Goal: Task Accomplishment & Management: Manage account settings

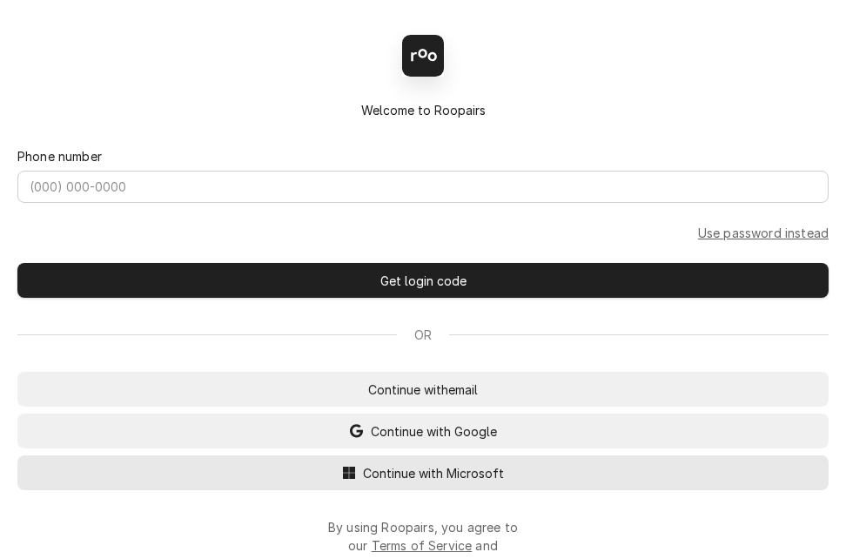
click at [439, 479] on span "Continue with Microsoft" at bounding box center [433, 473] width 148 height 18
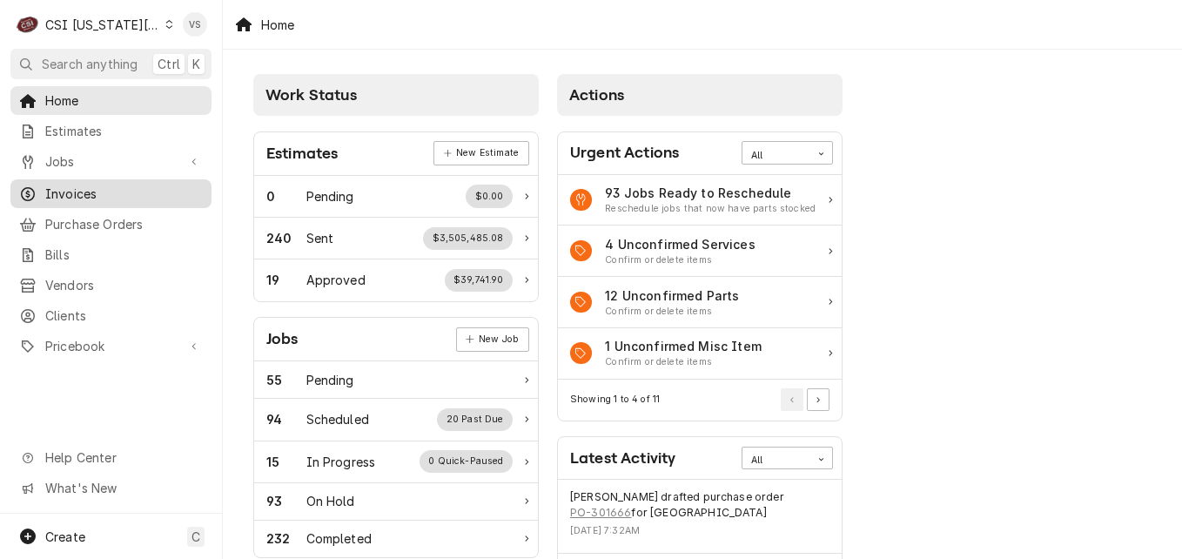
click at [67, 191] on span "Invoices" at bounding box center [124, 193] width 158 height 18
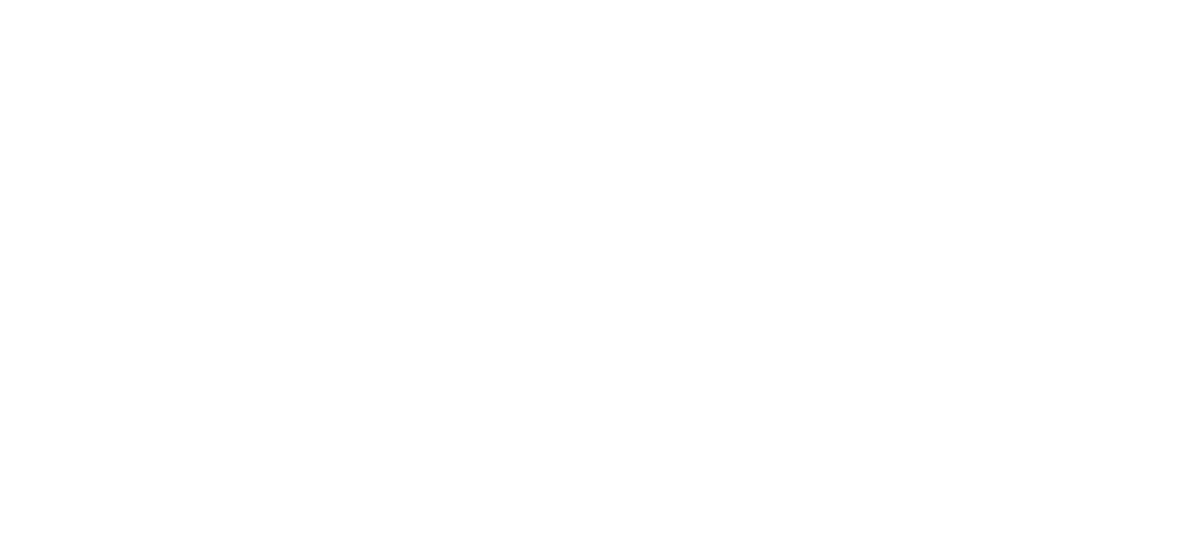
click at [64, 184] on div "Dynamic Content Wrapper" at bounding box center [591, 279] width 1182 height 559
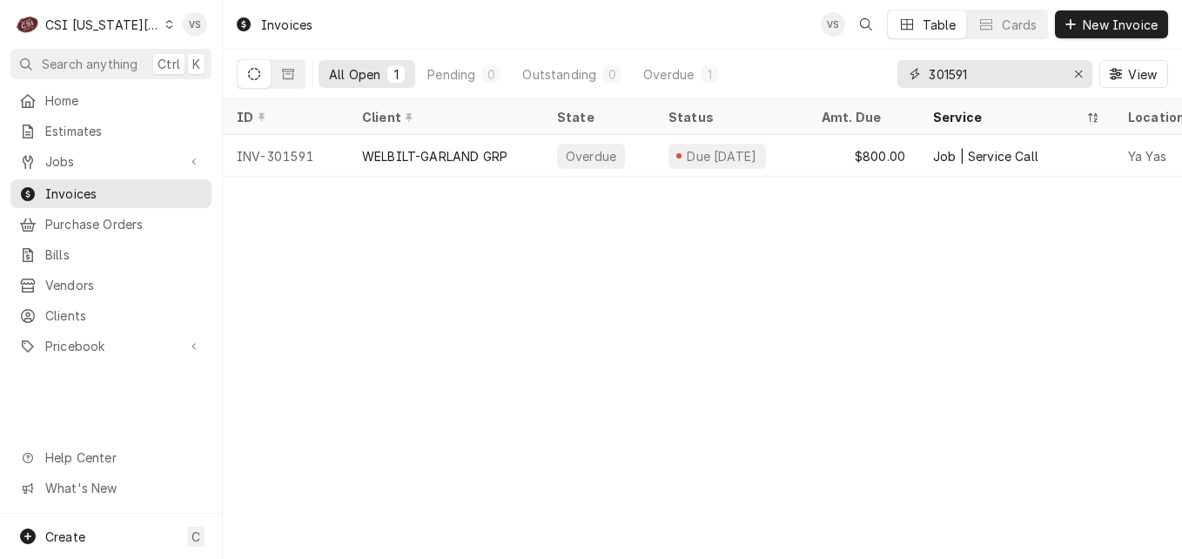
click at [881, 80] on div "All Open 1 Pending 0 Outstanding 0 Overdue 1 301591 View" at bounding box center [702, 74] width 931 height 49
click at [165, 29] on div "Dynamic Content Wrapper" at bounding box center [169, 24] width 8 height 12
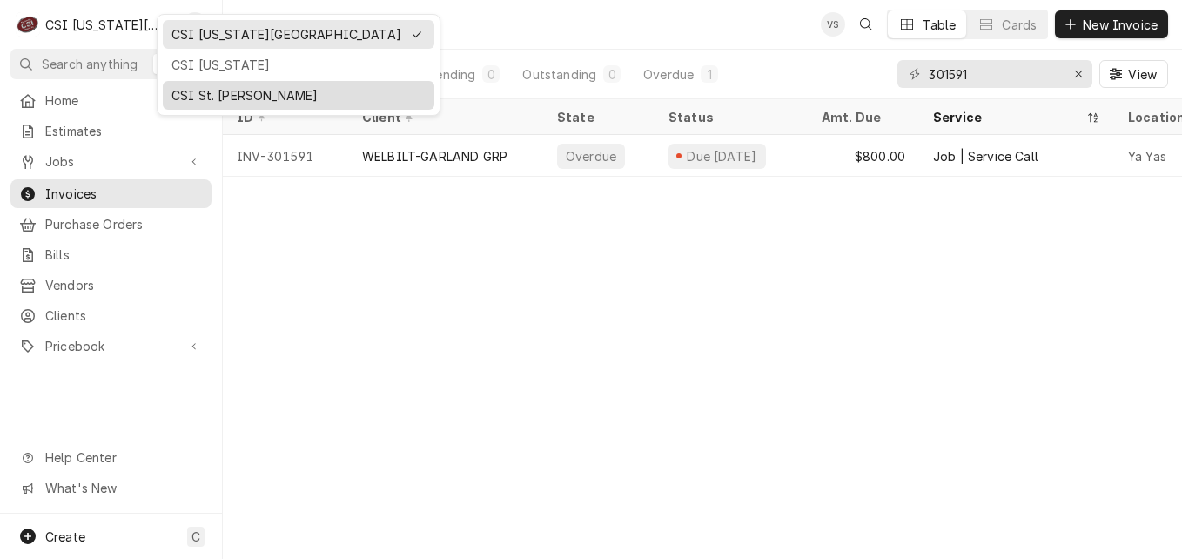
click at [194, 93] on div "CSI St. [PERSON_NAME]" at bounding box center [298, 95] width 254 height 18
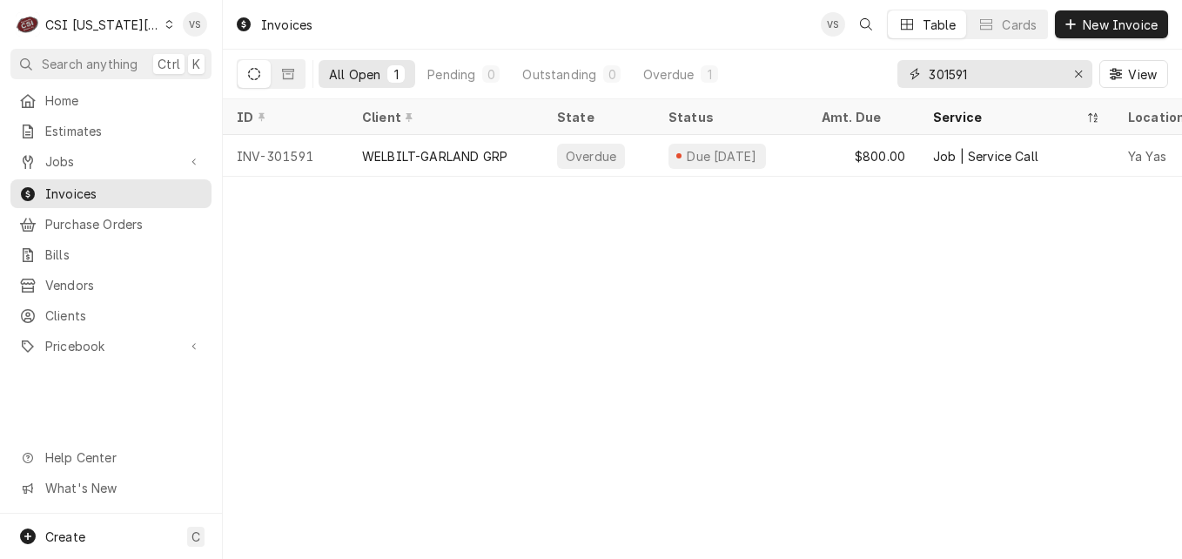
drag, startPoint x: 977, startPoint y: 72, endPoint x: 908, endPoint y: 80, distance: 70.1
click at [908, 80] on div "301591" at bounding box center [994, 74] width 195 height 28
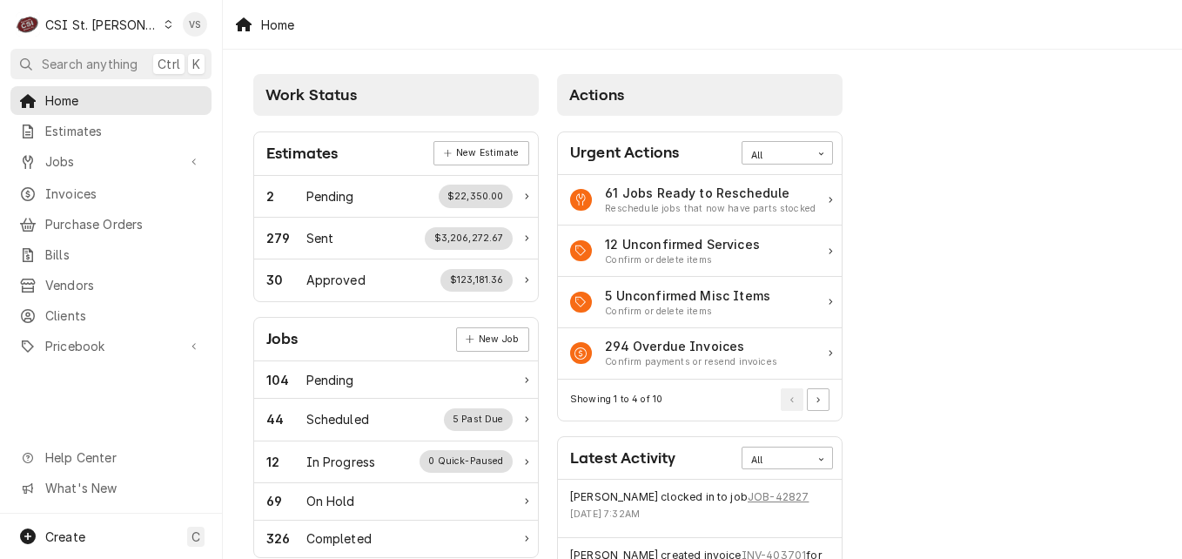
click at [75, 189] on span "Invoices" at bounding box center [124, 193] width 158 height 18
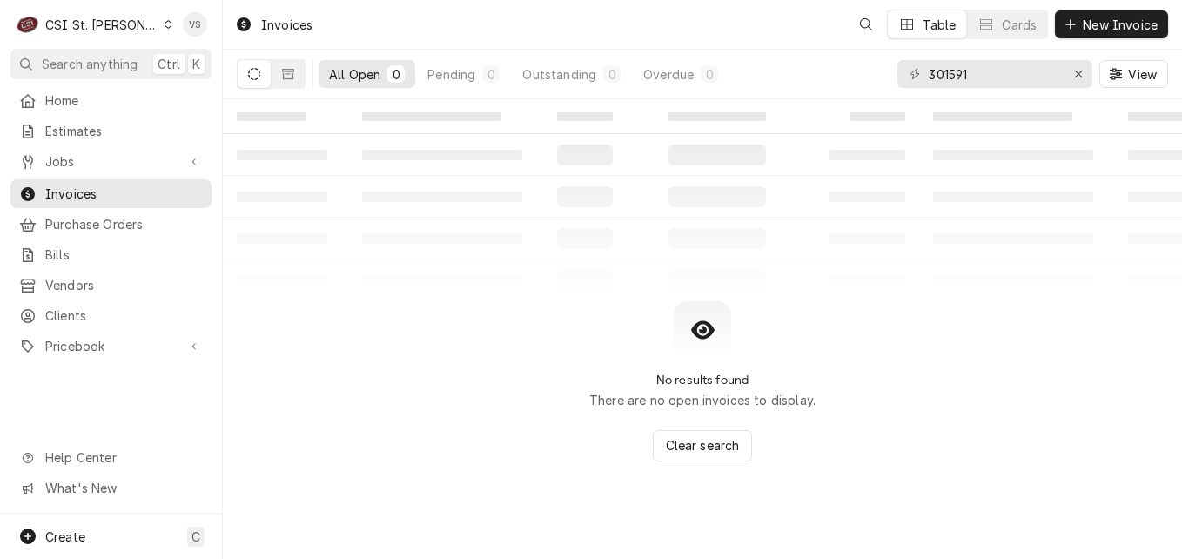
click at [72, 193] on div "C CSI St. Louis VS Search anything Ctrl K Home Estimates Jobs Jobs Job Series I…" at bounding box center [591, 279] width 1182 height 559
drag, startPoint x: 979, startPoint y: 73, endPoint x: 888, endPoint y: 77, distance: 90.6
click at [874, 77] on div "All Open 0 Pending 0 Outstanding 0 Overdue 0 301591 View" at bounding box center [702, 74] width 931 height 49
type input "4"
type input "402476"
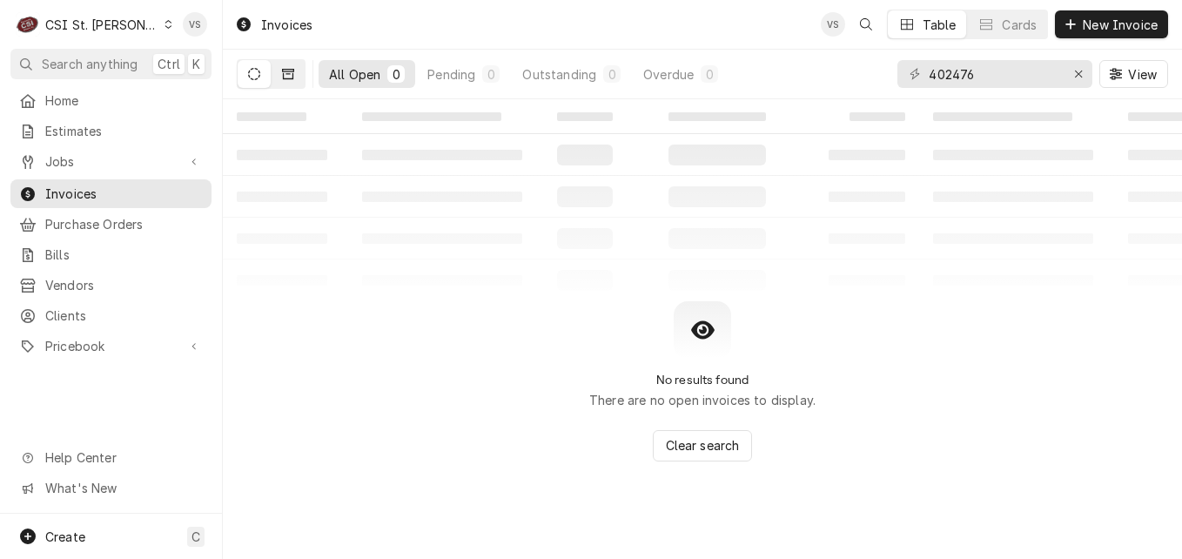
click at [284, 82] on button "Dynamic Content Wrapper" at bounding box center [288, 74] width 33 height 28
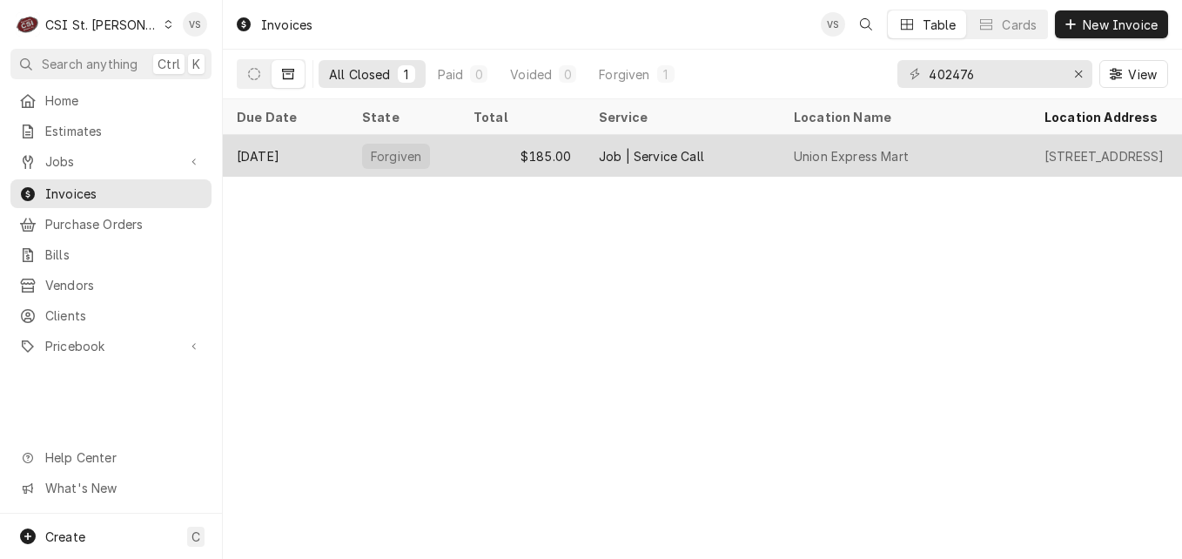
click at [360, 148] on div "Forgiven" at bounding box center [403, 156] width 111 height 42
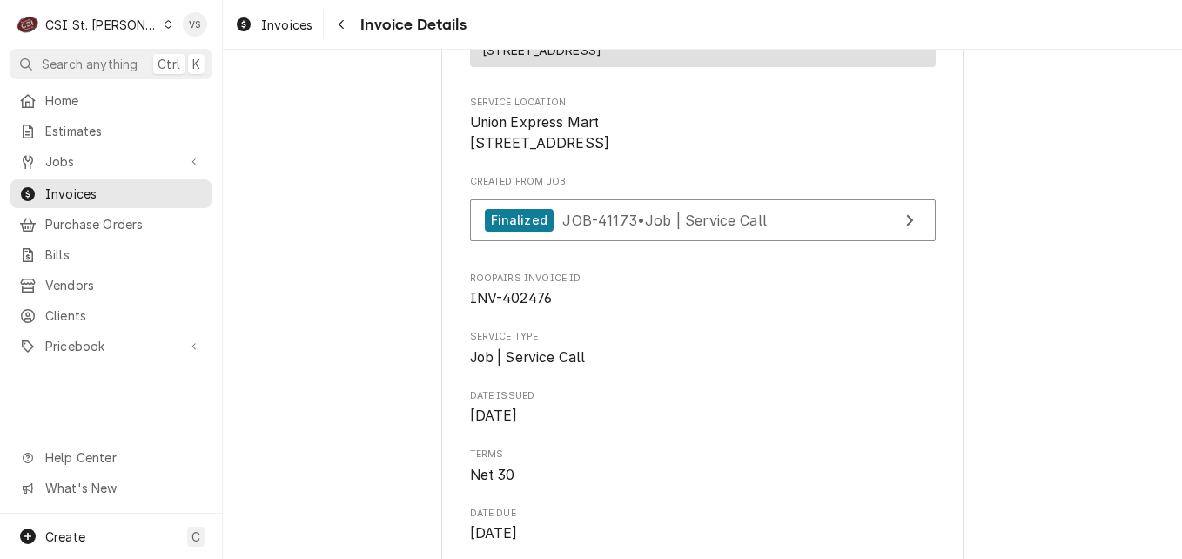
scroll to position [348, 0]
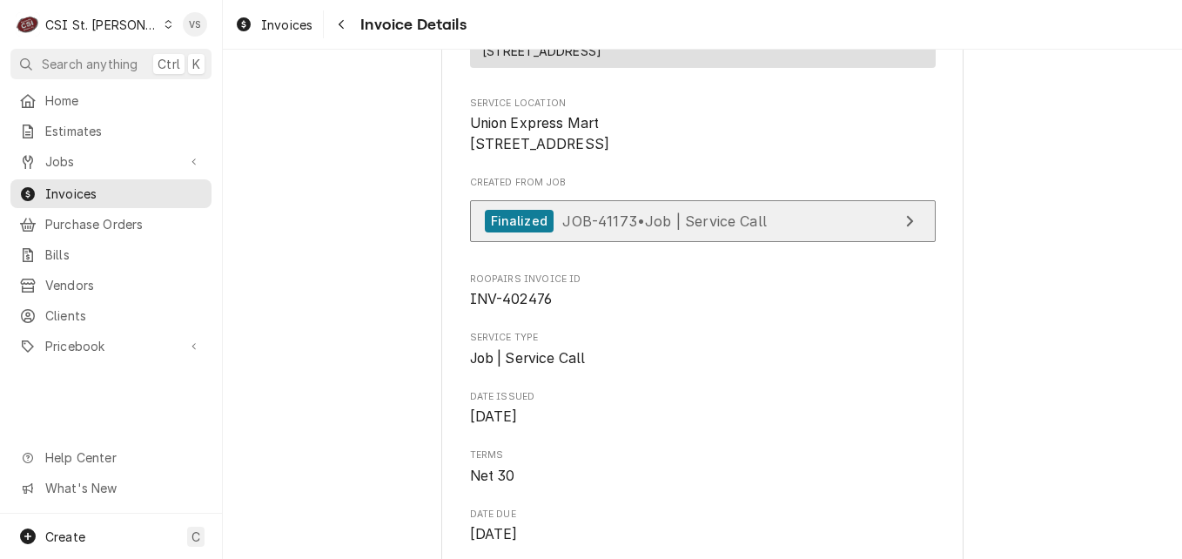
click at [607, 243] on link "Finalized JOB-41173 • Job | Service Call" at bounding box center [703, 221] width 466 height 43
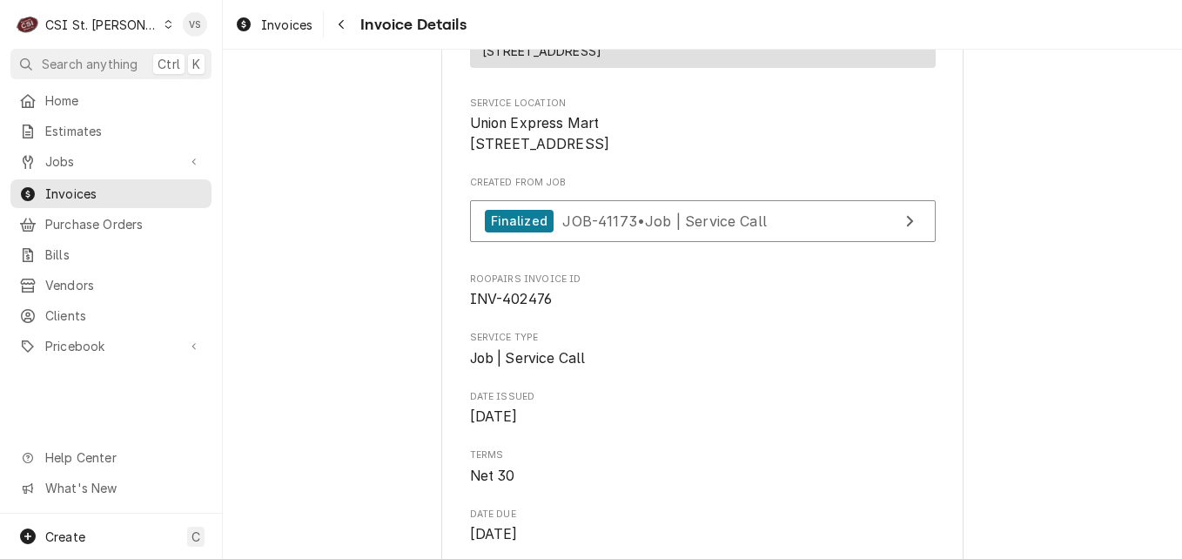
click at [164, 25] on icon "Dynamic Content Wrapper" at bounding box center [168, 24] width 8 height 9
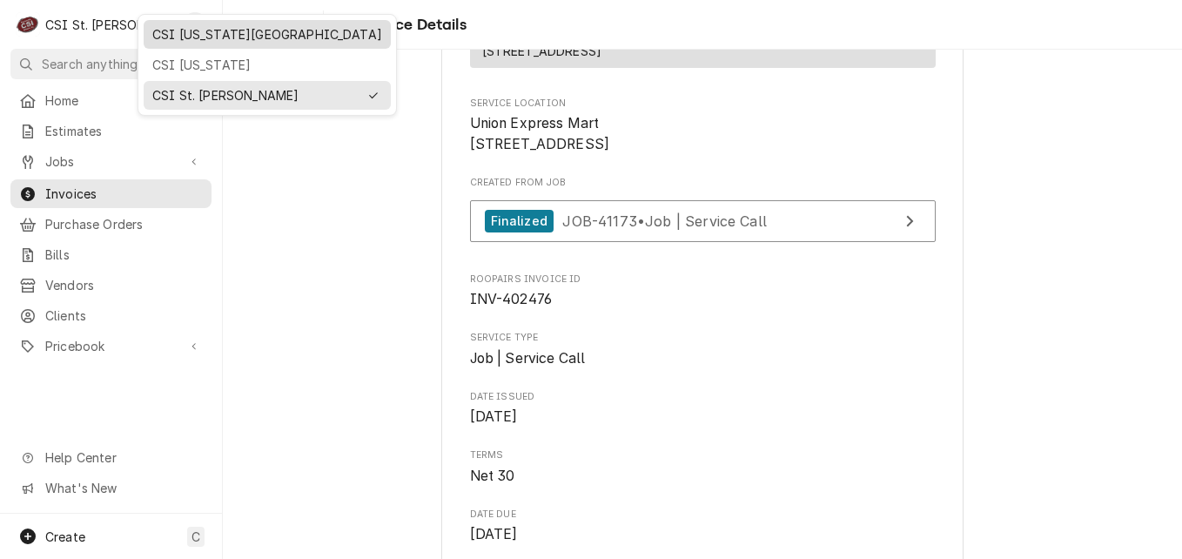
click at [184, 38] on div "CSI [US_STATE][GEOGRAPHIC_DATA]" at bounding box center [267, 34] width 230 height 18
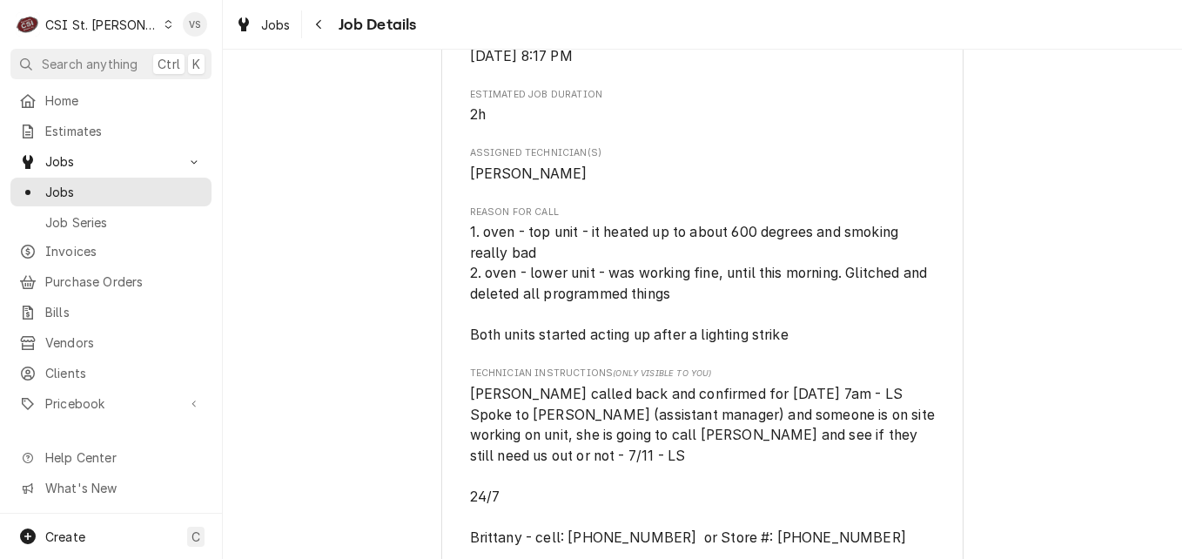
scroll to position [957, 0]
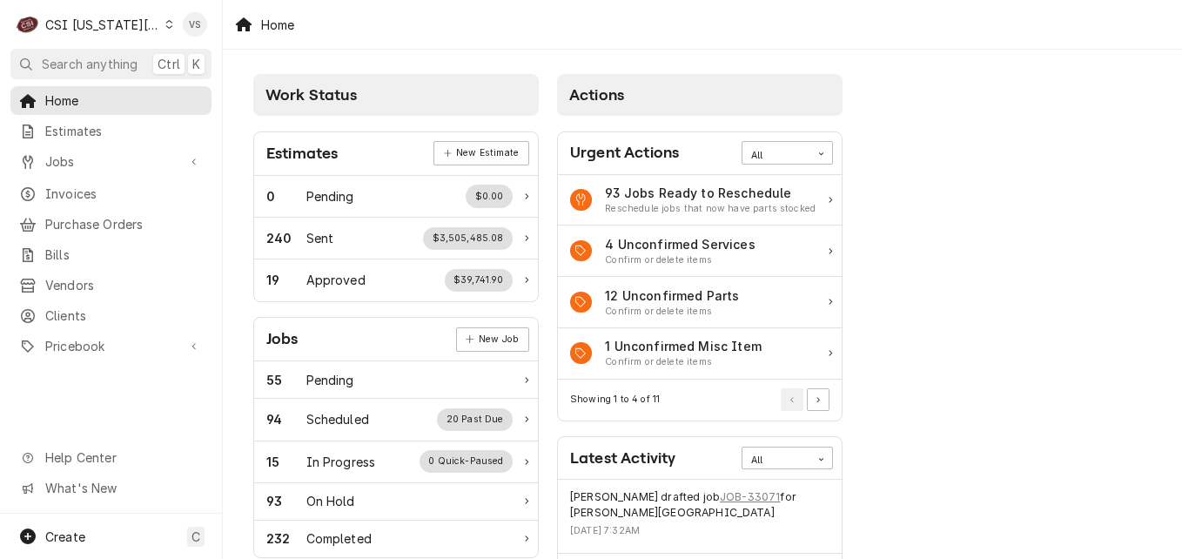
click at [97, 187] on span "Invoices" at bounding box center [124, 193] width 158 height 18
click at [91, 185] on span "Invoices" at bounding box center [124, 193] width 158 height 18
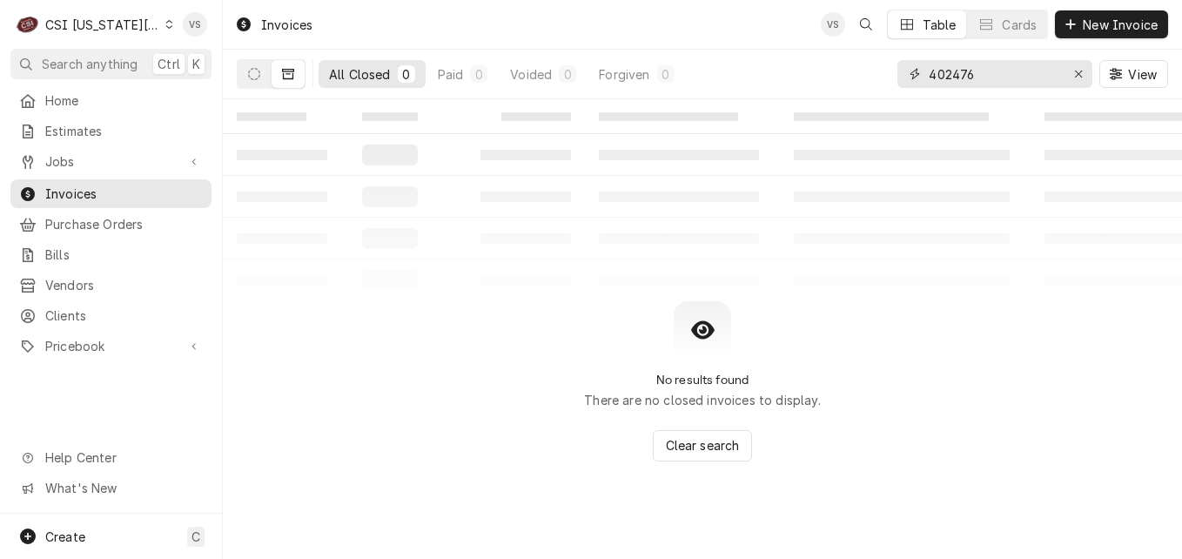
click at [874, 77] on div "All Closed 0 Paid 0 Voided 0 Forgiven 0 402476 View" at bounding box center [702, 74] width 931 height 49
type input "302536"
click at [267, 77] on button "Dynamic Content Wrapper" at bounding box center [254, 74] width 33 height 28
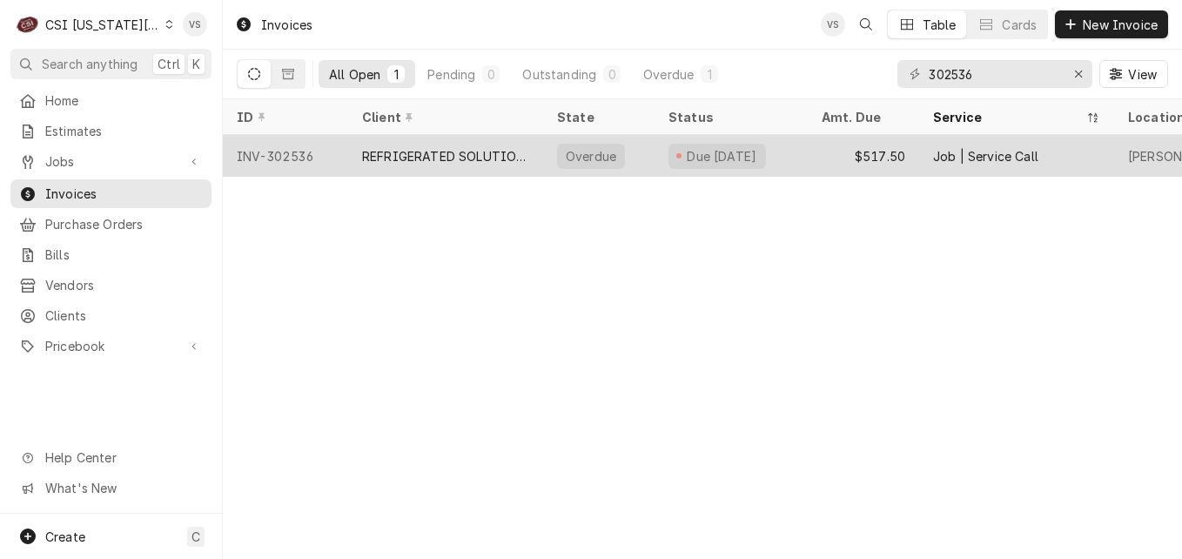
click at [365, 147] on div "REFRIGERATED SOLUTIONS GROUP (2)" at bounding box center [445, 156] width 167 height 18
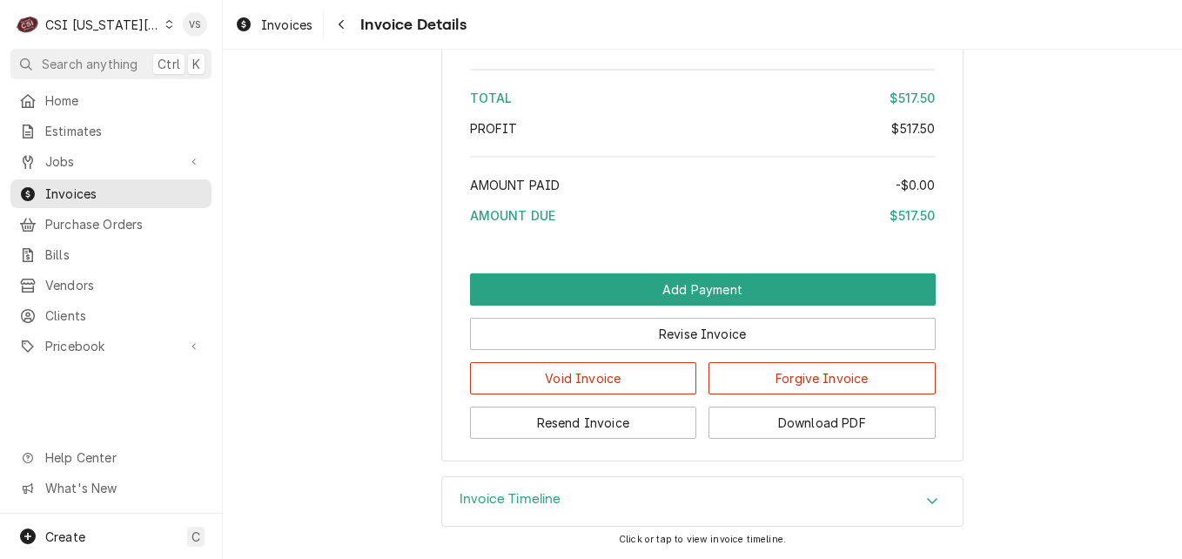
scroll to position [3128, 0]
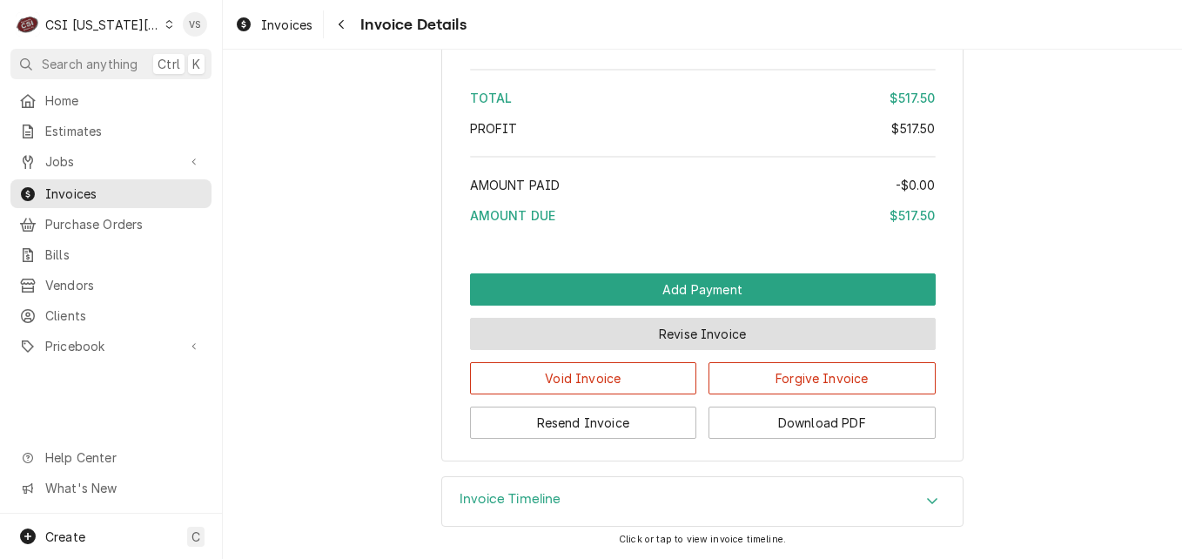
click at [672, 332] on button "Revise Invoice" at bounding box center [703, 334] width 466 height 32
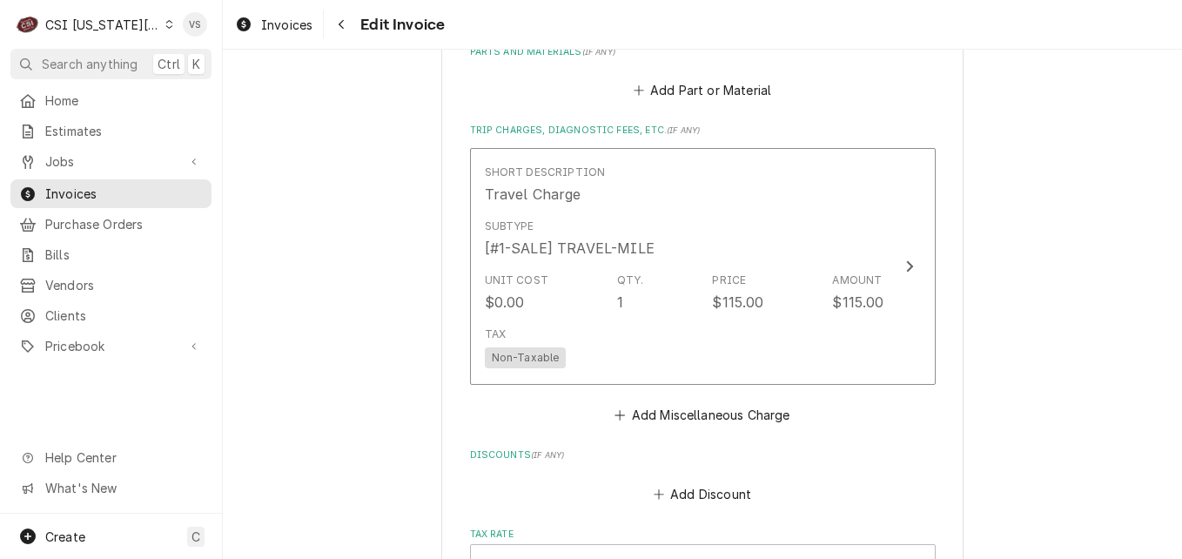
scroll to position [2028, 0]
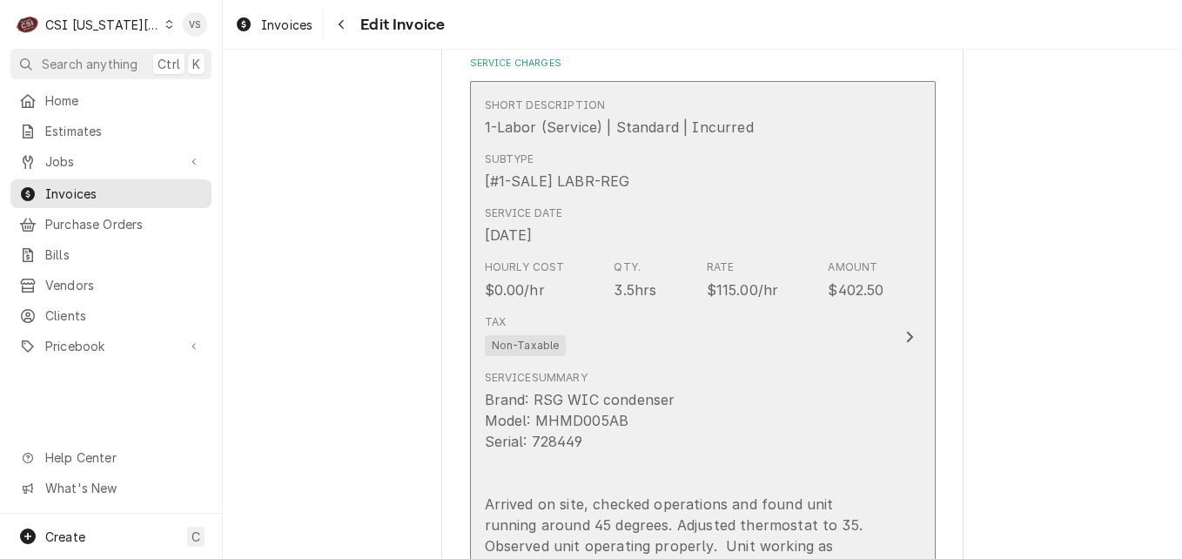
click at [707, 332] on div "Tax Non-Taxable" at bounding box center [684, 335] width 399 height 56
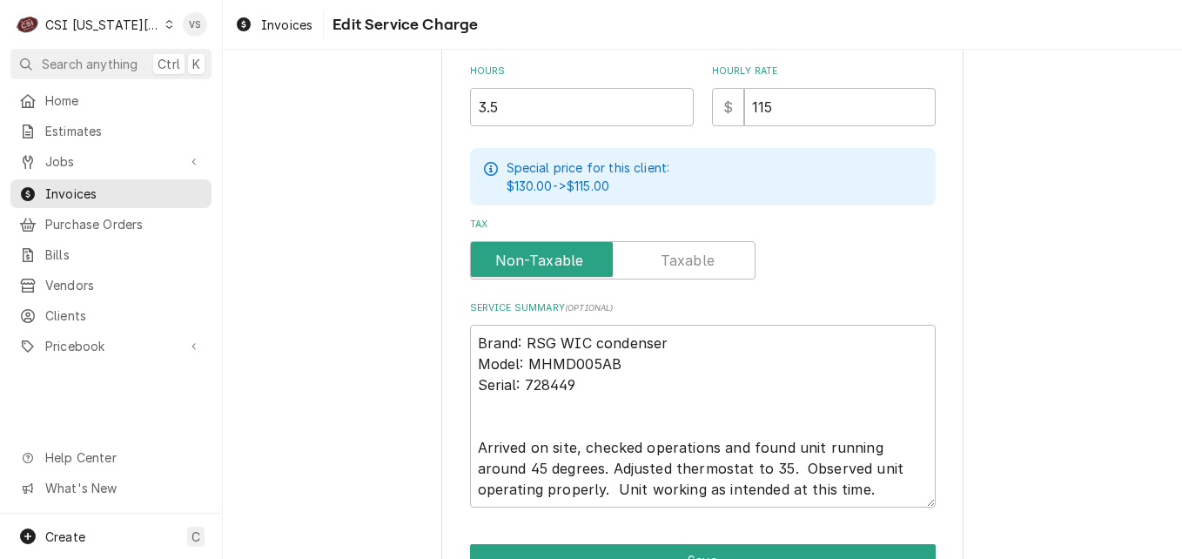
scroll to position [609, 0]
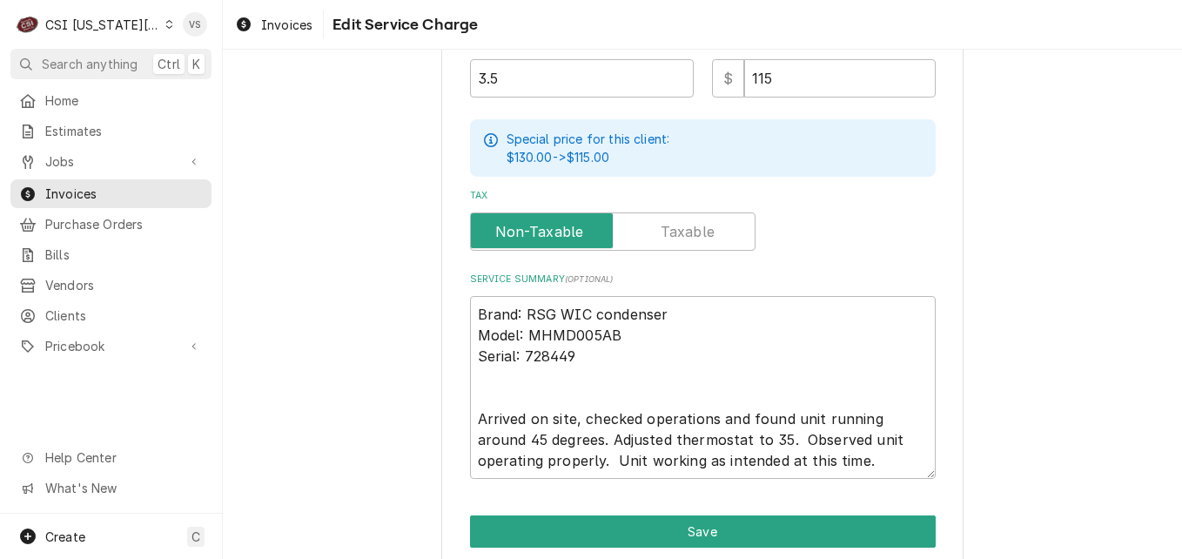
drag, startPoint x: 774, startPoint y: 162, endPoint x: 752, endPoint y: 79, distance: 85.5
click at [741, 165] on div "Special price for this client: $130.00 -> $115.00" at bounding box center [703, 147] width 466 height 57
click at [775, 77] on input "115" at bounding box center [839, 78] width 191 height 38
type textarea "x"
type input "0"
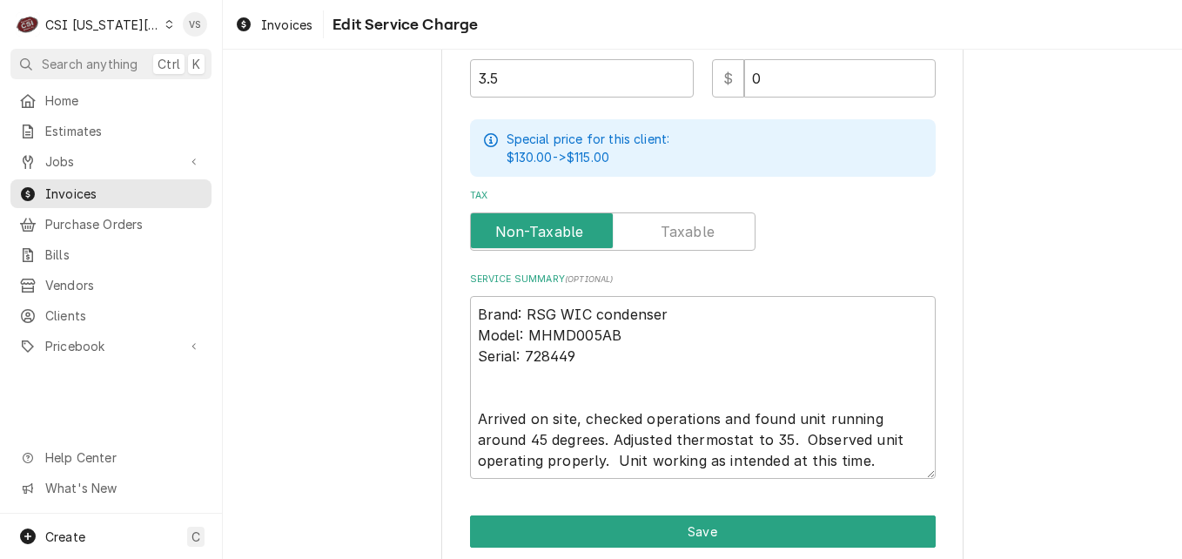
scroll to position [678, 0]
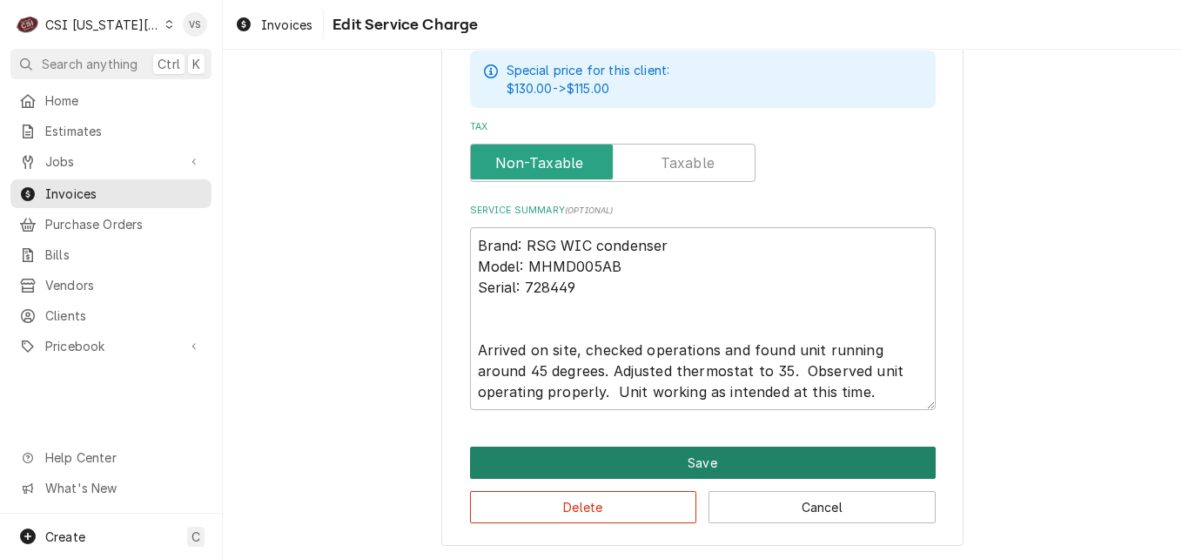
click at [667, 457] on button "Save" at bounding box center [703, 462] width 466 height 32
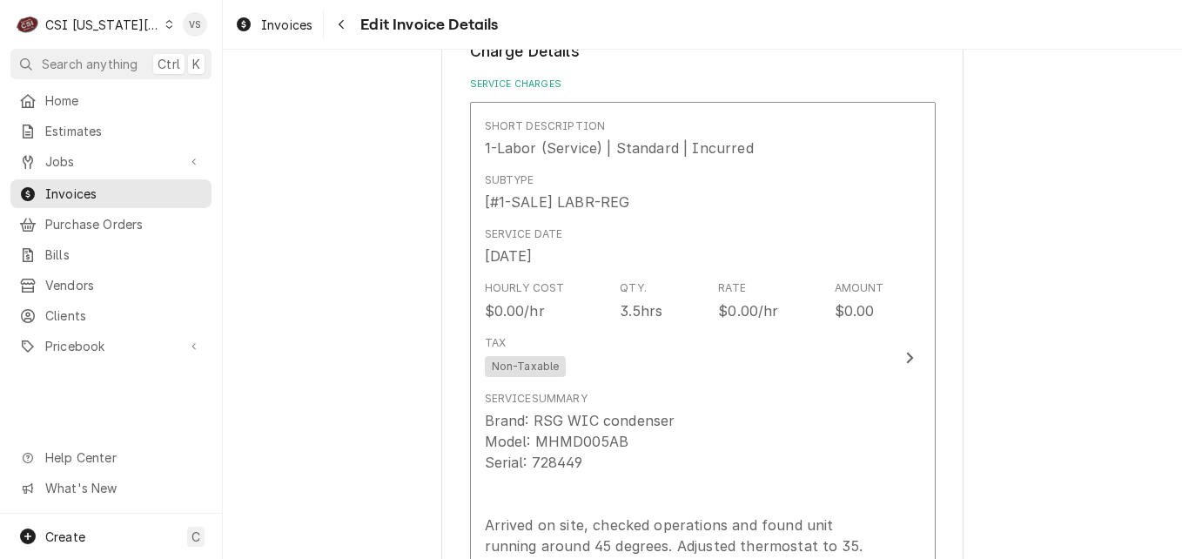
scroll to position [2008, 0]
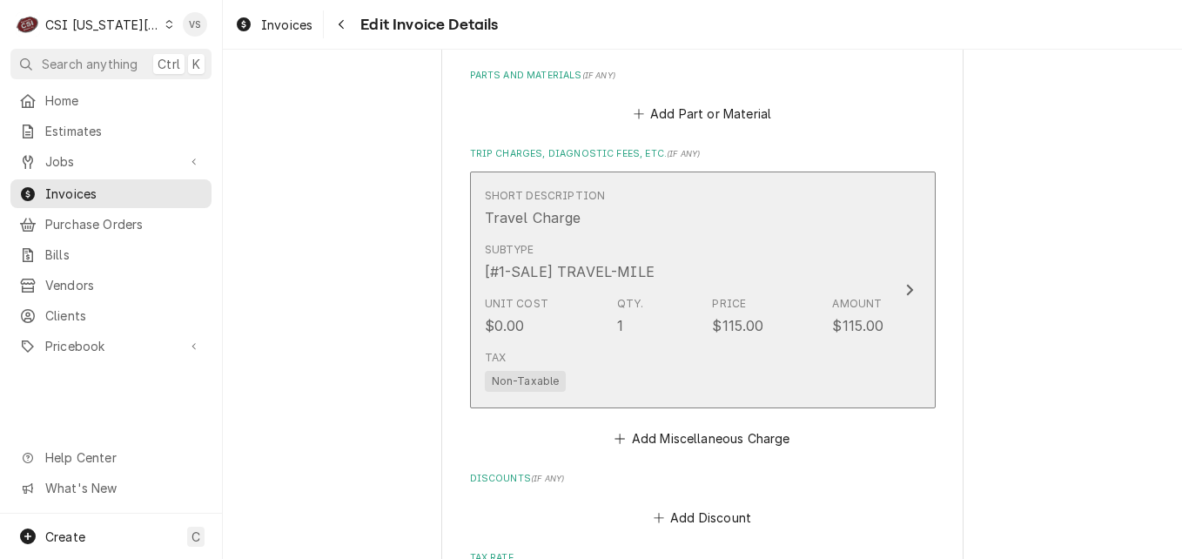
click at [689, 259] on div "Subtype [#1-SALE] TRAVEL-MILE" at bounding box center [684, 262] width 399 height 54
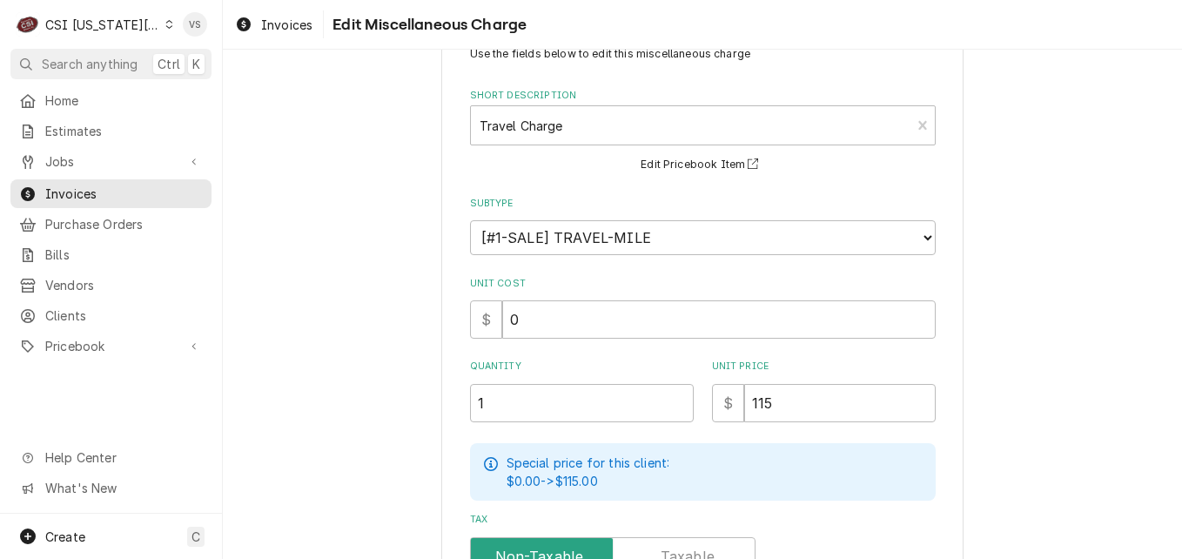
scroll to position [87, 0]
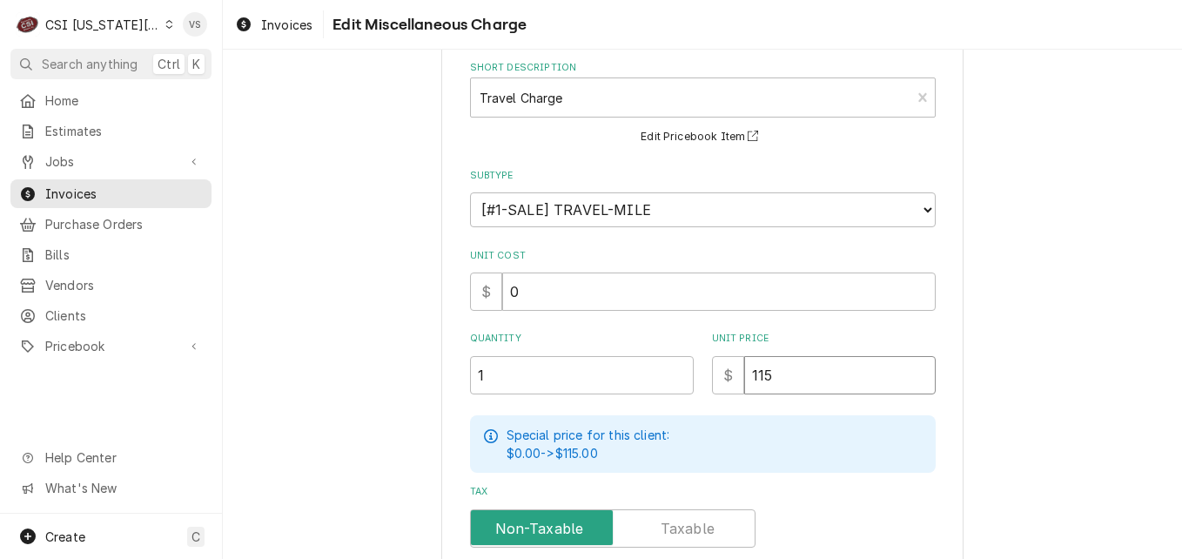
drag, startPoint x: 759, startPoint y: 373, endPoint x: 746, endPoint y: 379, distance: 14.4
click at [746, 379] on input "115" at bounding box center [839, 375] width 191 height 38
type textarea "x"
type input "5"
type textarea "x"
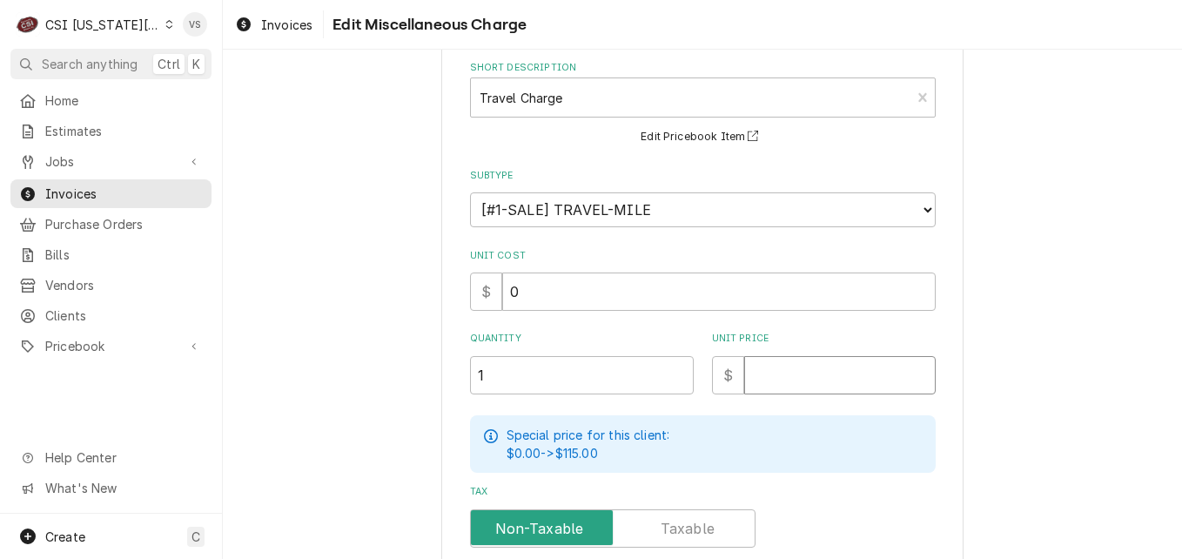
type textarea "x"
type input "0"
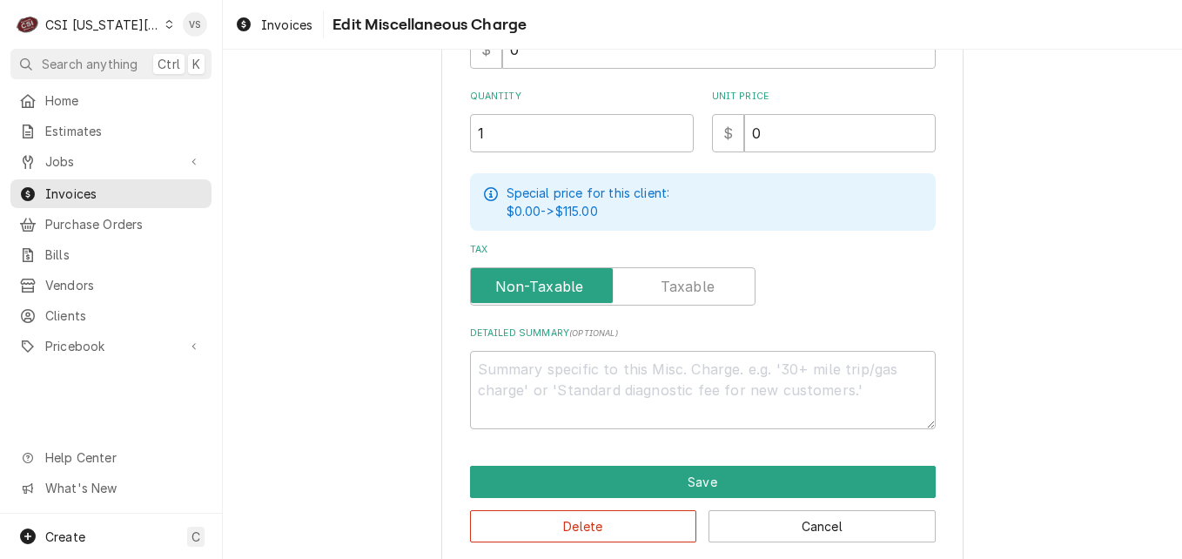
scroll to position [348, 0]
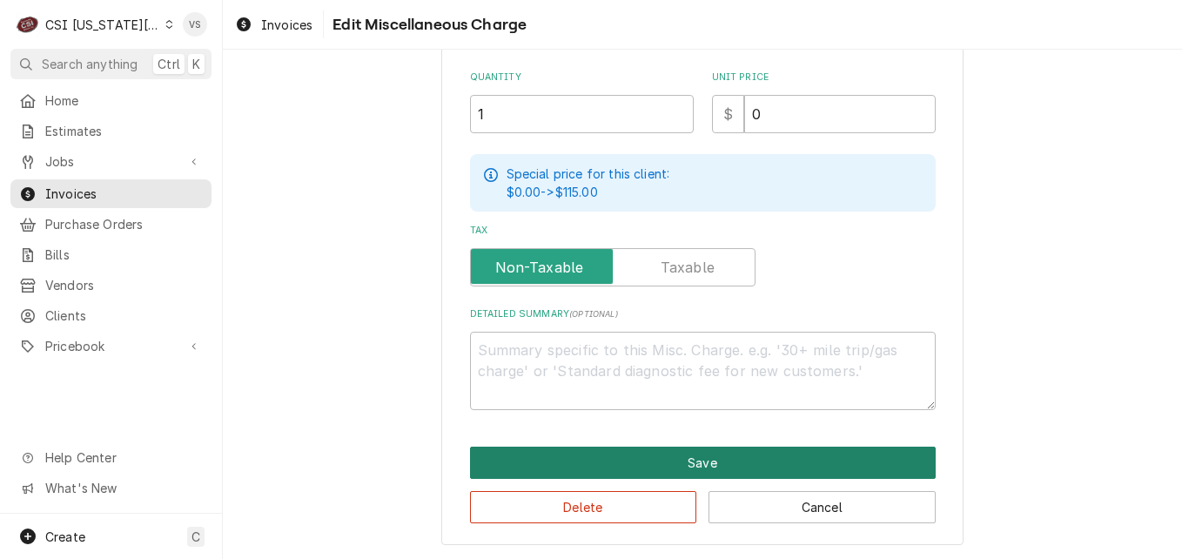
click at [687, 460] on button "Save" at bounding box center [703, 462] width 466 height 32
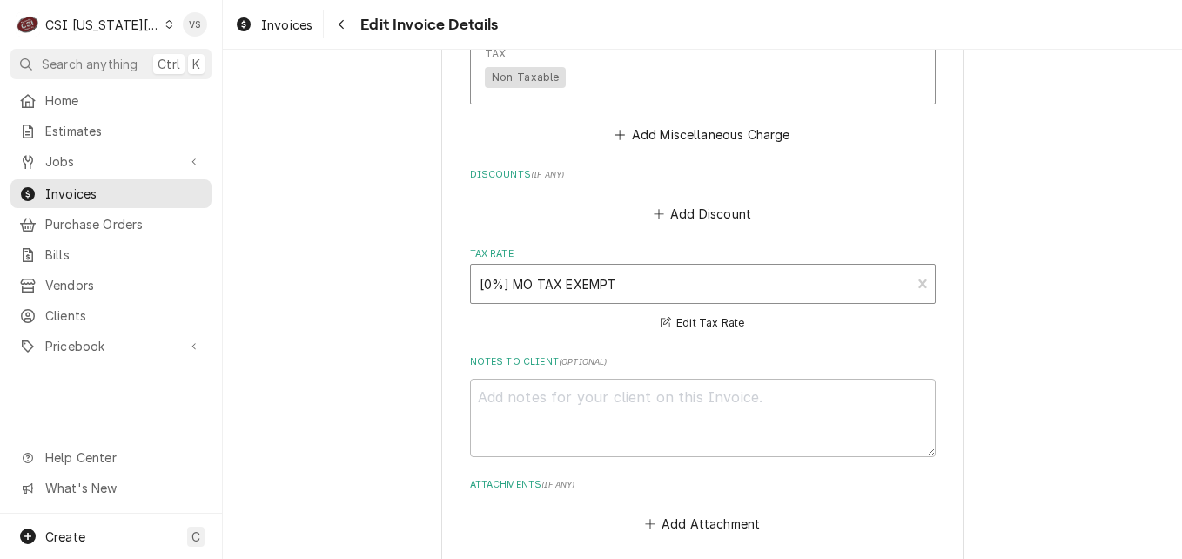
scroll to position [2290, 0]
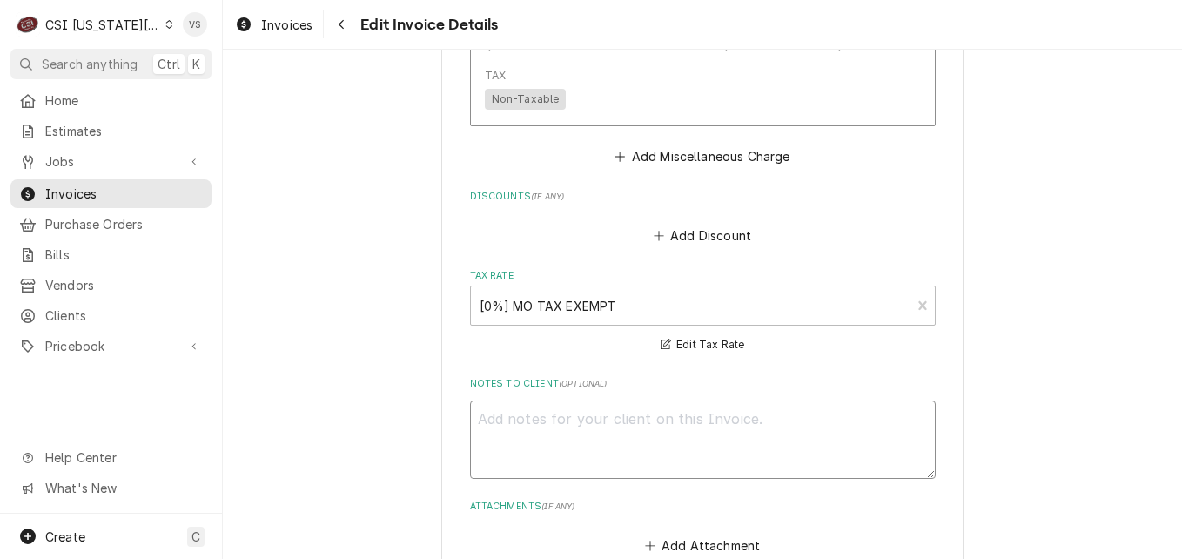
click at [519, 427] on textarea "Notes to Client ( optional )" at bounding box center [703, 439] width 466 height 78
type textarea "x"
type textarea "d"
type textarea "x"
type textarea "dE"
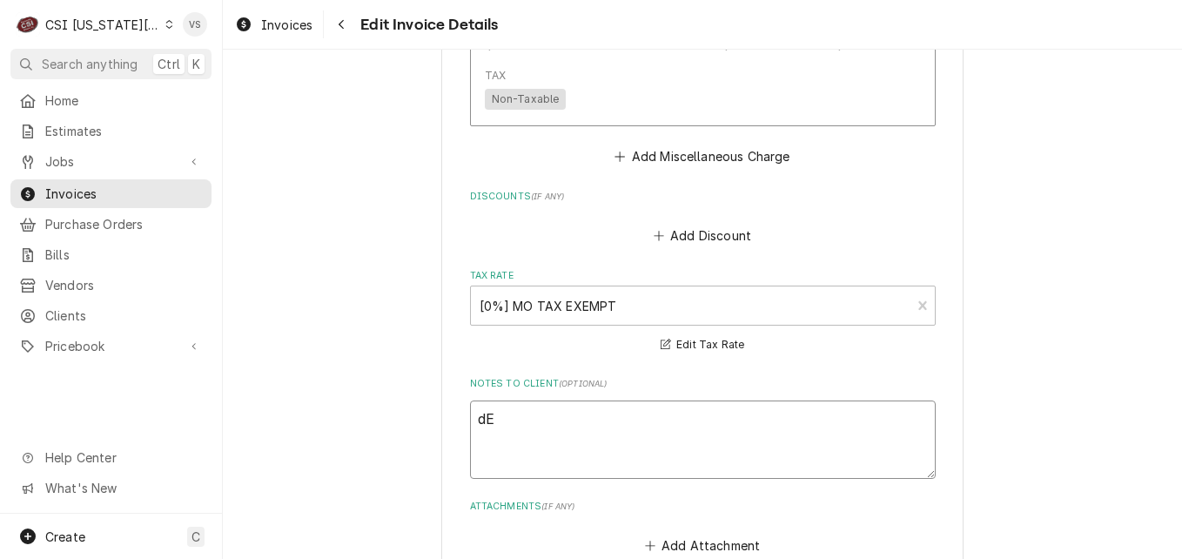
type textarea "x"
type textarea "dEN"
type textarea "x"
type textarea "dE"
type textarea "x"
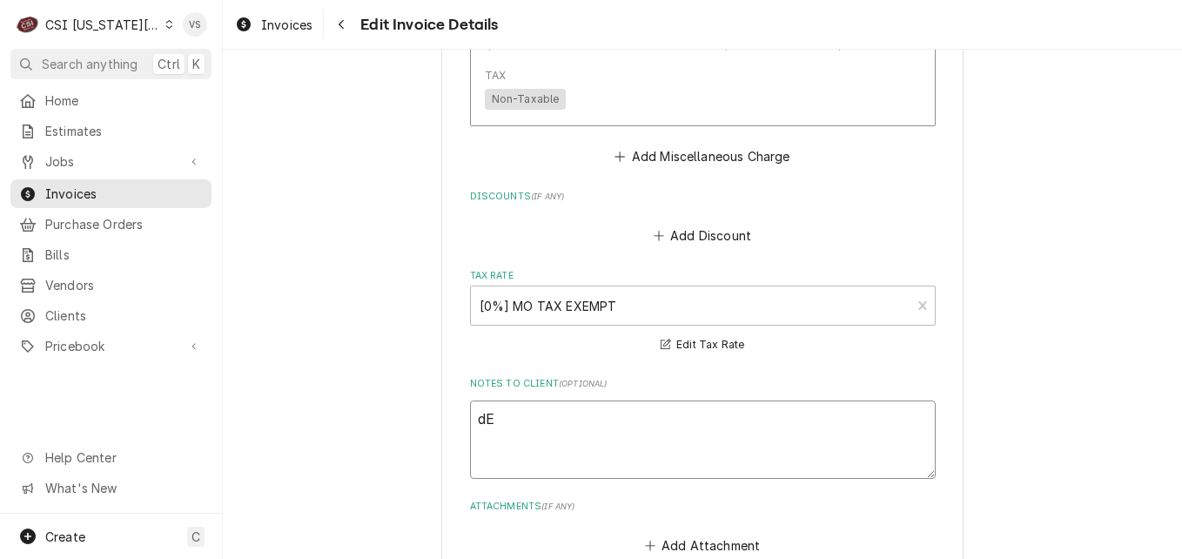
type textarea "d"
type textarea "x"
type textarea "D"
type textarea "x"
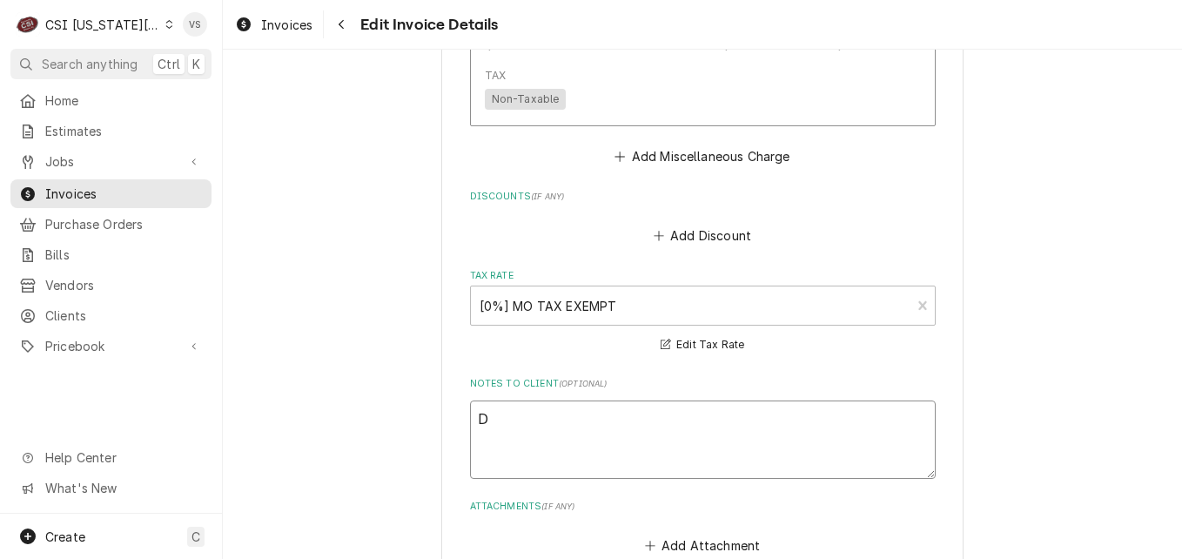
type textarea "De"
type textarea "x"
type textarea "Den"
type textarea "x"
type textarea "Deni"
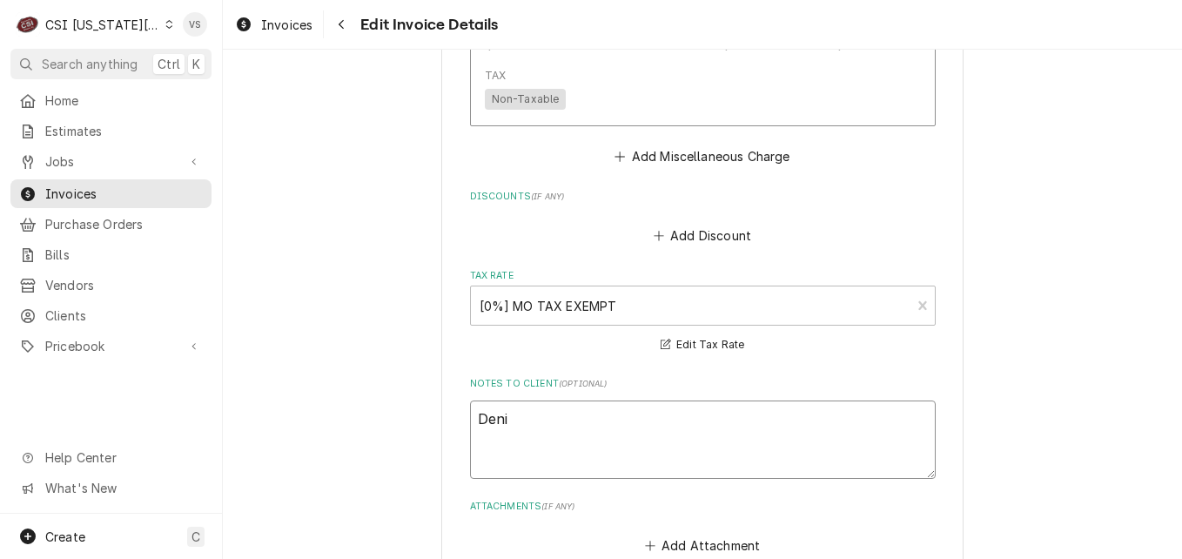
type textarea "x"
type textarea "Denie"
type textarea "x"
type textarea "Denied"
type textarea "x"
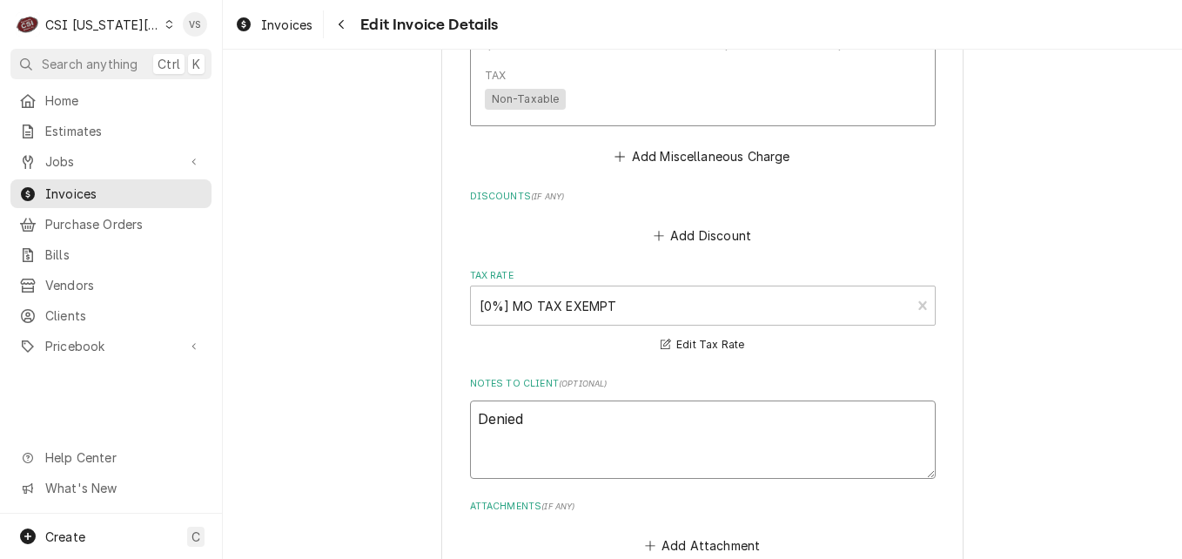
type textarea "Denied"
type textarea "x"
type textarea "Denied b"
type textarea "x"
type textarea "Denied by"
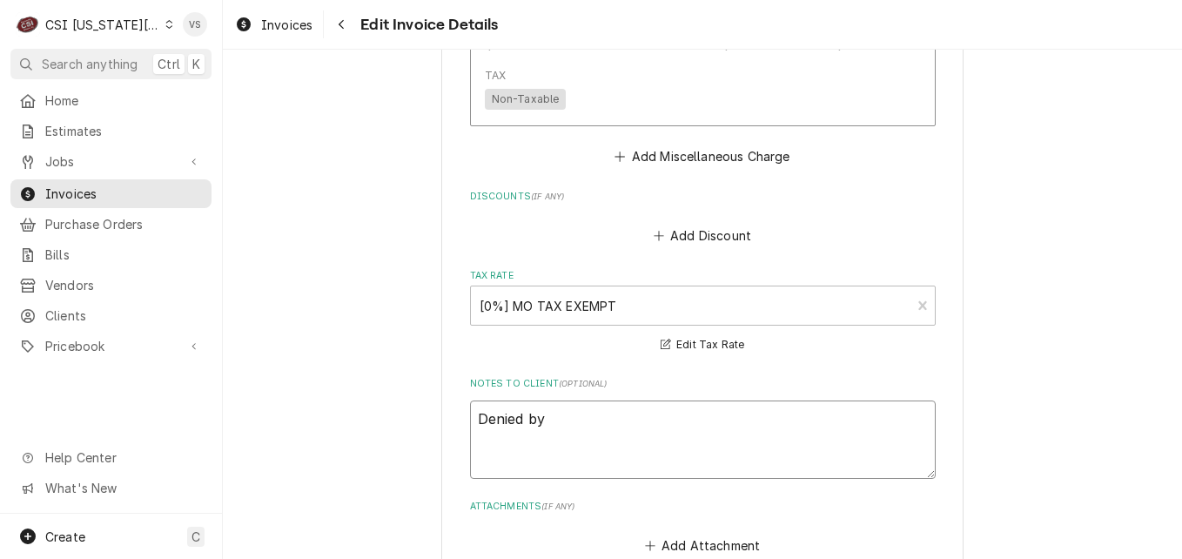
type textarea "x"
type textarea "Denied by"
type textarea "x"
type textarea "Denied by w"
type textarea "x"
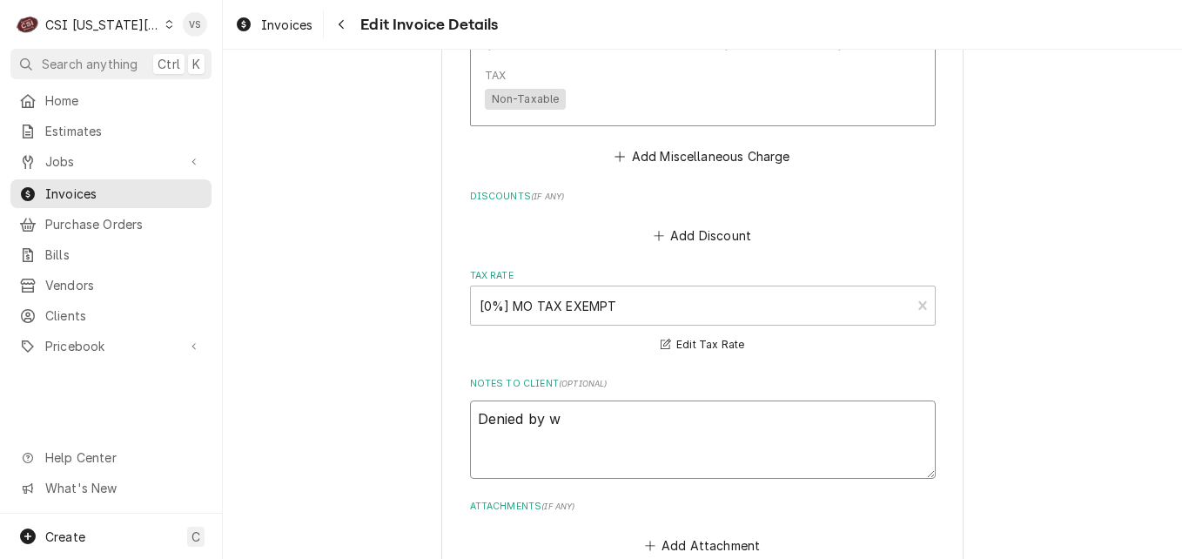
type textarea "Denied by wa"
type textarea "x"
type textarea "Denied by war"
type textarea "x"
type textarea "Denied by warr"
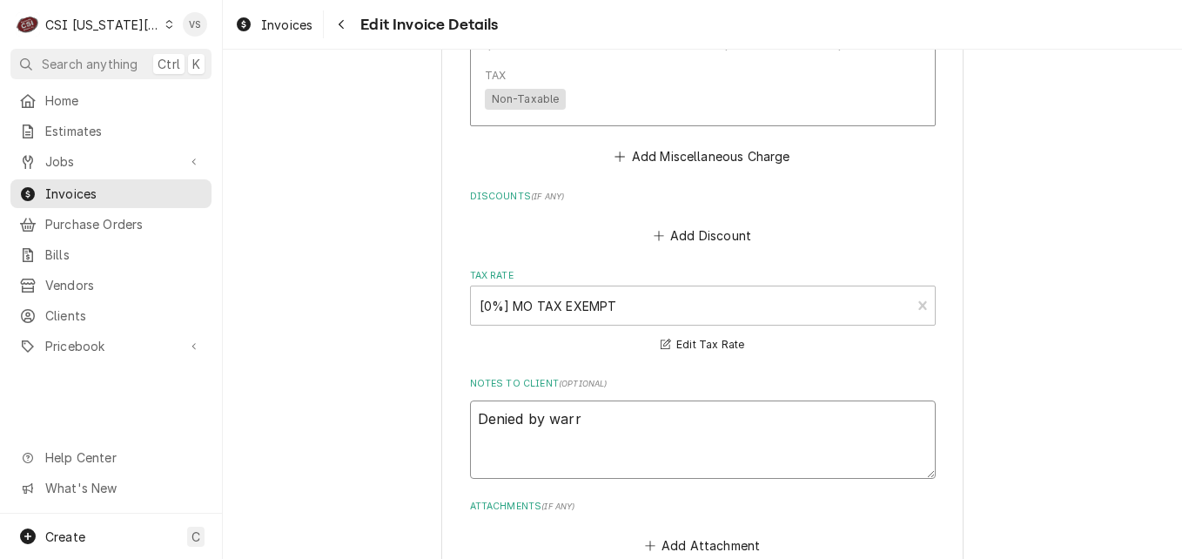
type textarea "x"
type textarea "Denied by warra"
type textarea "x"
type textarea "Denied by warran"
type textarea "x"
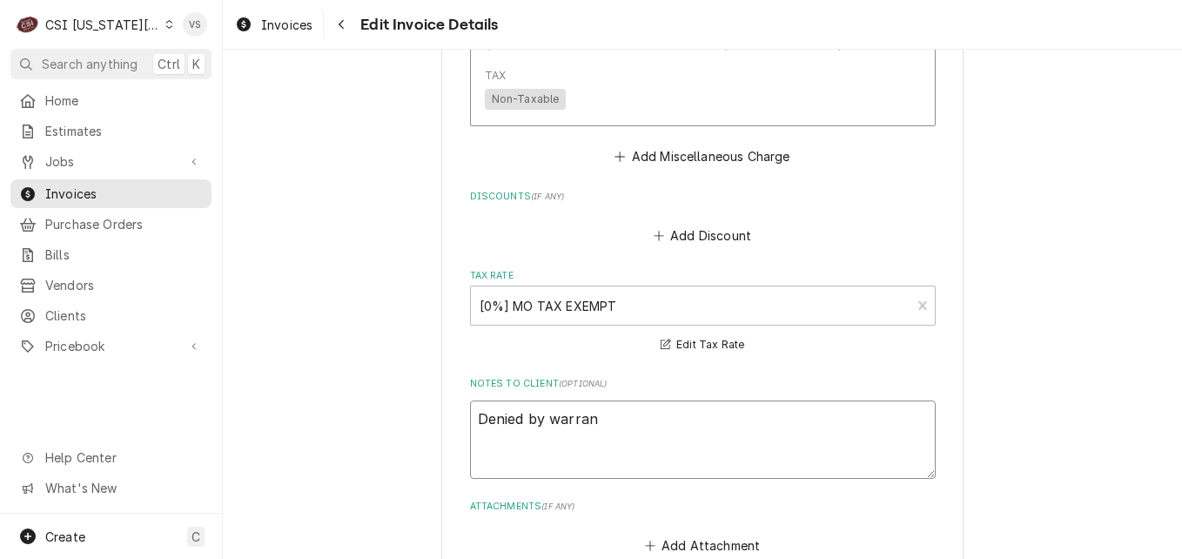
type textarea "Denied by warrant"
type textarea "x"
type textarea "Denied by warranty"
type textarea "x"
type textarea "Denied by warranty"
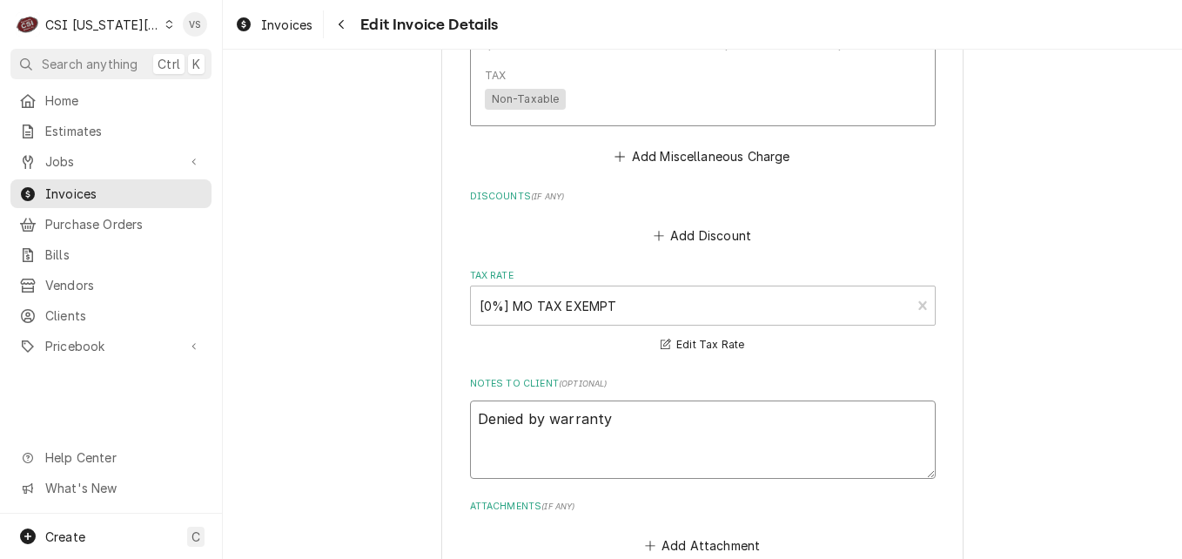
type textarea "x"
type textarea "Denied by warranty"
type textarea "x"
type textarea "Denied by warranty,"
type textarea "x"
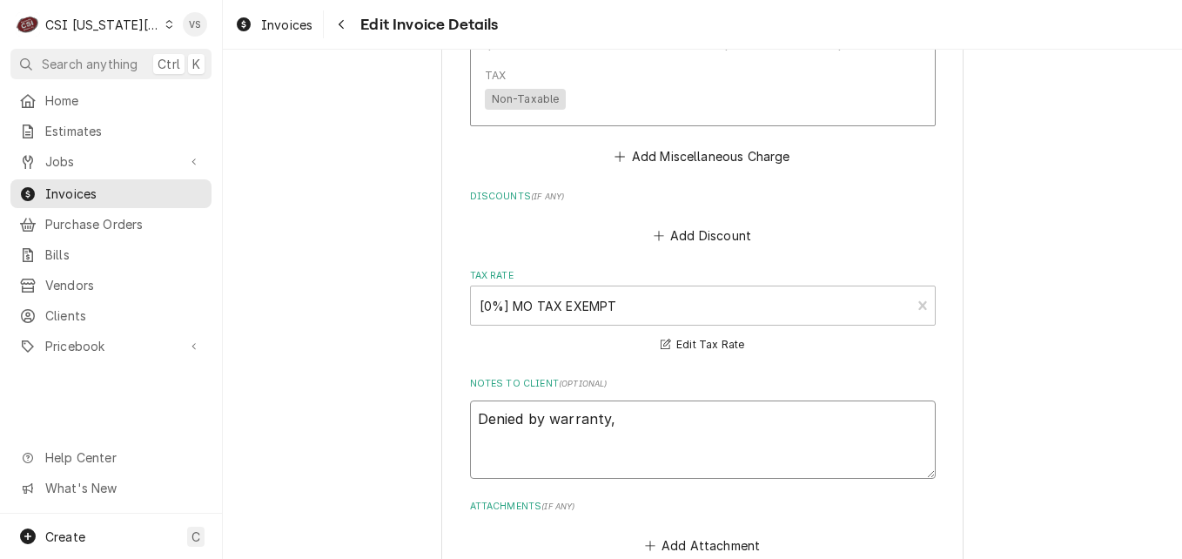
type textarea "Denied by warranty,"
type textarea "x"
type textarea "Denied by warranty, z"
type textarea "x"
type textarea "Denied by warranty, ze"
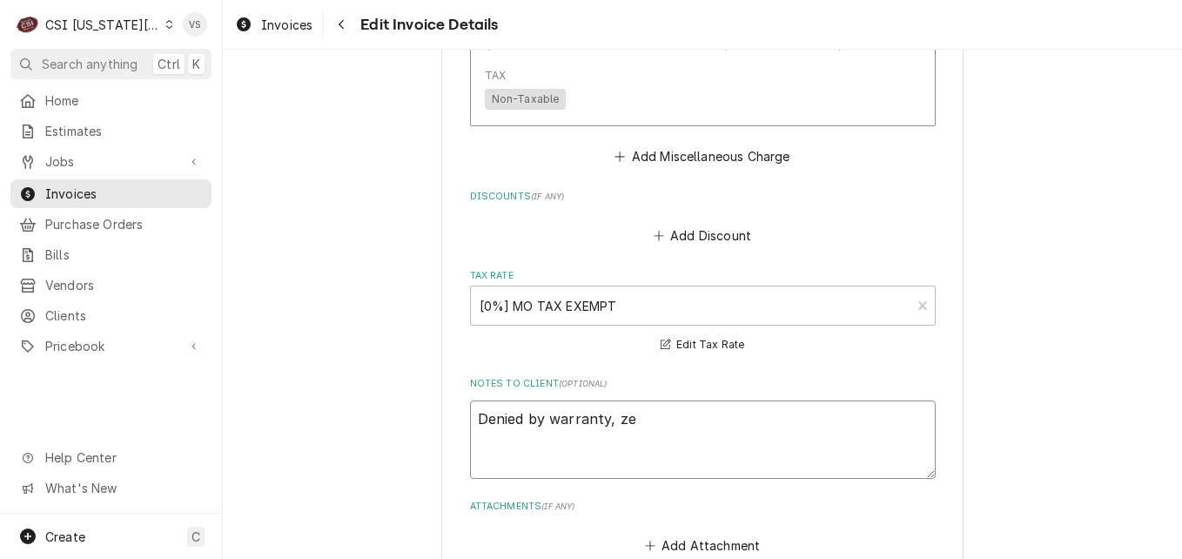
type textarea "x"
type textarea "Denied by warranty, z"
type textarea "x"
type textarea "Denied by warranty,"
type textarea "x"
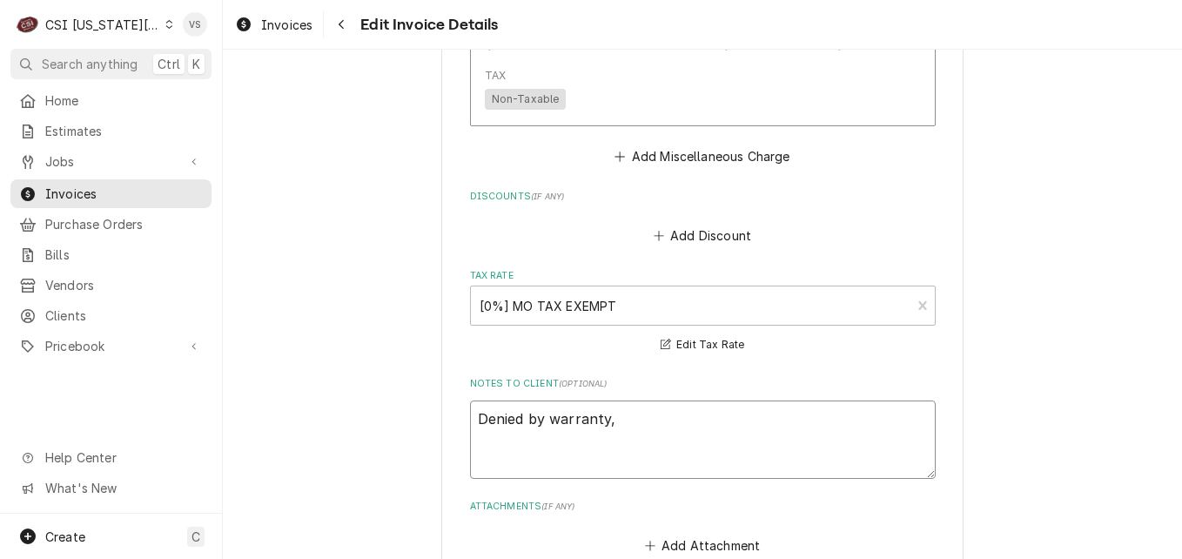
type textarea "Denied by warranty, n"
type textarea "x"
type textarea "Denied by warranty, no"
type textarea "x"
type textarea "Denied by warranty, no"
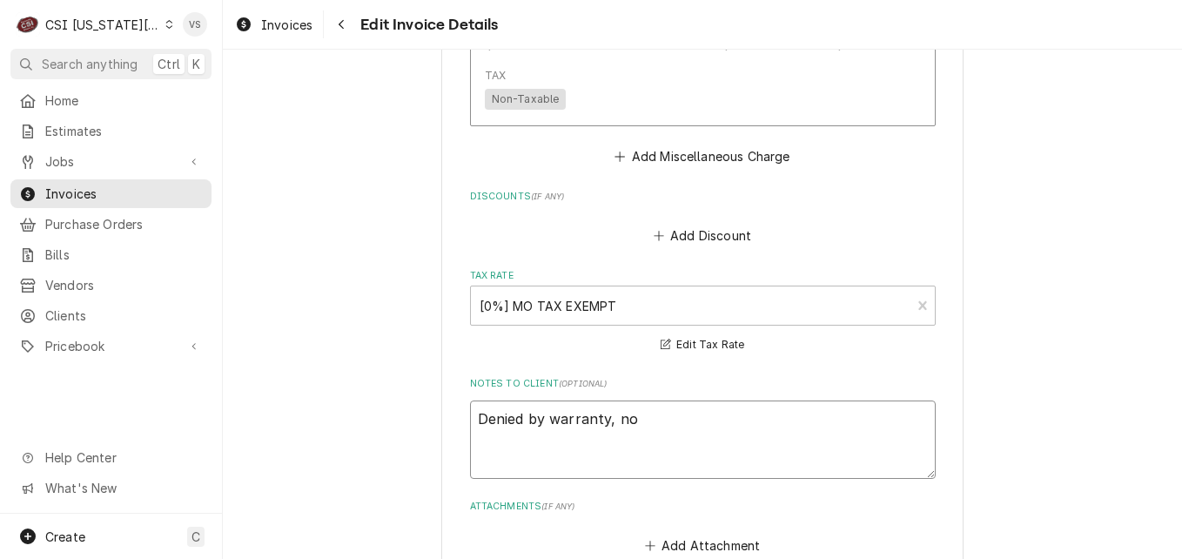
type textarea "x"
type textarea "Denied by warranty, no c"
type textarea "x"
type textarea "Denied by warranty, no ch"
type textarea "x"
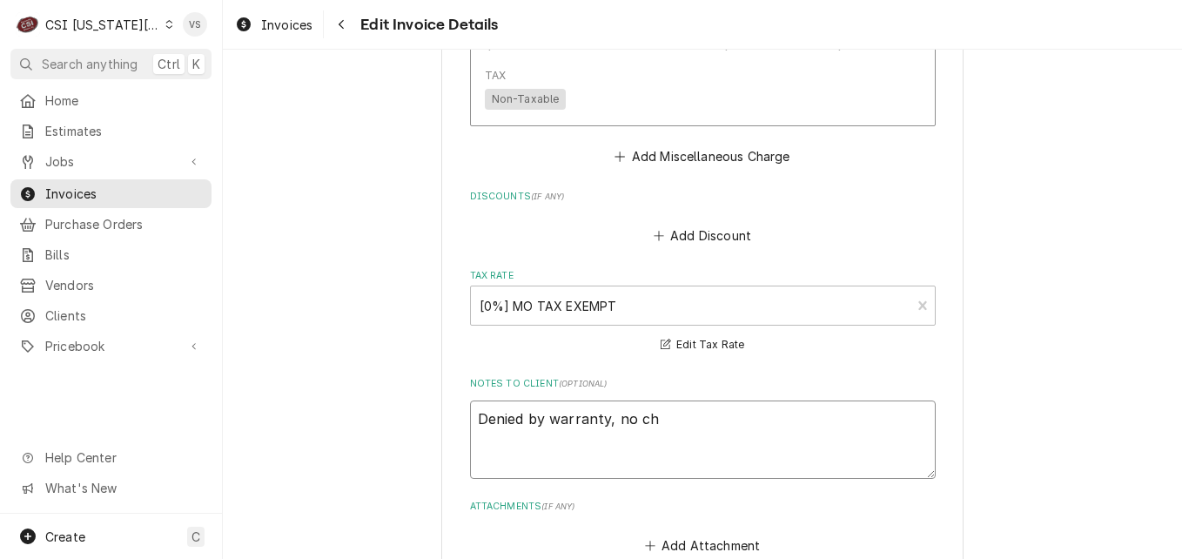
type textarea "Denied by warranty, no cha"
type textarea "x"
type textarea "Denied by warranty, no char"
type textarea "x"
type textarea "Denied by warranty, no charg"
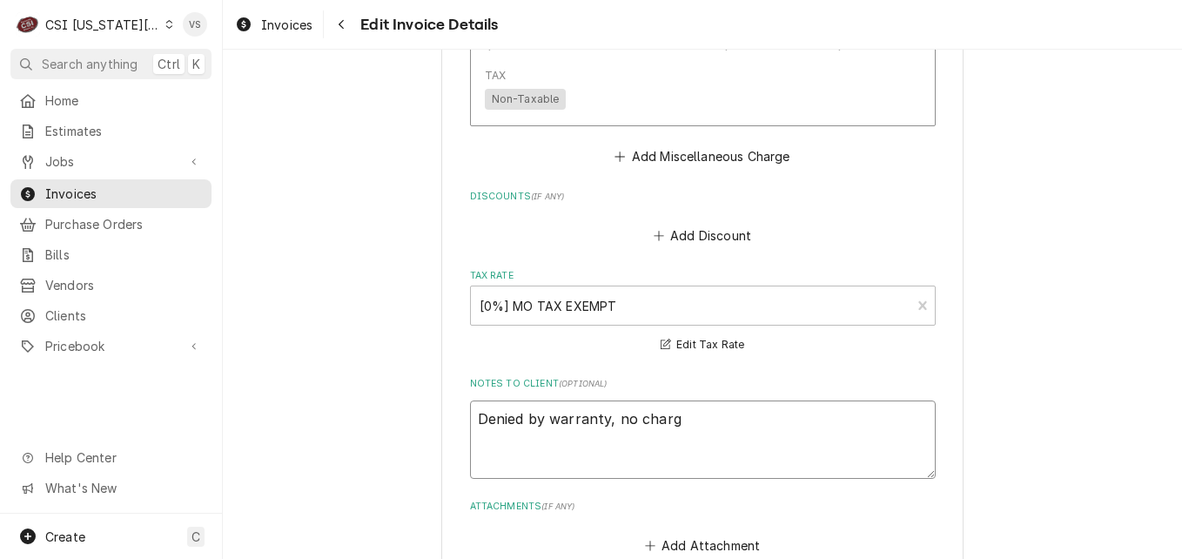
type textarea "x"
type textarea "Denied by warranty, no charge"
type textarea "x"
type textarea "Denied by warranty, no charg"
type textarea "x"
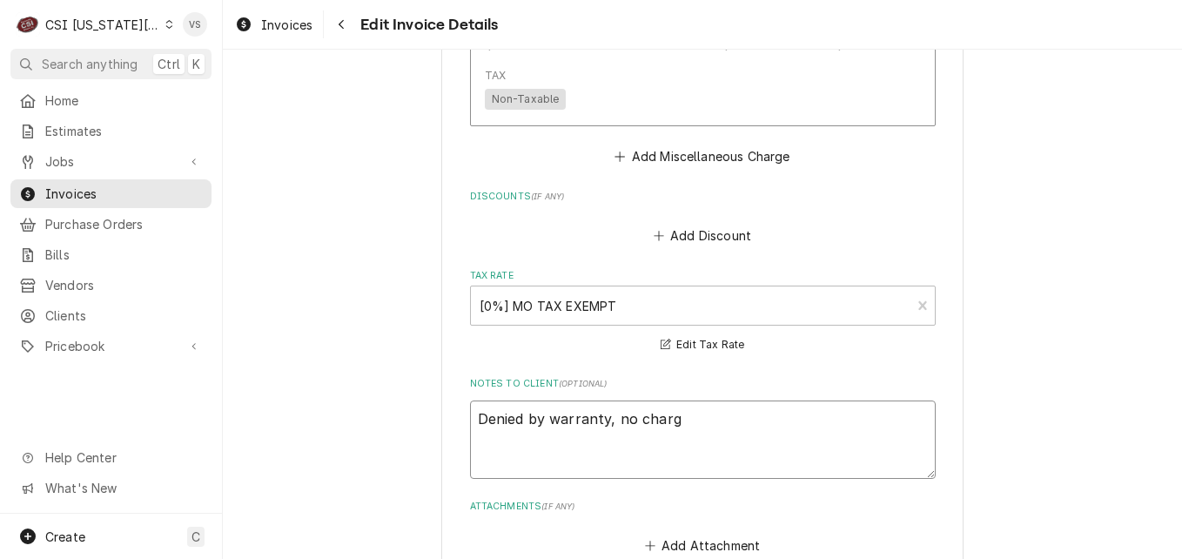
type textarea "Denied by warranty, no char"
type textarea "x"
type textarea "Denied by warranty, no cha"
type textarea "x"
type textarea "Denied by warranty, no ch"
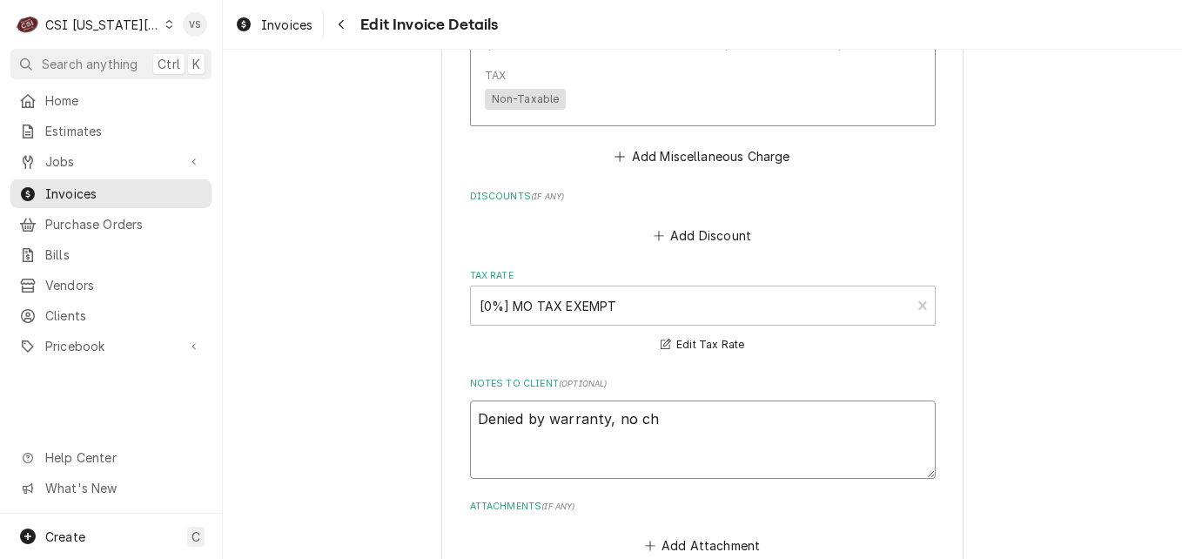
type textarea "x"
type textarea "Denied by warranty, no c"
type textarea "x"
type textarea "Denied by warranty, no"
type textarea "x"
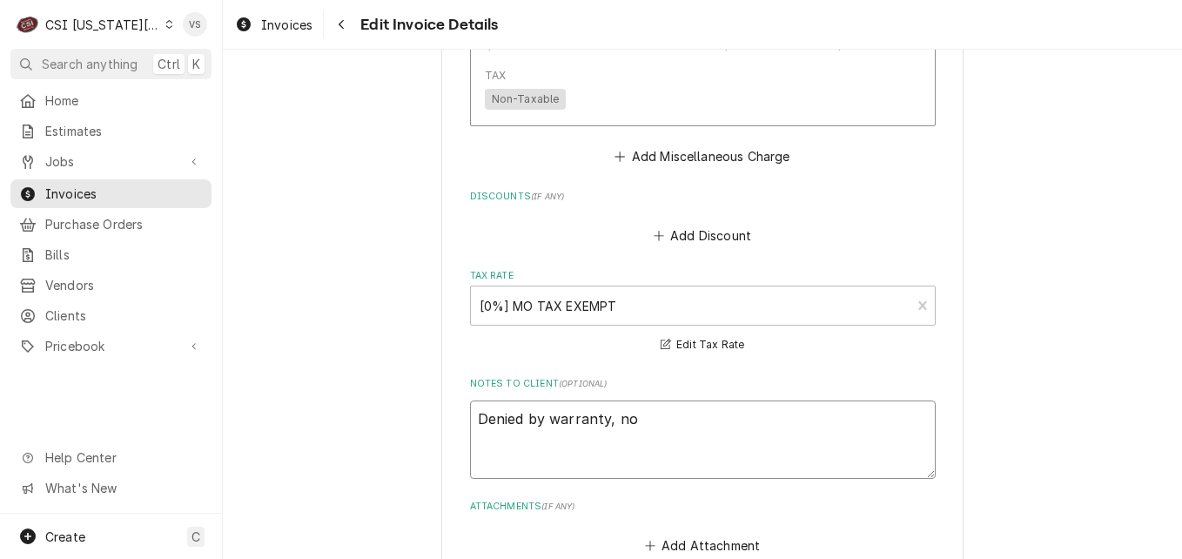
type textarea "Denied by warranty, no r"
type textarea "x"
type textarea "Denied by warranty, no re"
type textarea "x"
type textarea "Denied by warranty, no reb"
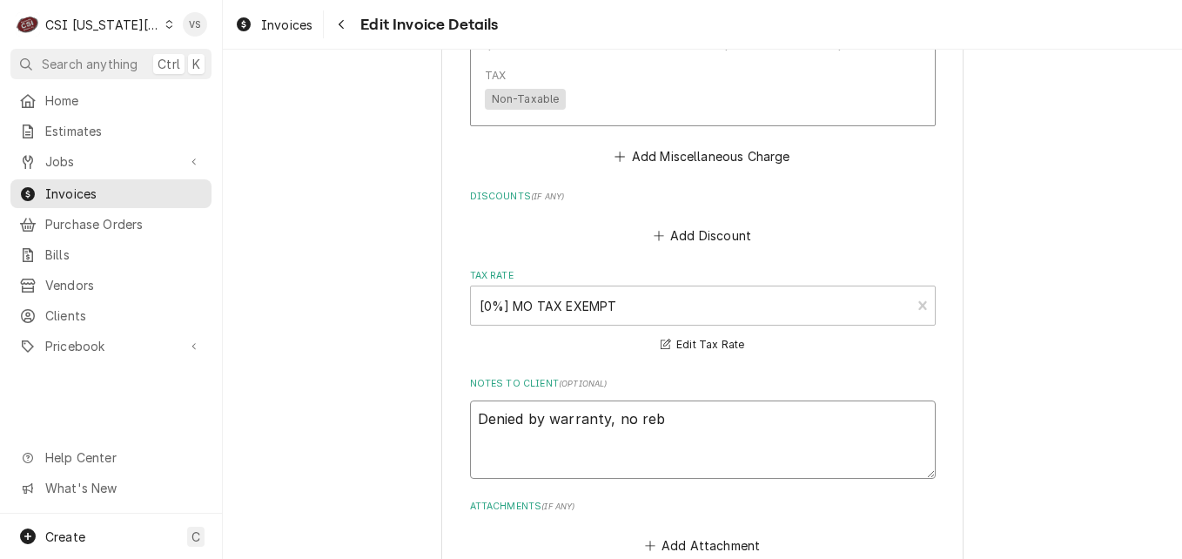
type textarea "x"
type textarea "Denied by warranty, no rebi"
type textarea "x"
type textarea "Denied by warranty, no rebil"
type textarea "x"
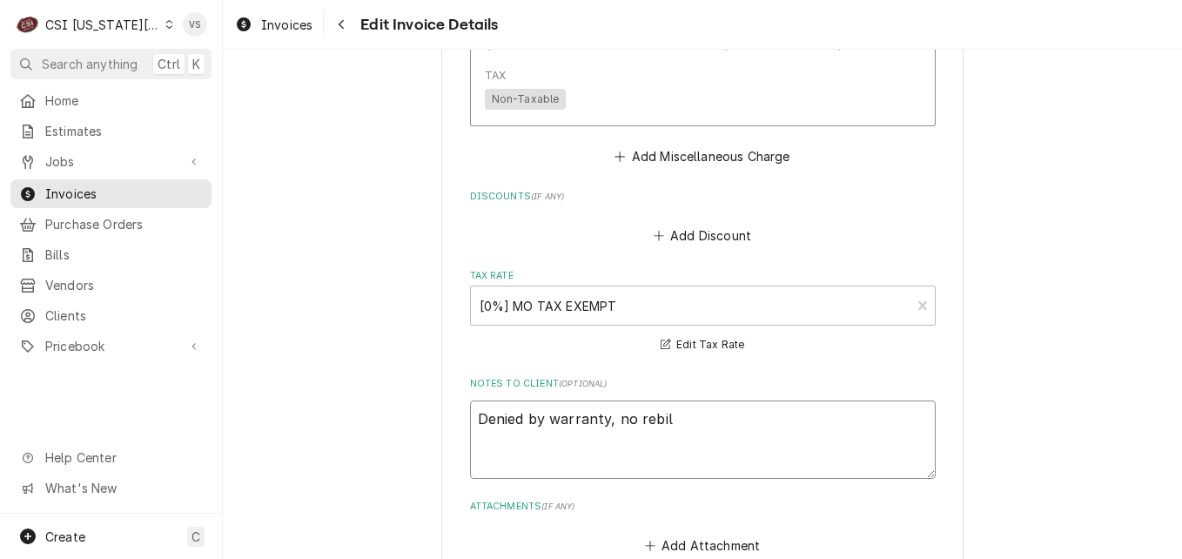
type textarea "Denied by warranty, no rebill"
type textarea "x"
type textarea "Denied by warranty, no rebill"
type textarea "x"
type textarea "Denied by warranty, no rebill z"
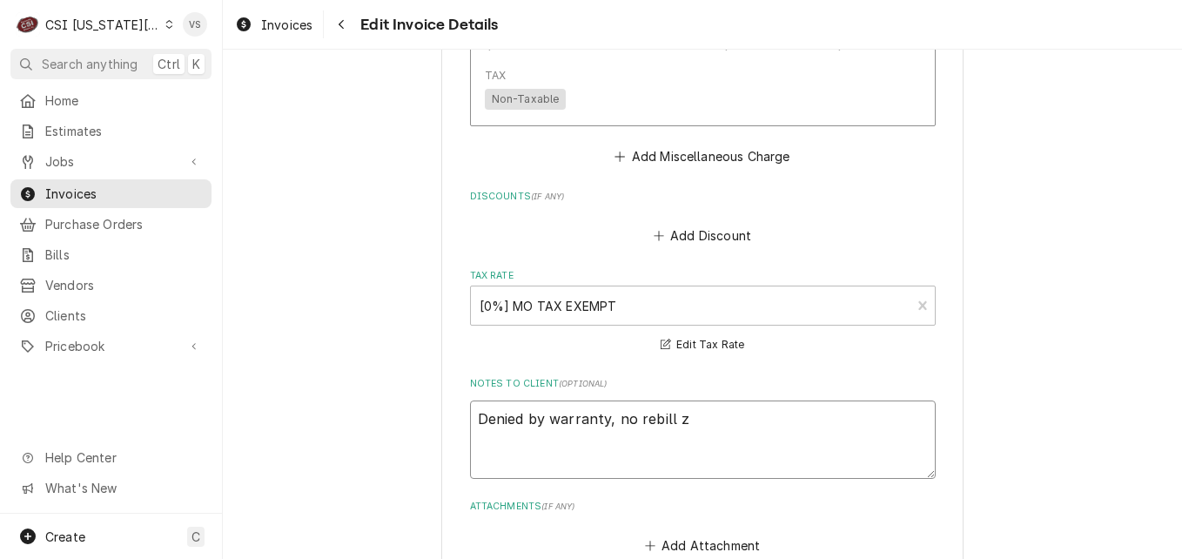
type textarea "x"
type textarea "Denied by warranty, no rebill ze"
type textarea "x"
type textarea "Denied by warranty, no rebill zeo"
type textarea "x"
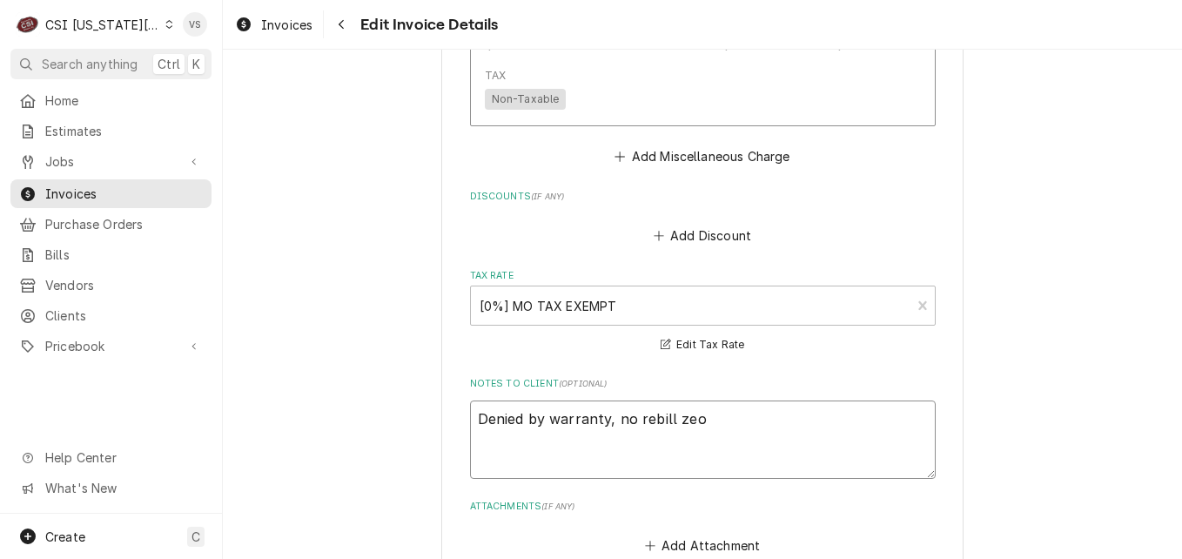
type textarea "Denied by warranty, no rebill zeo"
type textarea "x"
type textarea "Denied by warranty, no rebill zeo o"
type textarea "x"
type textarea "Denied by warranty, no rebill zeo ou"
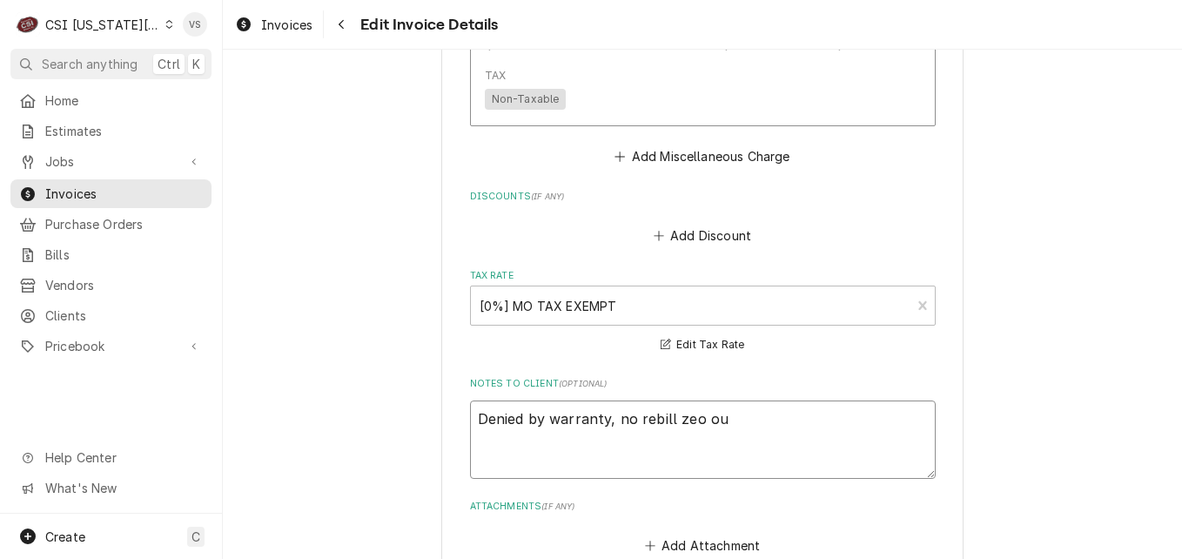
type textarea "x"
type textarea "Denied by warranty, no rebill zeo out"
type textarea "x"
type textarea "Denied by warranty, no rebill zeo out"
type textarea "x"
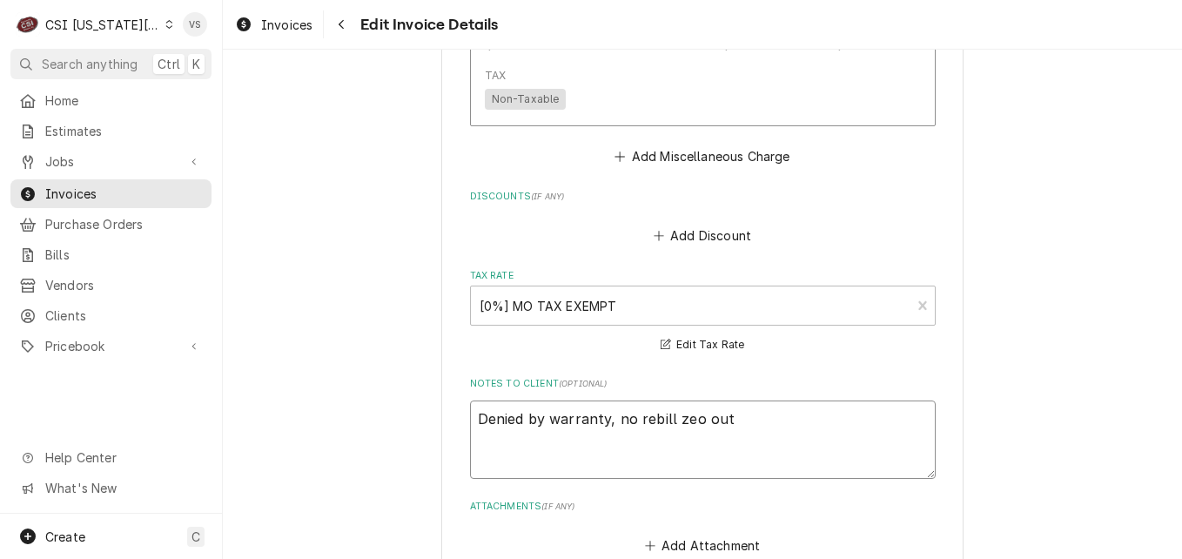
type textarea "Denied by warranty, no rebill zeo out"
type textarea "x"
type textarea "Denied by warranty, no rebill zeo ou"
type textarea "x"
type textarea "Denied by warranty, no rebill zeo o"
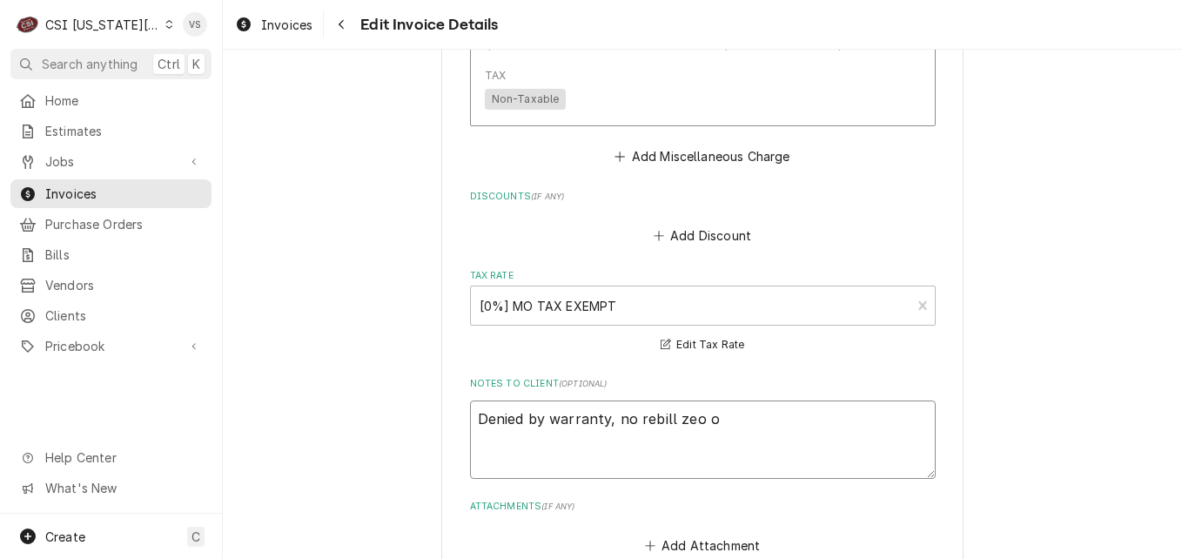
type textarea "x"
type textarea "Denied by warranty, no rebill zeo"
type textarea "x"
type textarea "Denied by warranty, no rebill zeo"
type textarea "x"
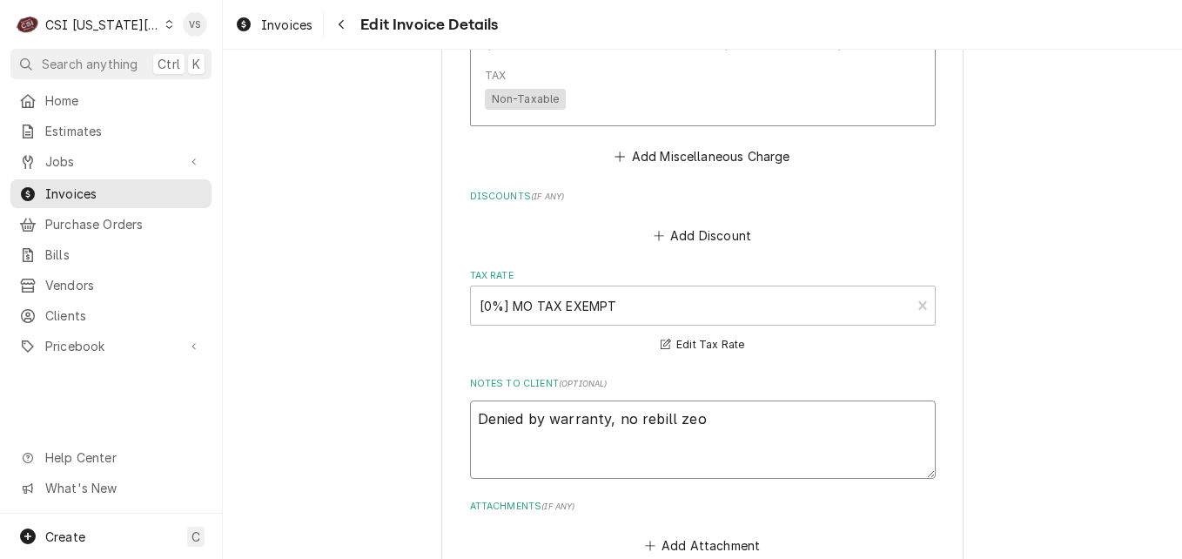
type textarea "Denied by warranty, no rebill zeor"
type textarea "x"
type textarea "Denied by warranty, no rebill zeo"
type textarea "x"
type textarea "Denied by warranty, no rebill ze"
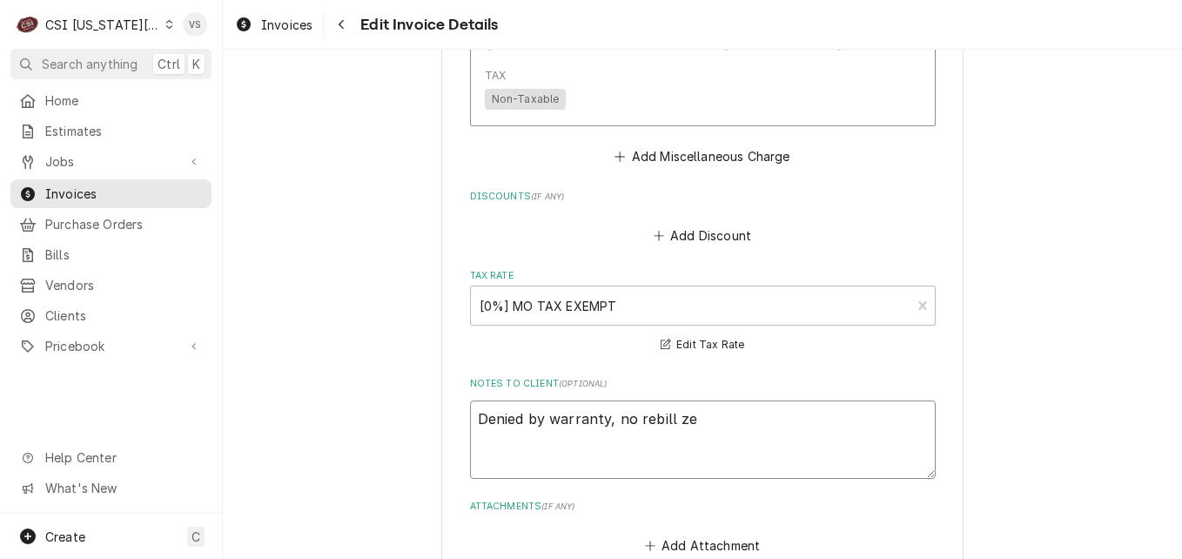
type textarea "x"
type textarea "Denied by warranty, no rebill zer"
type textarea "x"
type textarea "Denied by warranty, no rebill ze"
type textarea "x"
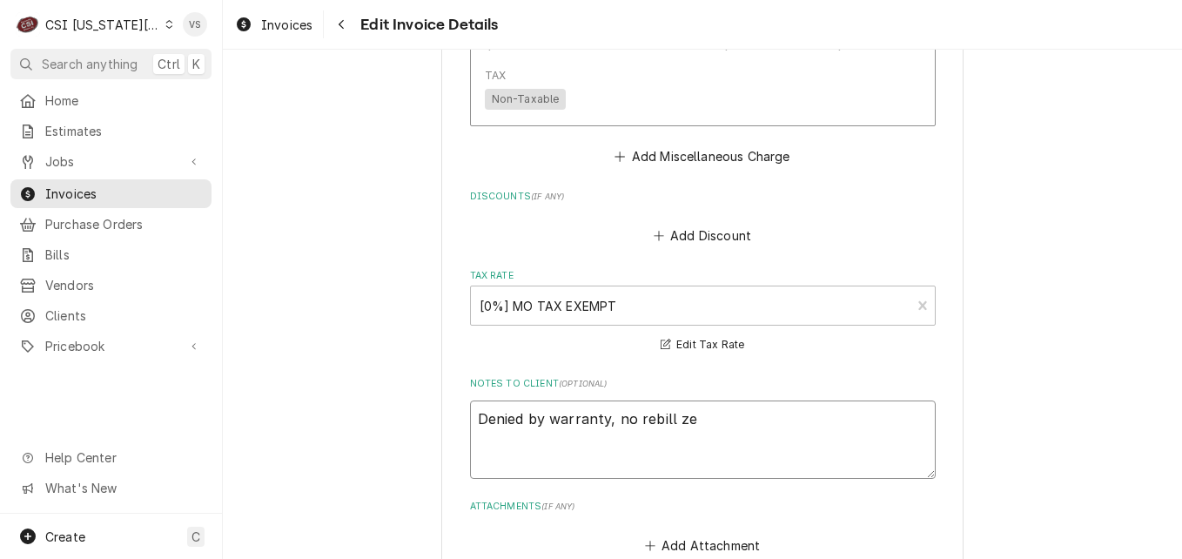
type textarea "Denied by warranty, no rebill z"
type textarea "x"
type textarea "Denied by warranty, no rebill"
type textarea "x"
type textarea "Denied by warranty, no rebill z"
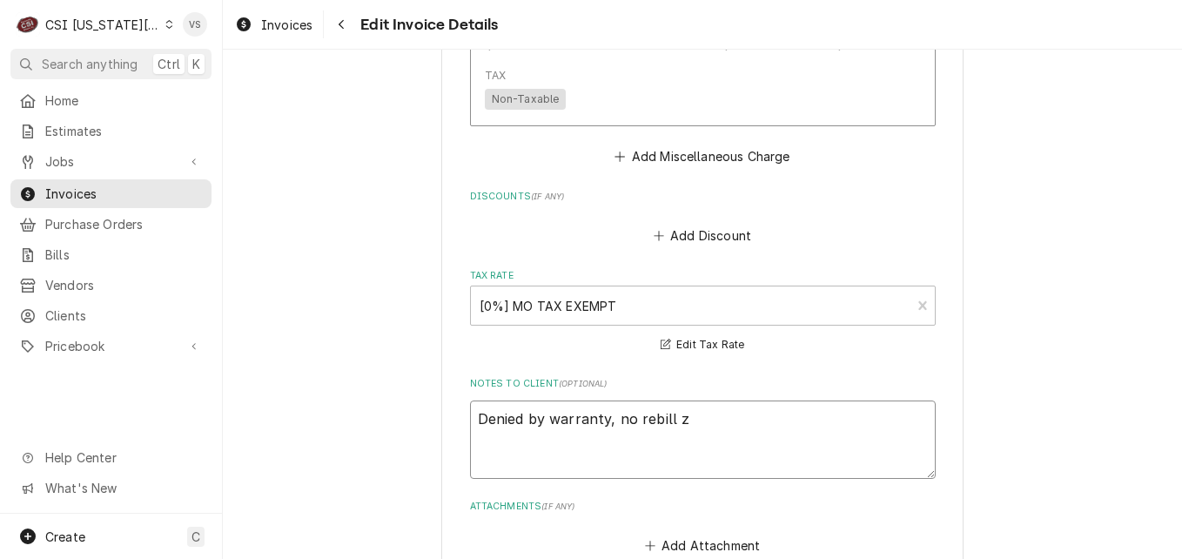
type textarea "x"
type textarea "Denied by warranty, no rebill zw"
type textarea "x"
type textarea "Denied by warranty, no rebill z"
type textarea "x"
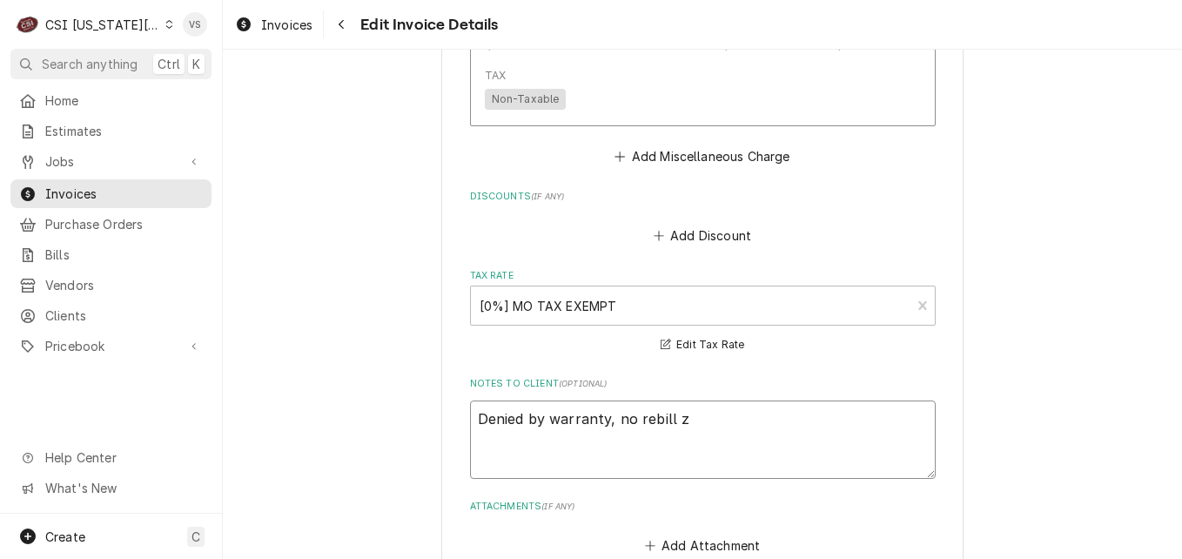
type textarea "Denied by warranty, no rebill"
type textarea "x"
type textarea "Denied by warranty, no rebill z"
type textarea "x"
type textarea "Denied by warranty, no rebill ze"
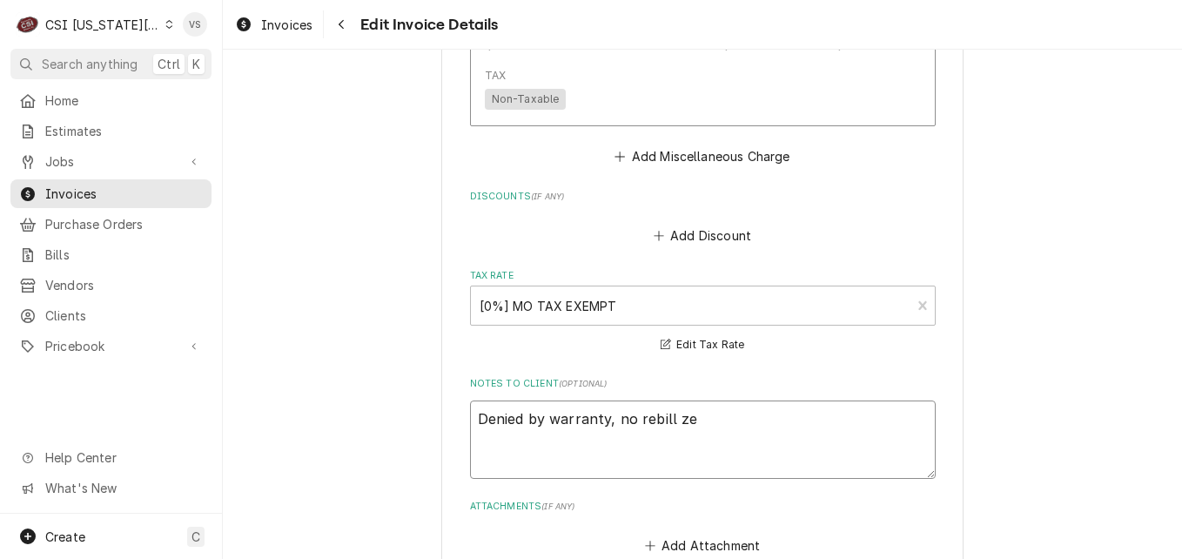
type textarea "x"
type textarea "Denied by warranty, no rebill zer"
type textarea "x"
type textarea "Denied by warranty, no rebill zero"
type textarea "x"
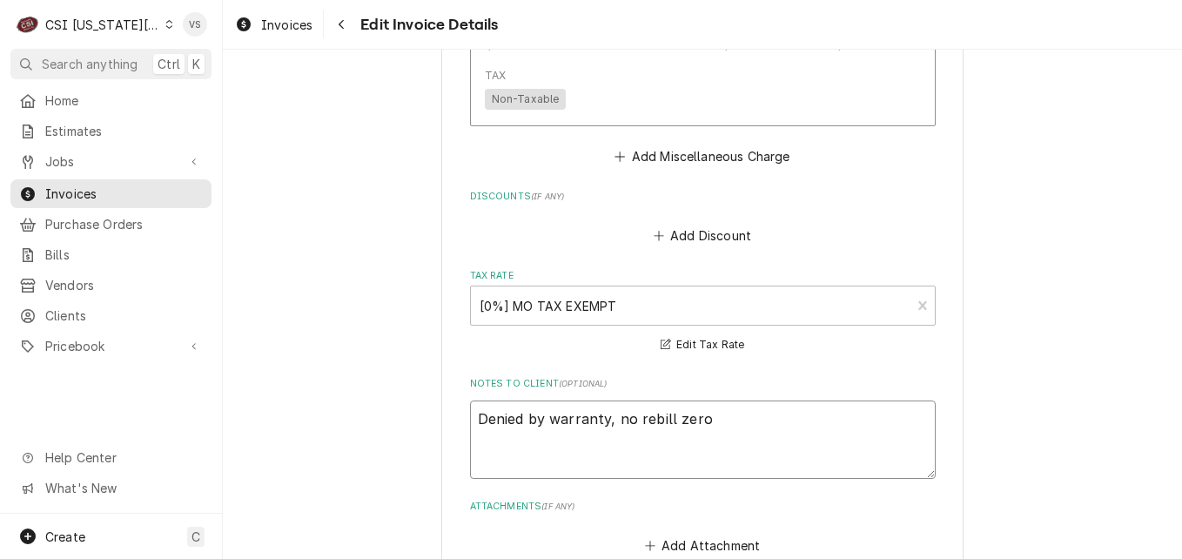
type textarea "Denied by warranty, no rebill zero"
type textarea "x"
type textarea "Denied by warranty, no rebill zero p"
type textarea "x"
type textarea "Denied by warranty, no rebill zero pe"
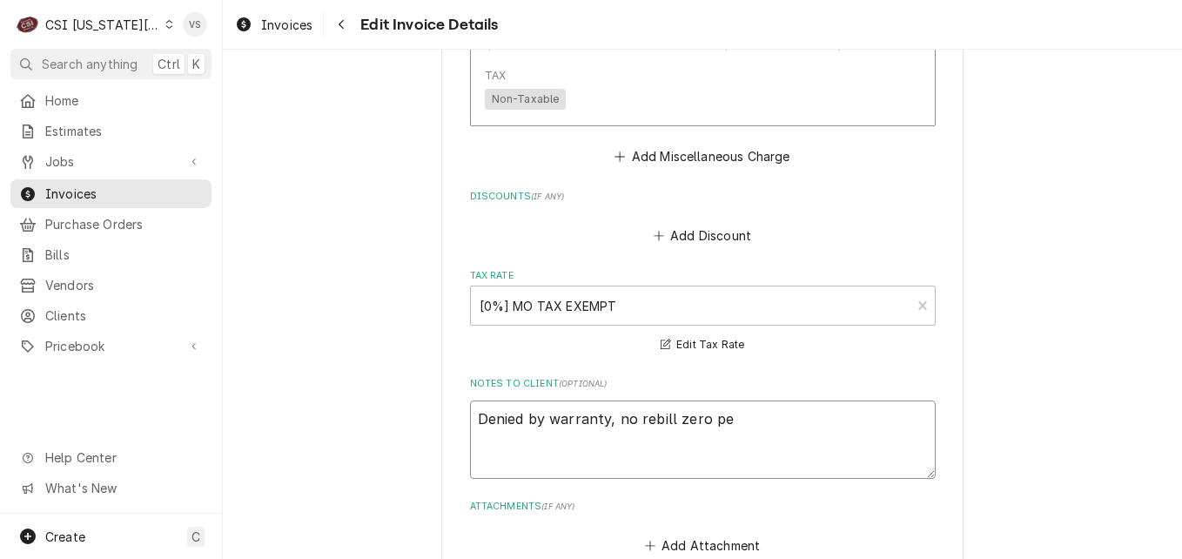
type textarea "x"
type textarea "Denied by warranty, no rebill zero per"
type textarea "x"
type textarea "Denied by warranty, no rebill zero per"
type textarea "x"
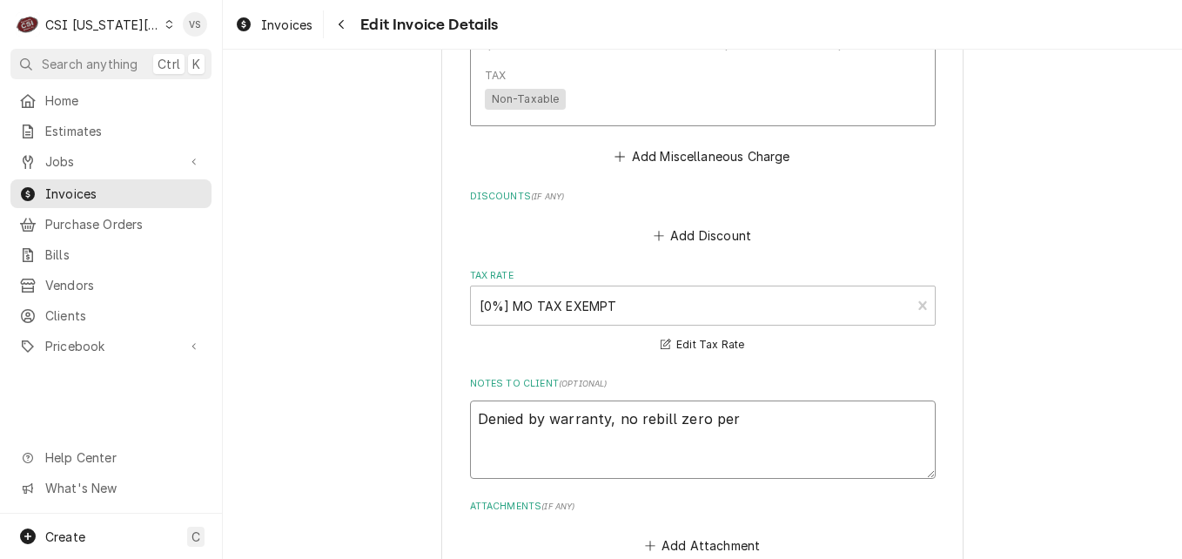
type textarea "Denied by warranty, no rebill zero per J"
type textarea "x"
type textarea "Denied by warranty, no rebill zero per Jo"
type textarea "x"
type textarea "Denied by warranty, no rebill zero per Jos"
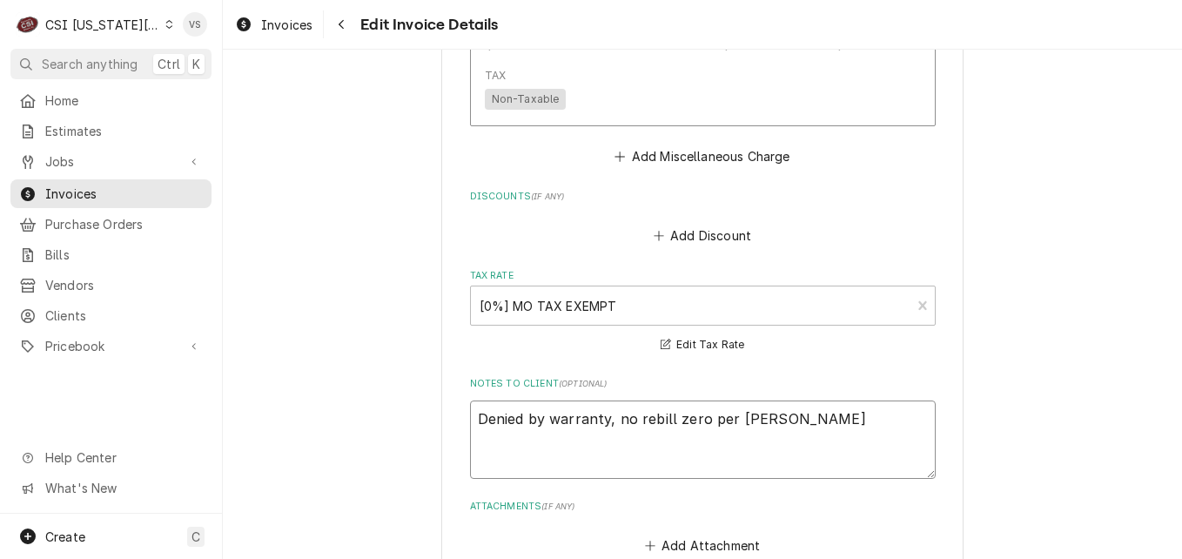
type textarea "x"
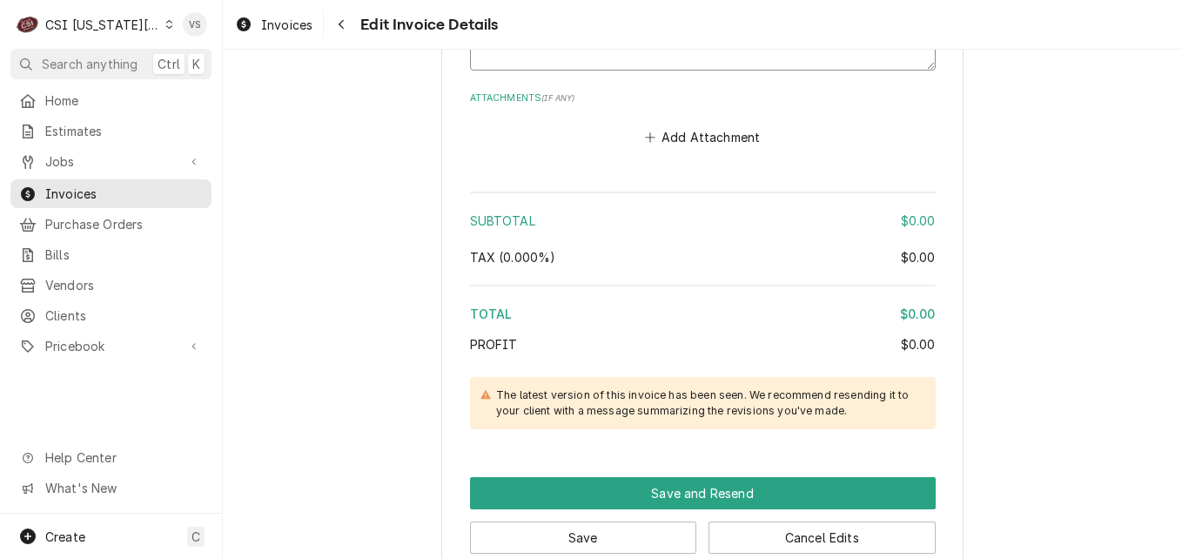
scroll to position [2812, 0]
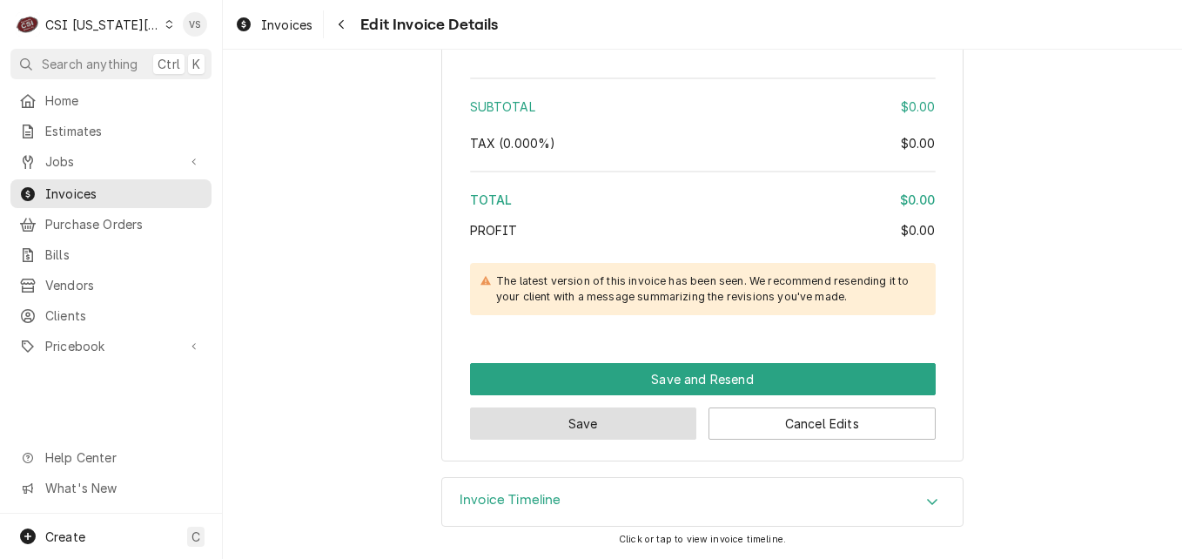
type textarea "Denied by warranty, no rebill zero per Josh"
click at [491, 429] on button "Save" at bounding box center [583, 423] width 227 height 32
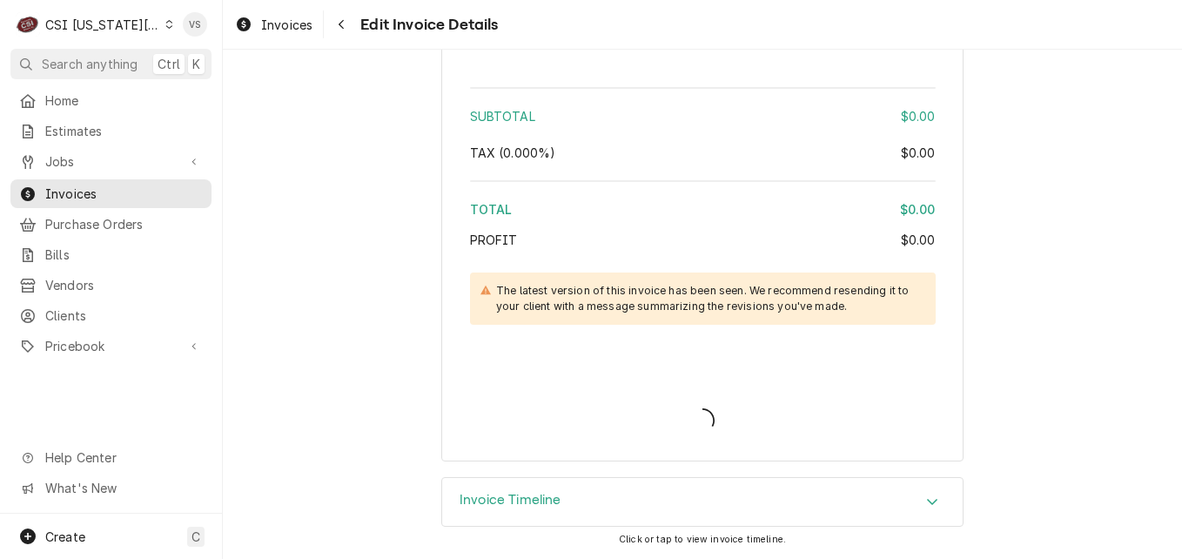
type textarea "x"
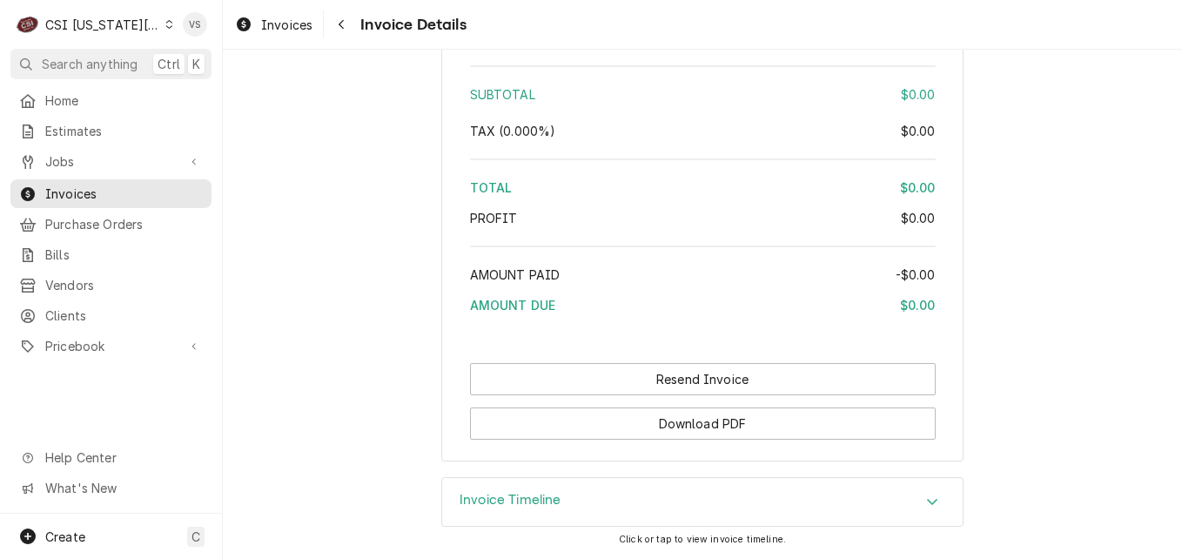
scroll to position [2981, 0]
click at [103, 192] on span "Invoices" at bounding box center [124, 193] width 158 height 18
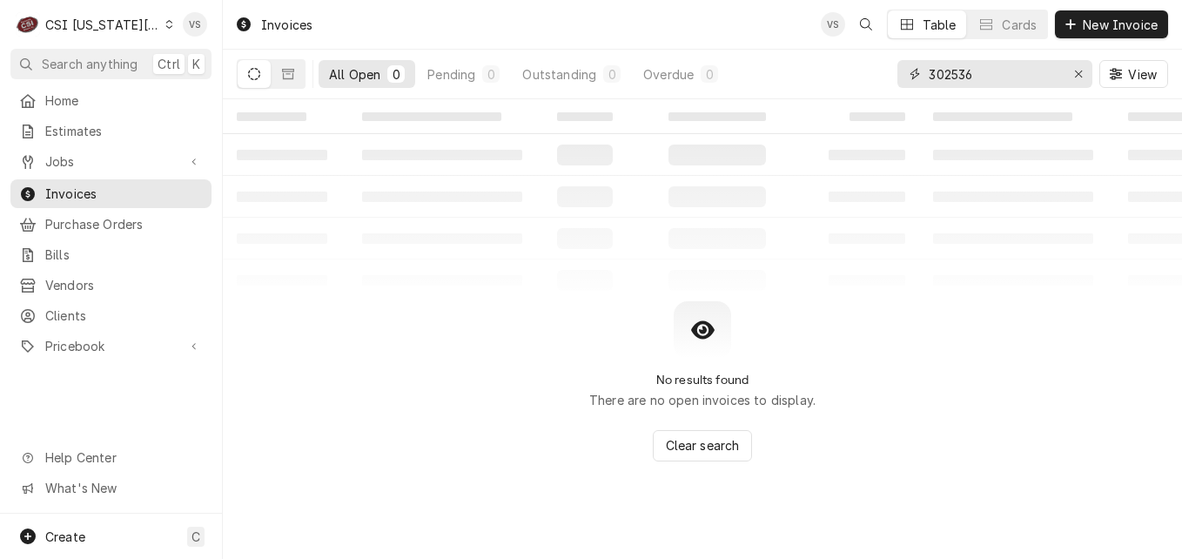
drag, startPoint x: 982, startPoint y: 77, endPoint x: 1134, endPoint y: 96, distance: 152.6
click at [887, 76] on div "All Open 0 Pending 0 Outstanding 0 Overdue 0 302536 View" at bounding box center [702, 74] width 931 height 49
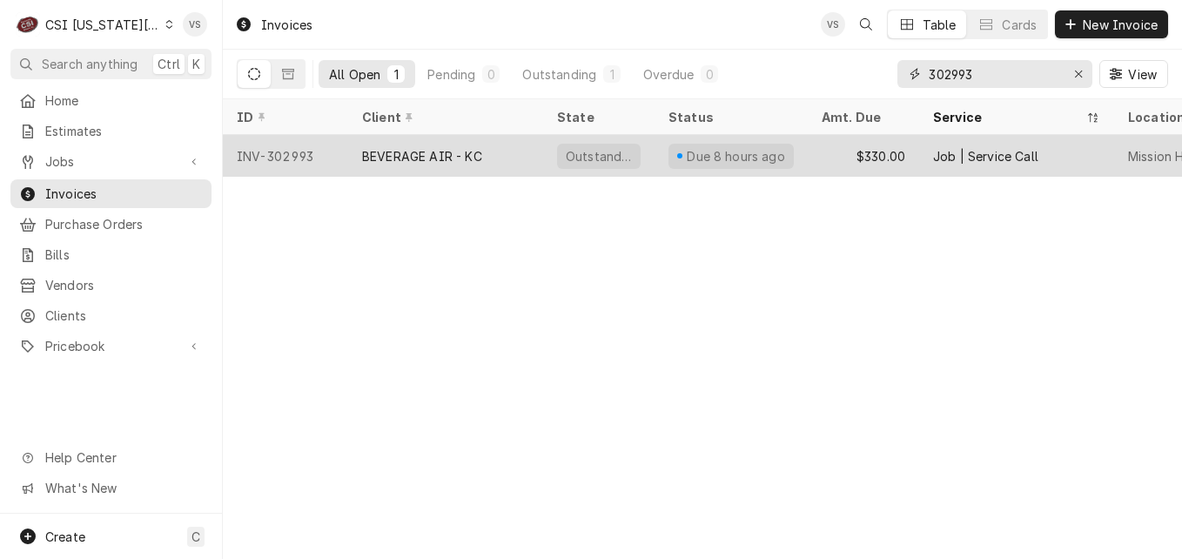
type input "302993"
click at [497, 157] on div "BEVERAGE AIR - KC" at bounding box center [445, 156] width 195 height 42
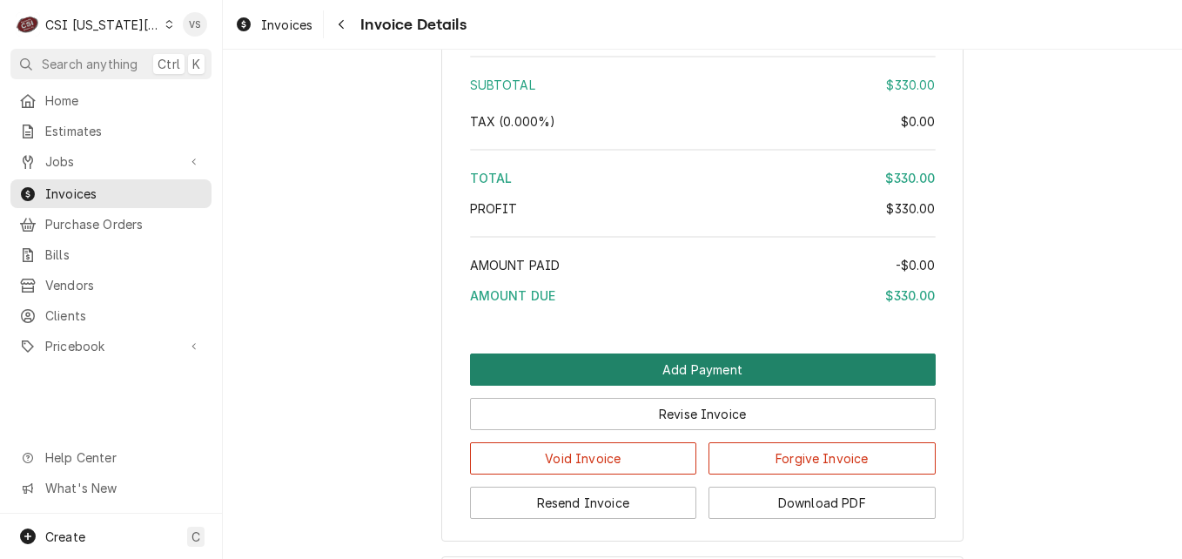
scroll to position [3046, 0]
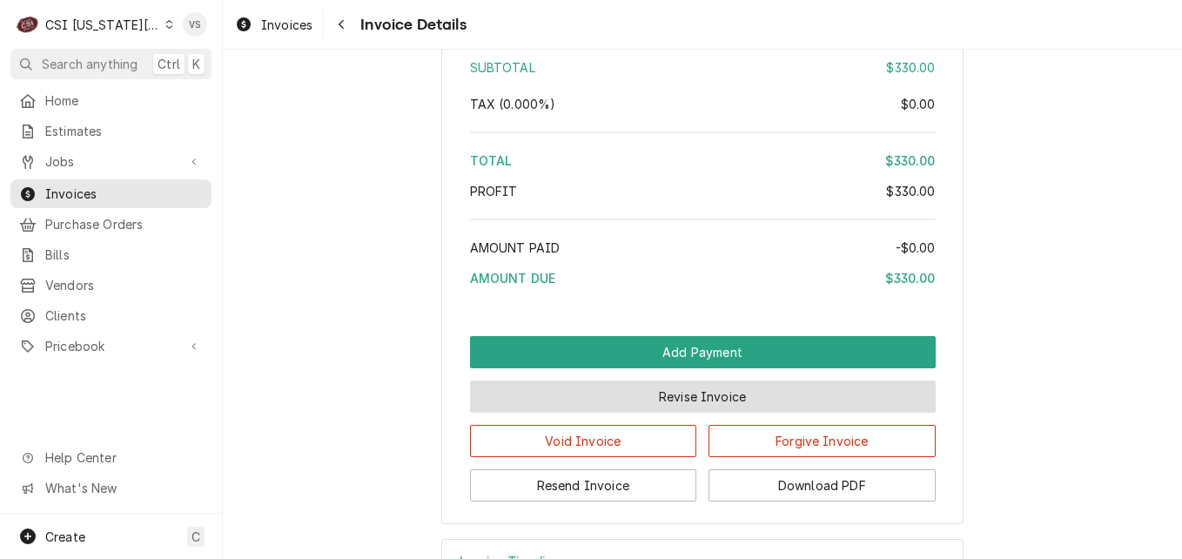
click at [740, 412] on button "Revise Invoice" at bounding box center [703, 396] width 466 height 32
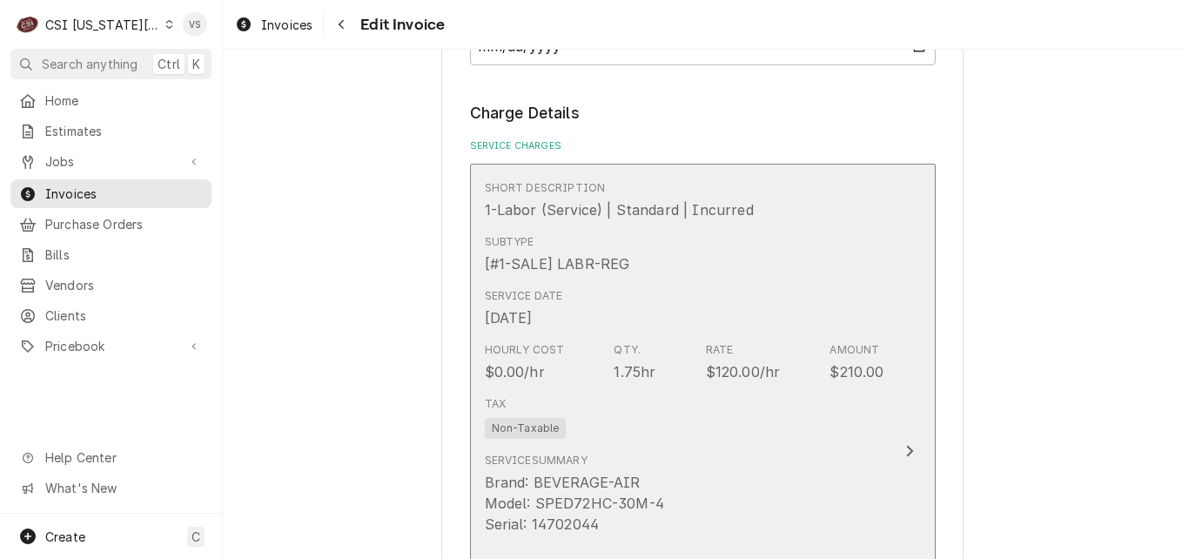
scroll to position [1827, 0]
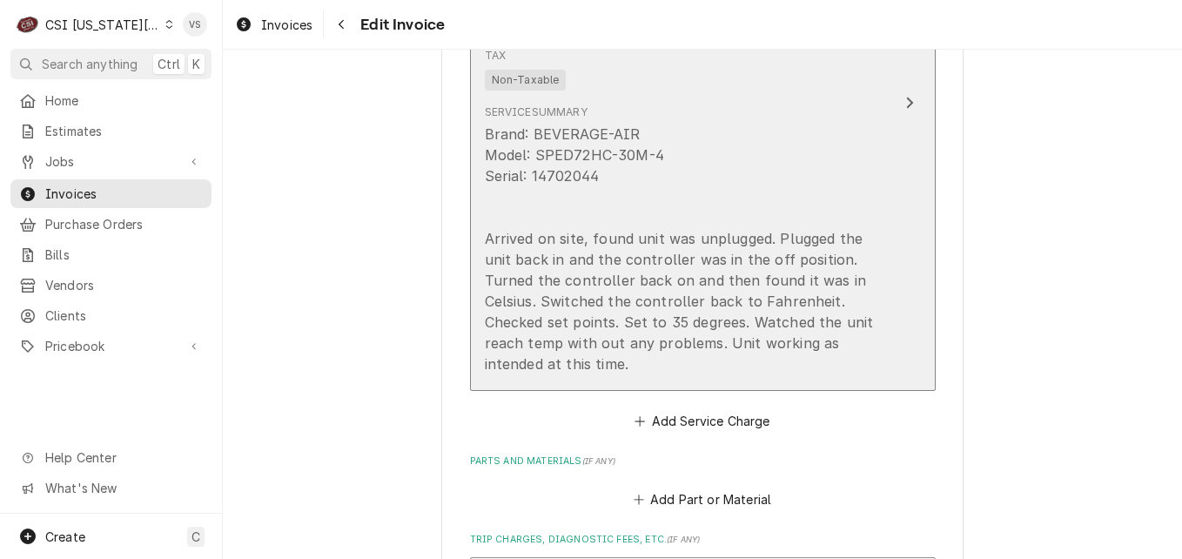
click at [749, 446] on fieldset "Charge Details Service Charges Short Description 1-Labor (Service) | Standard |…" at bounding box center [703, 490] width 466 height 1472
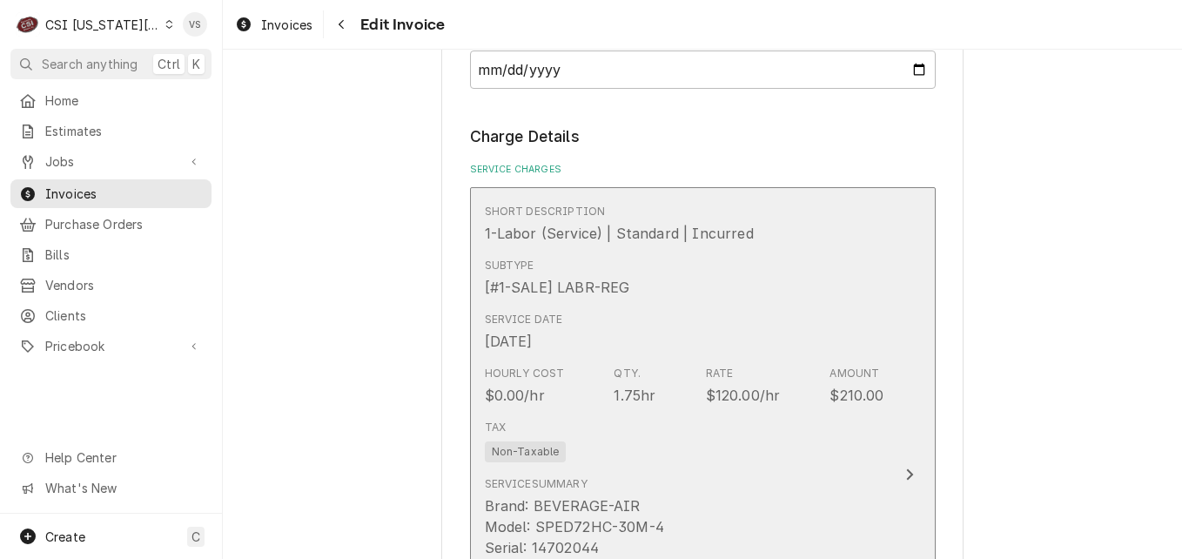
scroll to position [1392, 0]
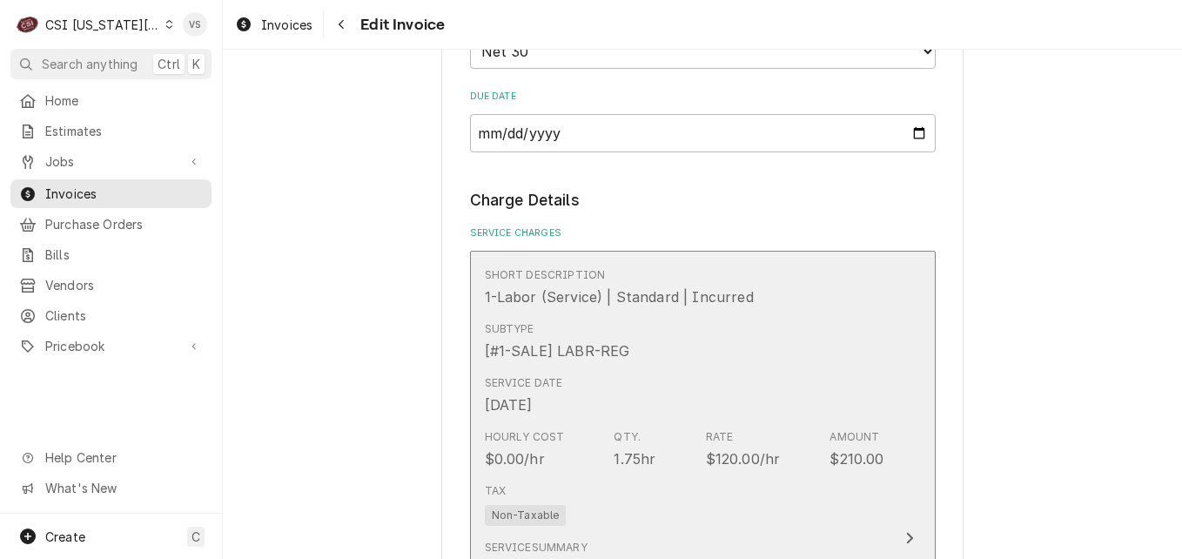
click at [799, 482] on div "Tax Non-Taxable" at bounding box center [684, 504] width 399 height 56
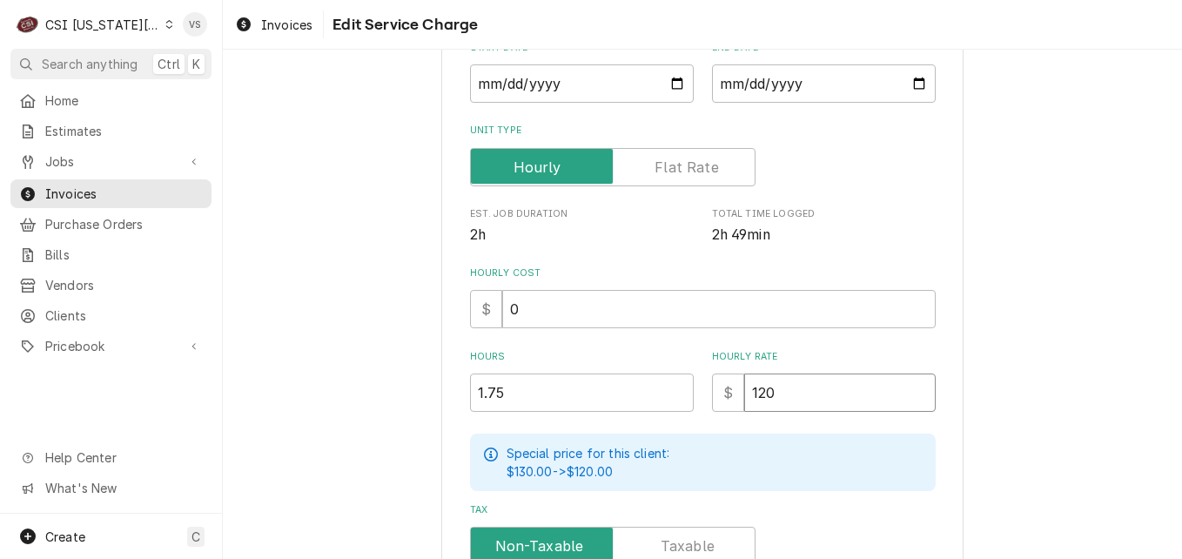
scroll to position [348, 0]
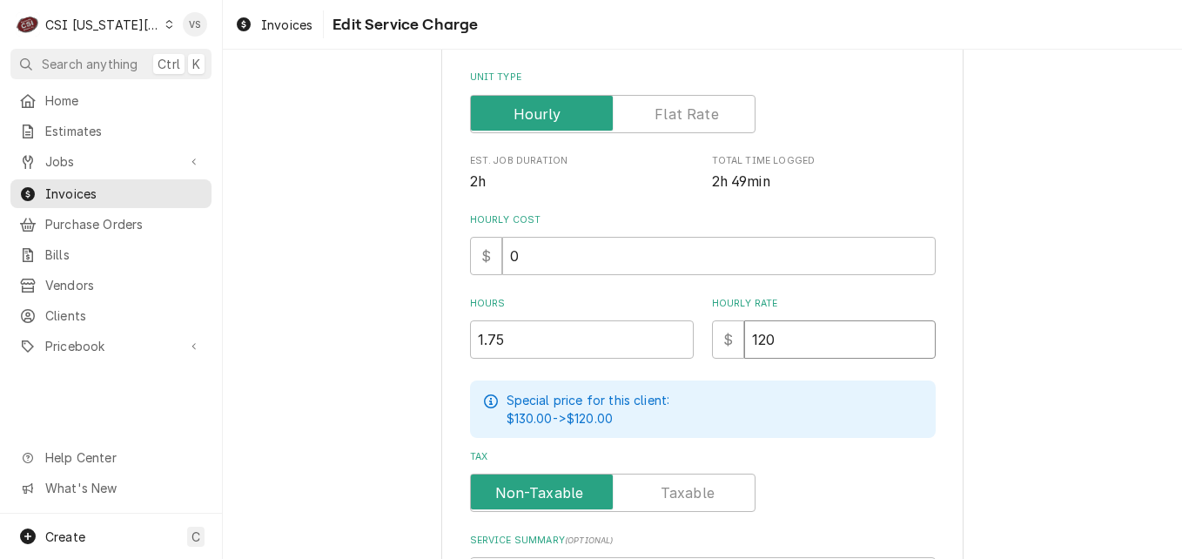
click at [745, 427] on div "Use the fields below to edit this service charge Short Description 1-Labor (Ser…" at bounding box center [703, 279] width 466 height 1045
click at [754, 427] on div "Special price for this client: $130.00 -> $120.00" at bounding box center [703, 408] width 466 height 57
drag, startPoint x: 770, startPoint y: 339, endPoint x: 744, endPoint y: 340, distance: 26.2
click at [744, 340] on input "120" at bounding box center [839, 339] width 191 height 38
type textarea "x"
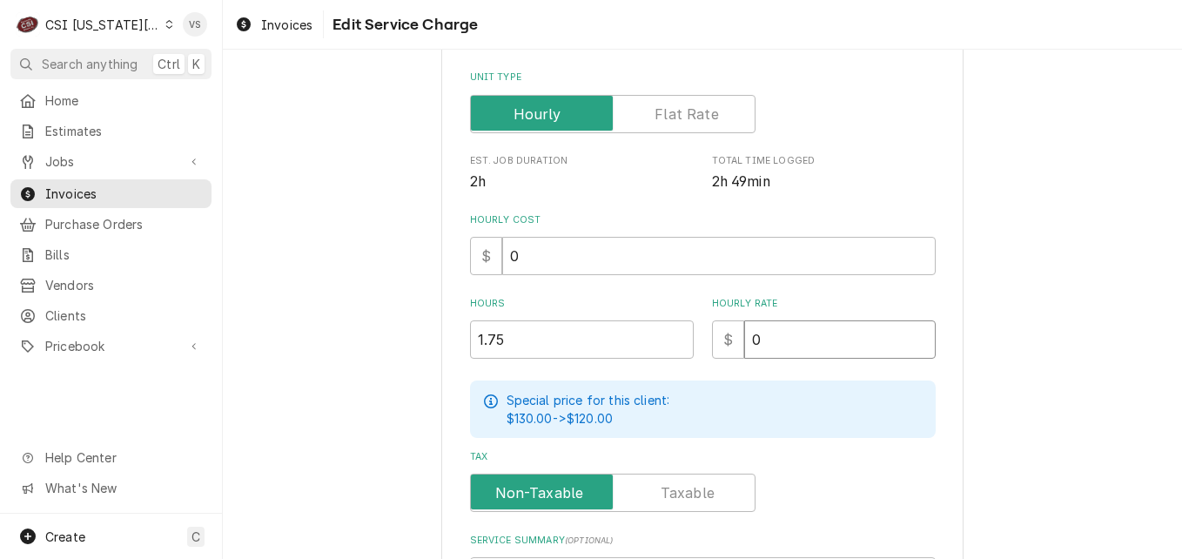
type input "0"
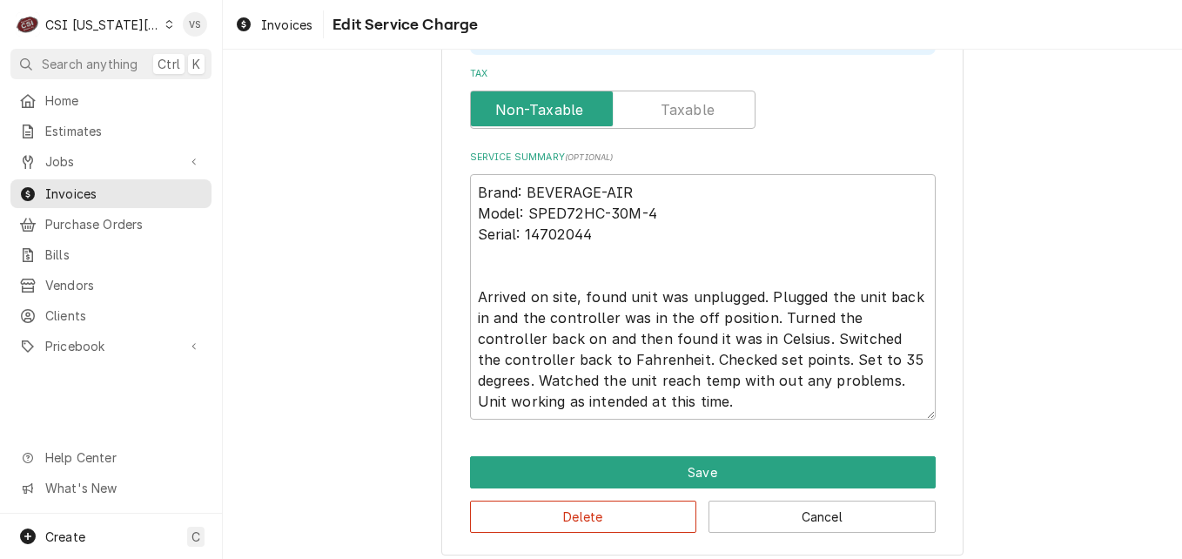
scroll to position [741, 0]
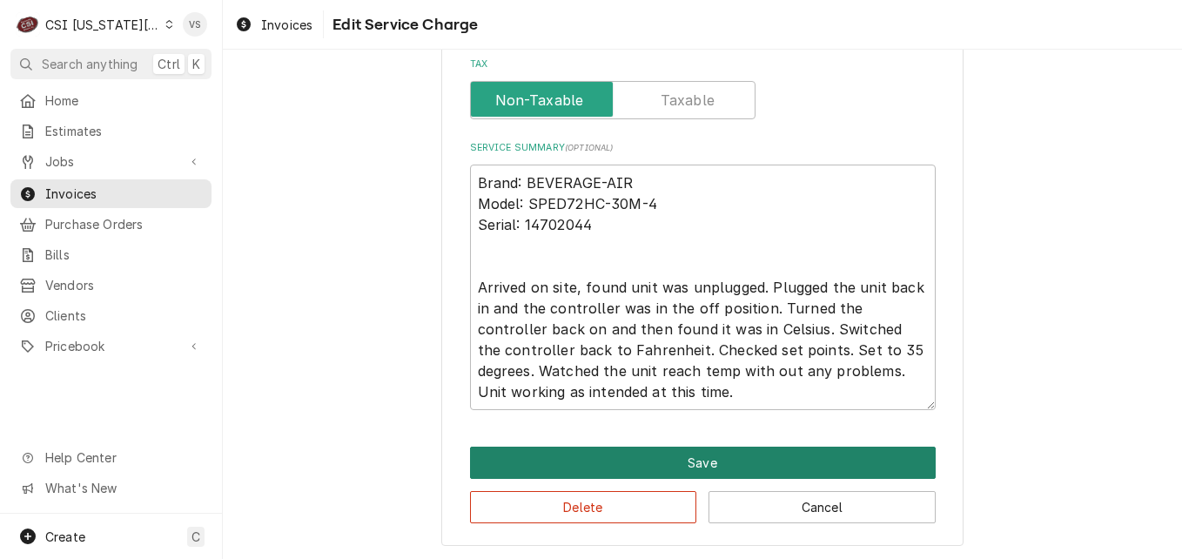
click at [643, 463] on button "Save" at bounding box center [703, 462] width 466 height 32
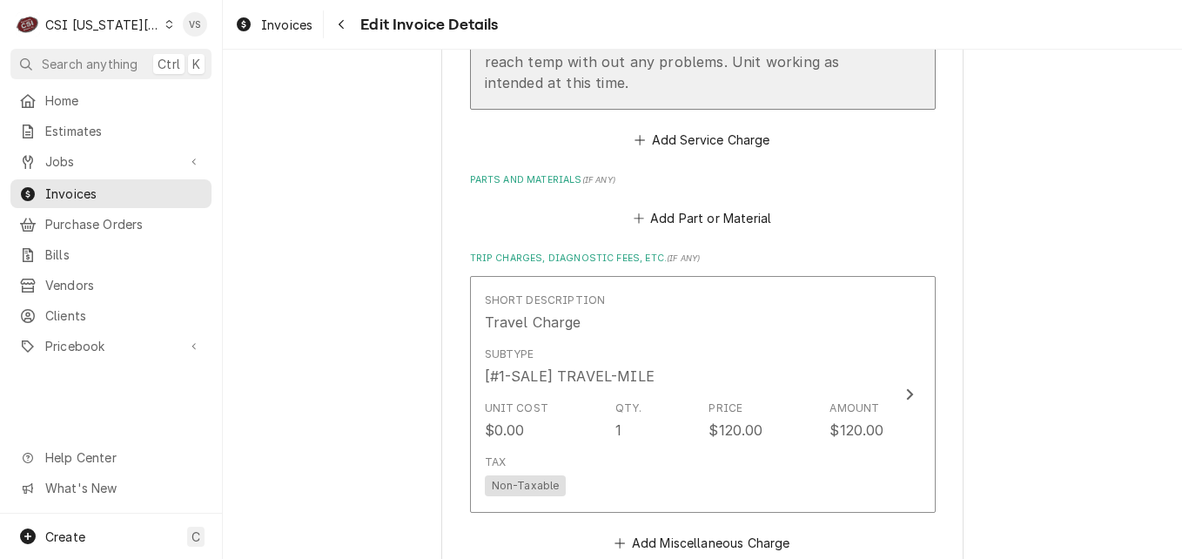
scroll to position [2155, 0]
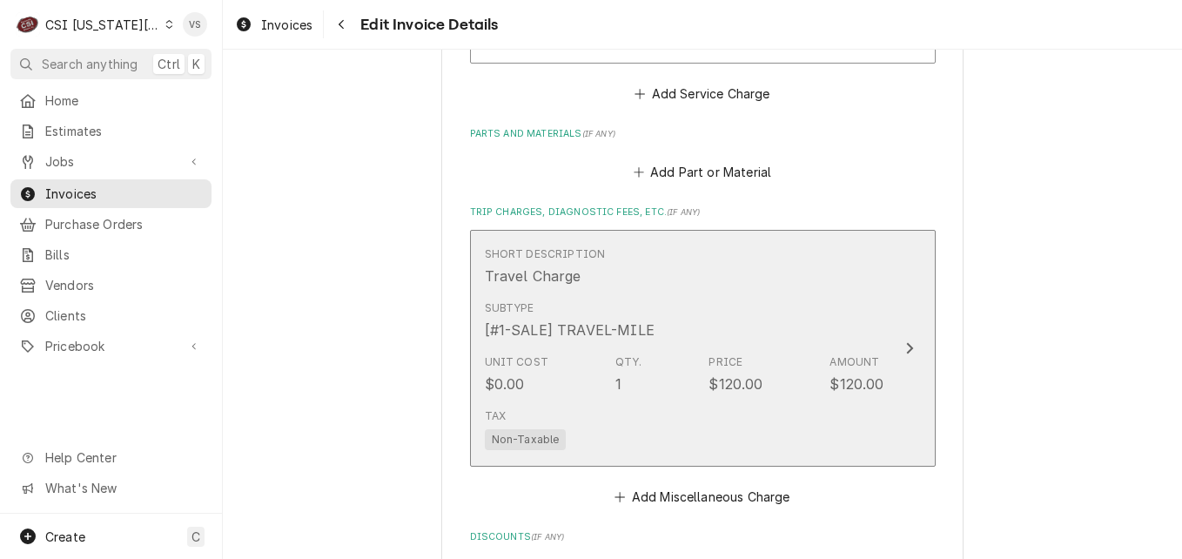
click at [722, 325] on div "Subtype [#1-SALE] TRAVEL-MILE" at bounding box center [684, 320] width 399 height 54
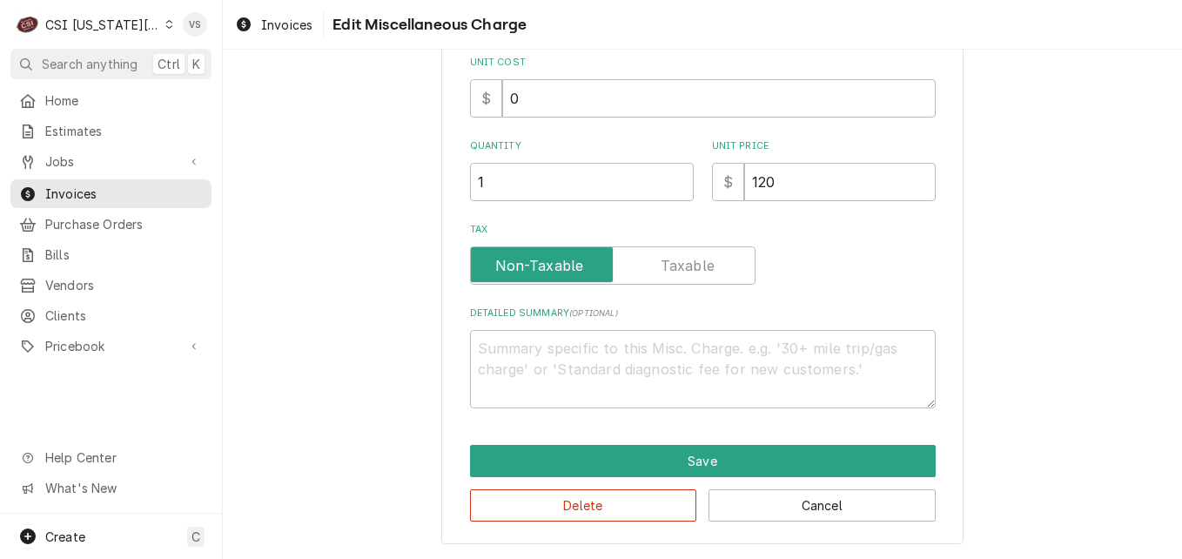
scroll to position [146, 0]
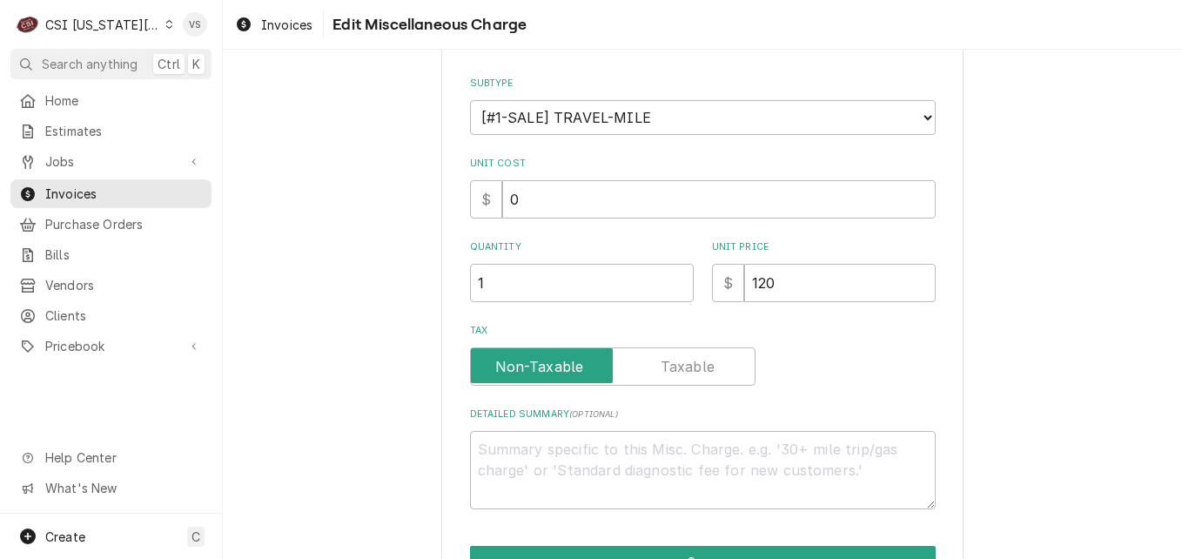
type textarea "x"
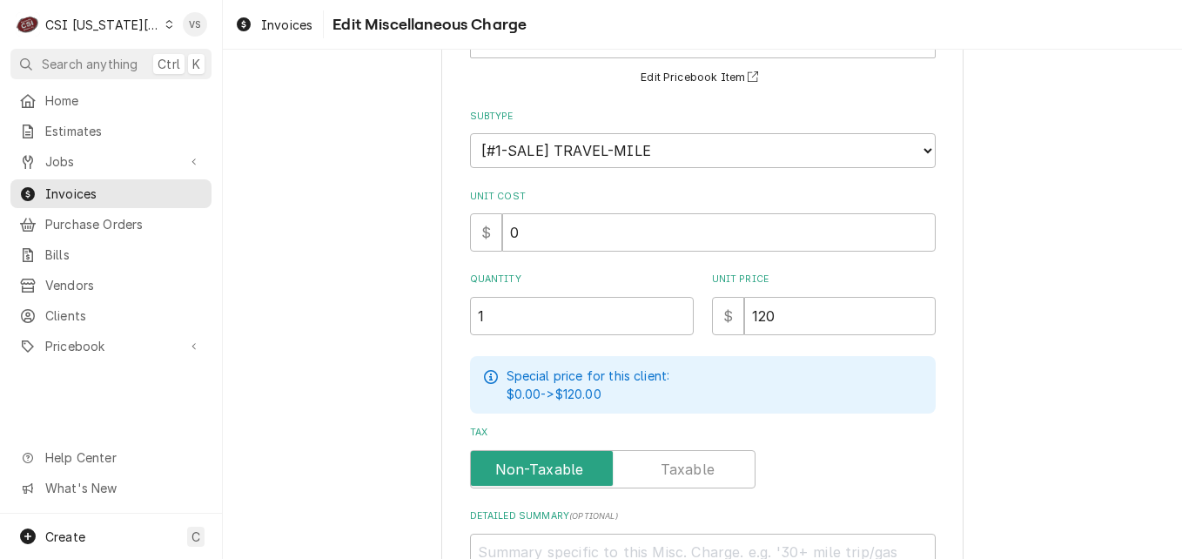
scroll to position [0, 0]
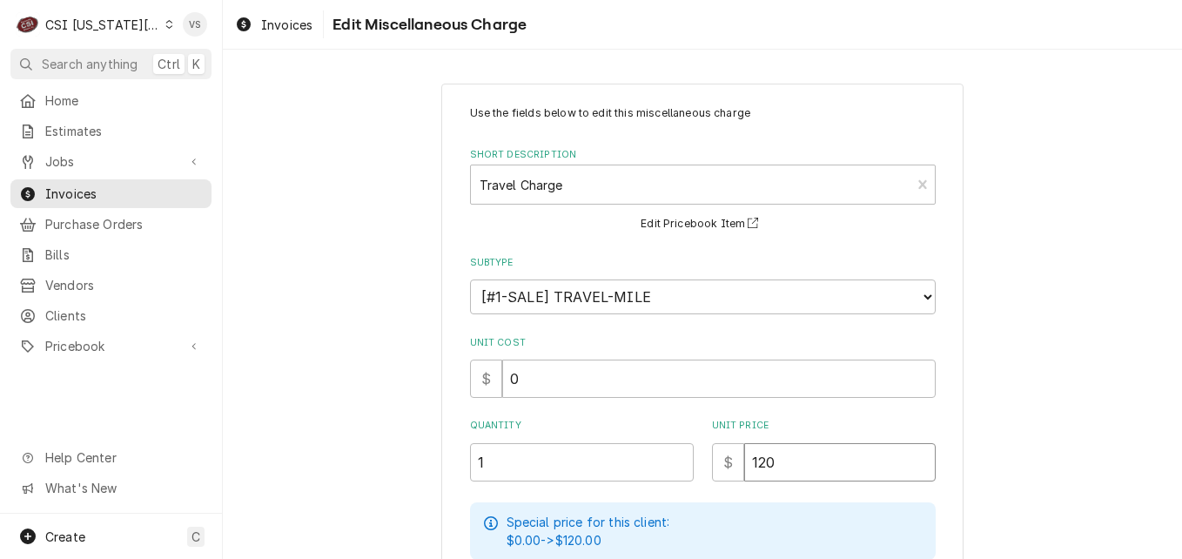
click at [744, 464] on input "120" at bounding box center [839, 462] width 191 height 38
type input "0"
type textarea "x"
type input "0"
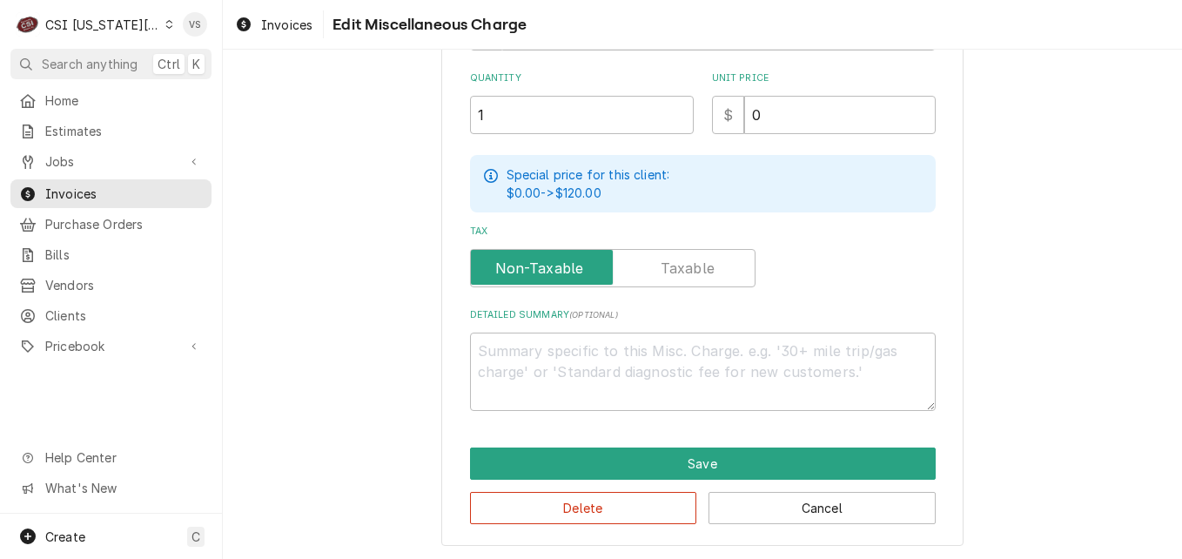
scroll to position [348, 0]
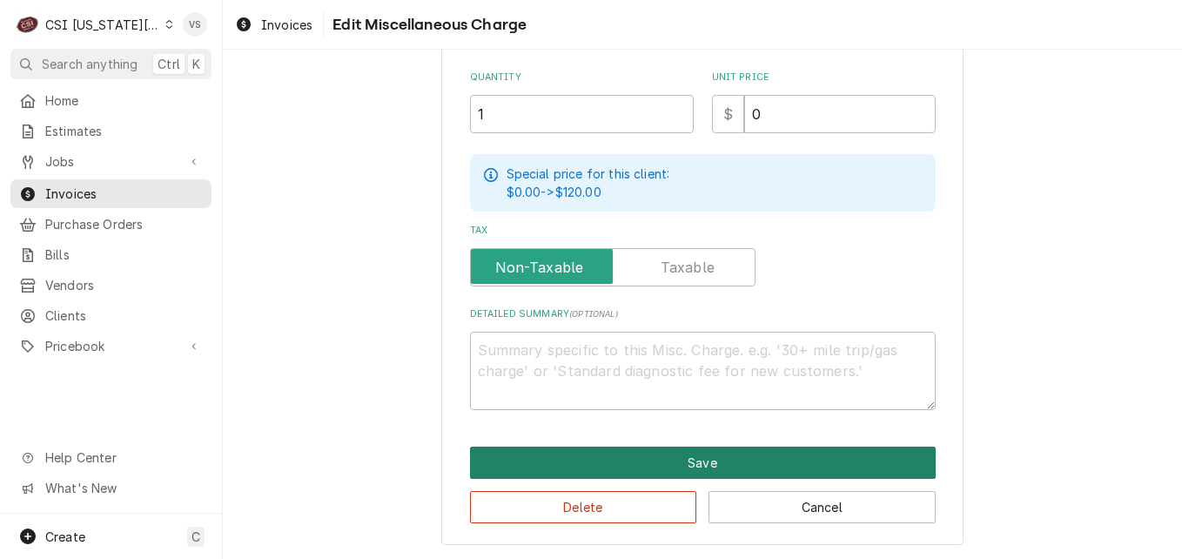
drag, startPoint x: 609, startPoint y: 459, endPoint x: 479, endPoint y: 407, distance: 139.8
click at [479, 407] on div "Use the fields below to edit this miscellaneous charge Short Description Travel…" at bounding box center [702, 140] width 522 height 810
click at [492, 464] on button "Save" at bounding box center [703, 462] width 466 height 32
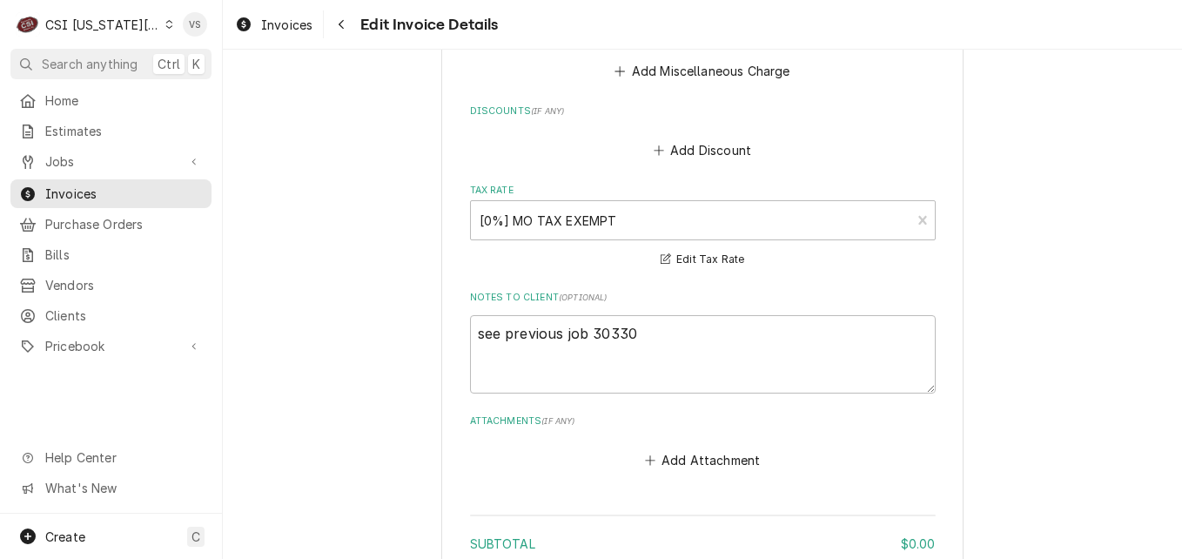
scroll to position [2551, 0]
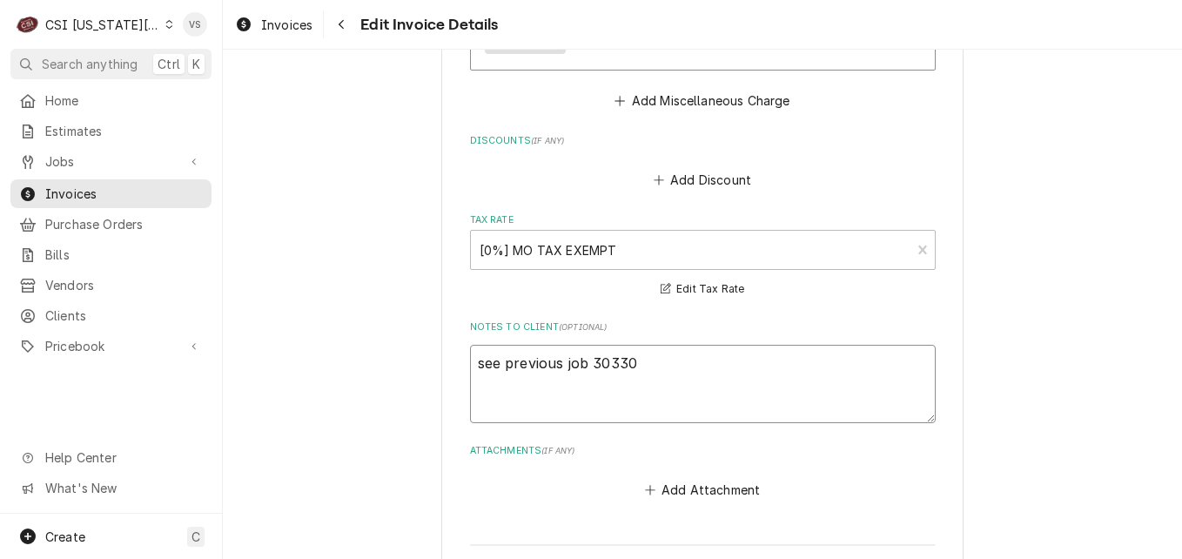
drag, startPoint x: 643, startPoint y: 370, endPoint x: 767, endPoint y: 312, distance: 136.6
click at [646, 368] on textarea "see previous job 30330" at bounding box center [703, 384] width 466 height 78
type textarea "x"
type textarea "see previous job 30330"
type textarea "x"
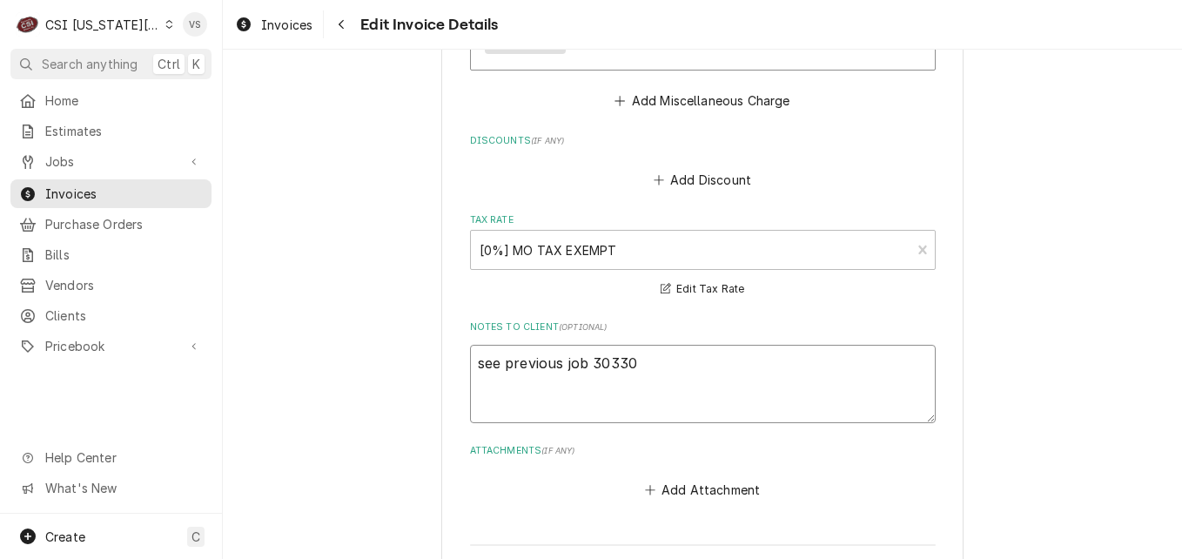
type textarea "see previous job 30330 R"
type textarea "x"
type textarea "see previous job 30330 Re"
type textarea "x"
type textarea "see previous job 30330 Reb"
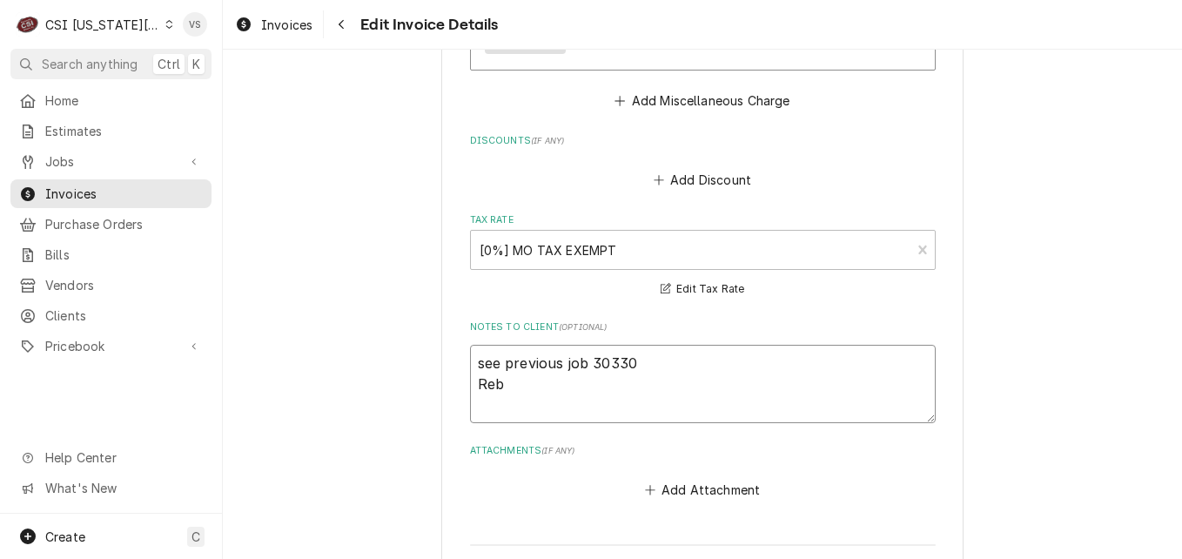
type textarea "x"
type textarea "see previous job 30330 Rebi"
type textarea "x"
type textarea "see previous job 30330 Rebil"
type textarea "x"
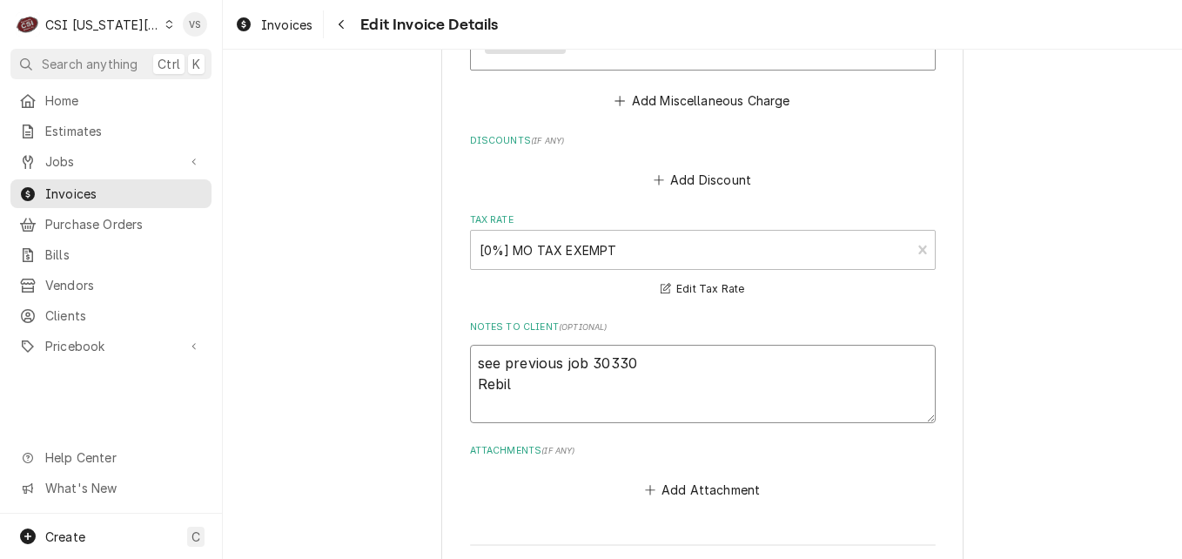
type textarea "see previous job 30330 Rebill"
type textarea "x"
type textarea "see previous job 30330 Rebille"
type textarea "x"
type textarea "see previous job 30330 Rebilled"
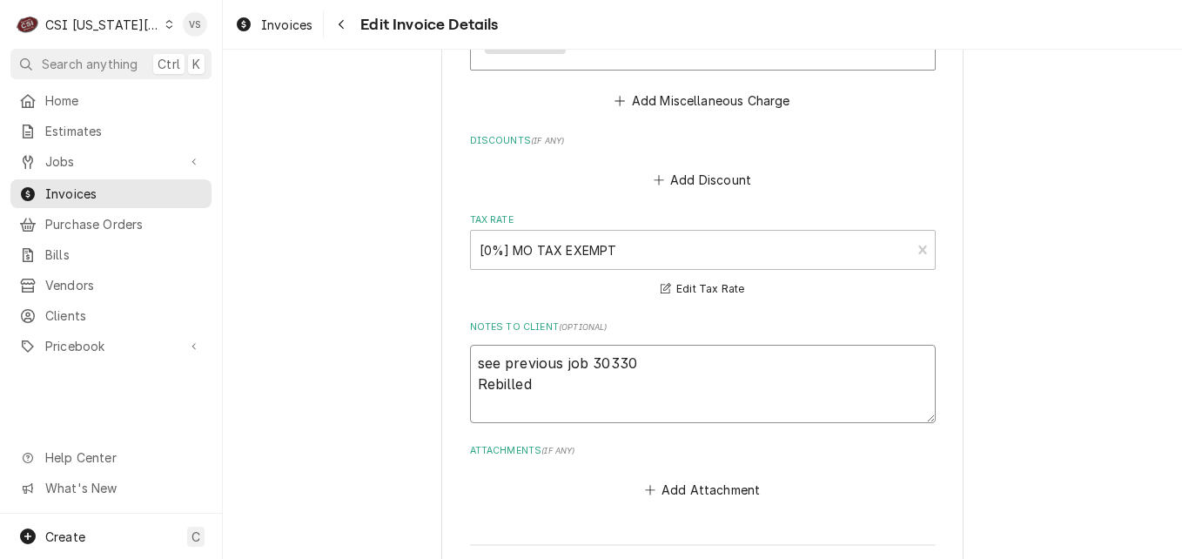
type textarea "x"
type textarea "see previous job 30330 Rebilled o"
type textarea "x"
type textarea "see previous job 30330 Rebilled on"
type textarea "x"
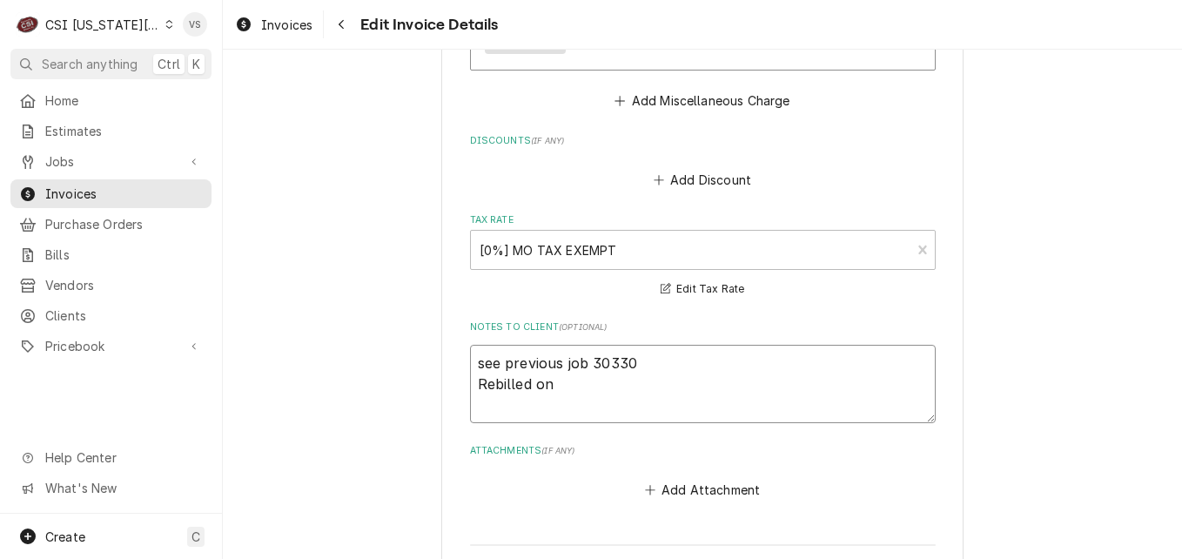
type textarea "see previous job 30330 Rebilled on"
type textarea "x"
type textarea "see previous job 30330 Rebilled on 3"
type textarea "x"
type textarea "see previous job 30330 Rebilled on 30"
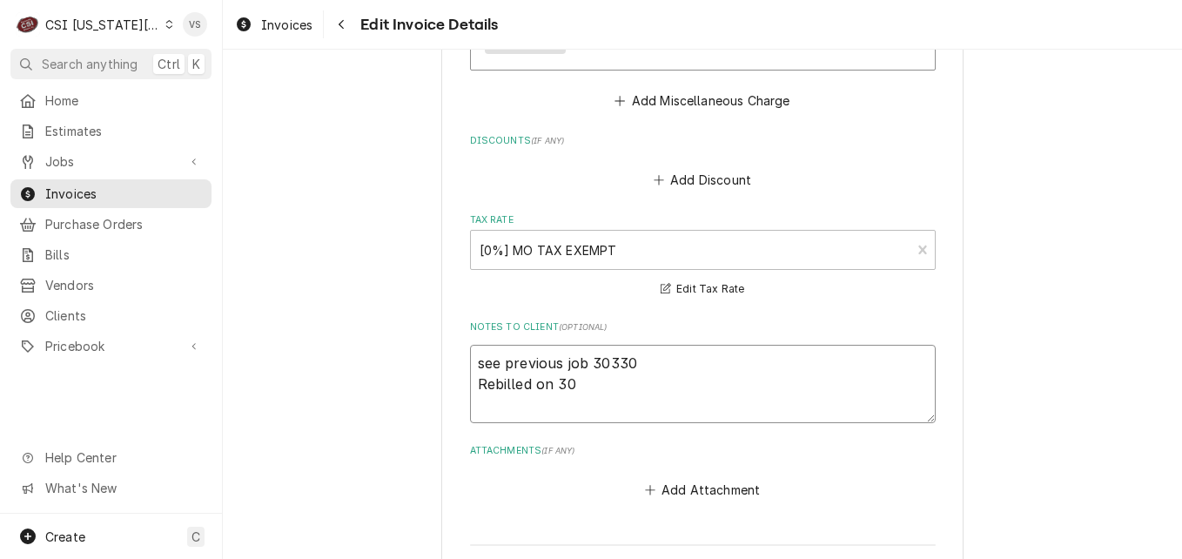
type textarea "x"
type textarea "see previous job 30330 Rebilled on 303"
type textarea "x"
type textarea "see previous job 30330 Rebilled on 3034"
type textarea "x"
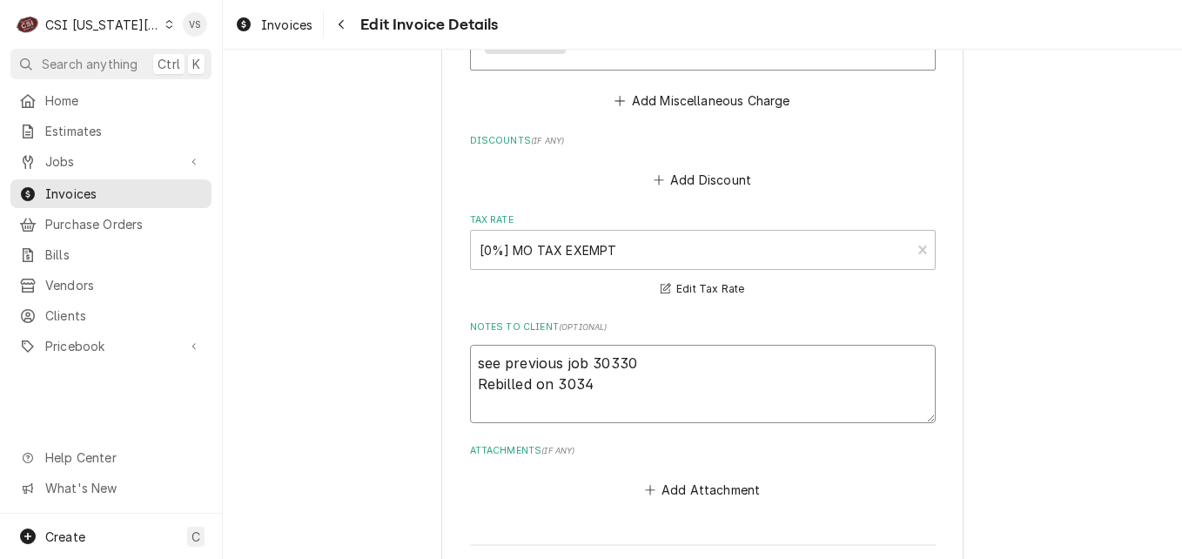
type textarea "see previous job 30330 Rebilled on 30345"
type textarea "x"
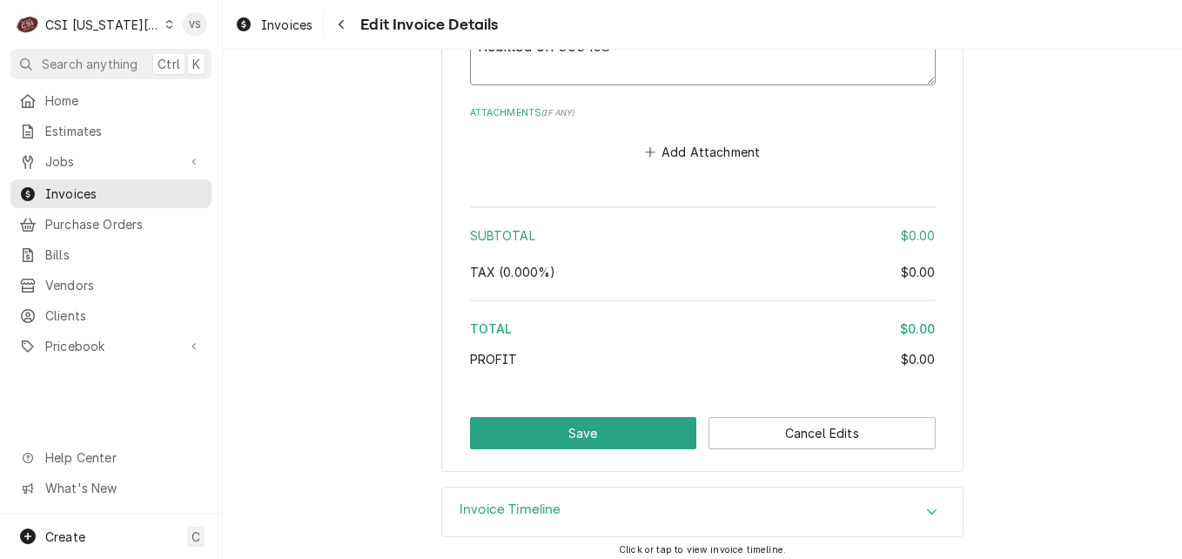
scroll to position [2899, 0]
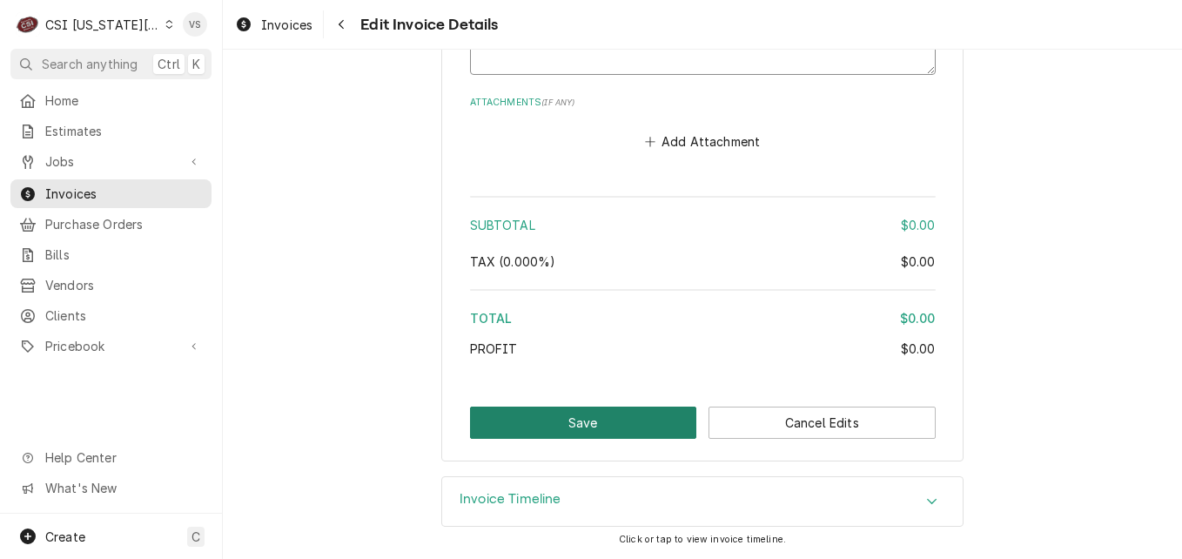
type textarea "see previous job 30330 Rebilled on 303458"
click at [612, 415] on button "Save" at bounding box center [583, 422] width 227 height 32
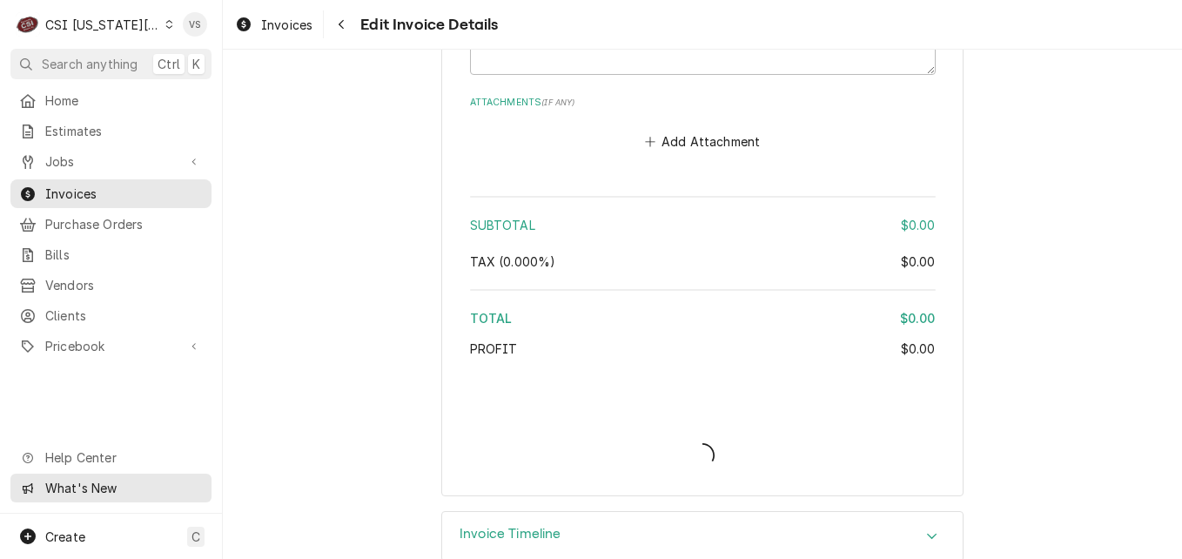
type textarea "x"
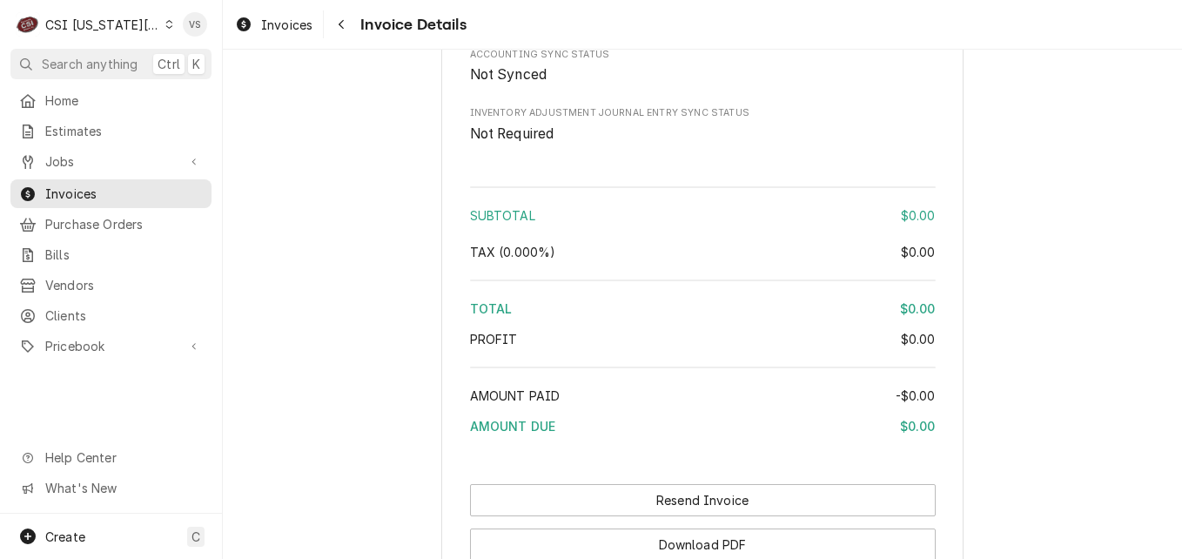
scroll to position [3038, 0]
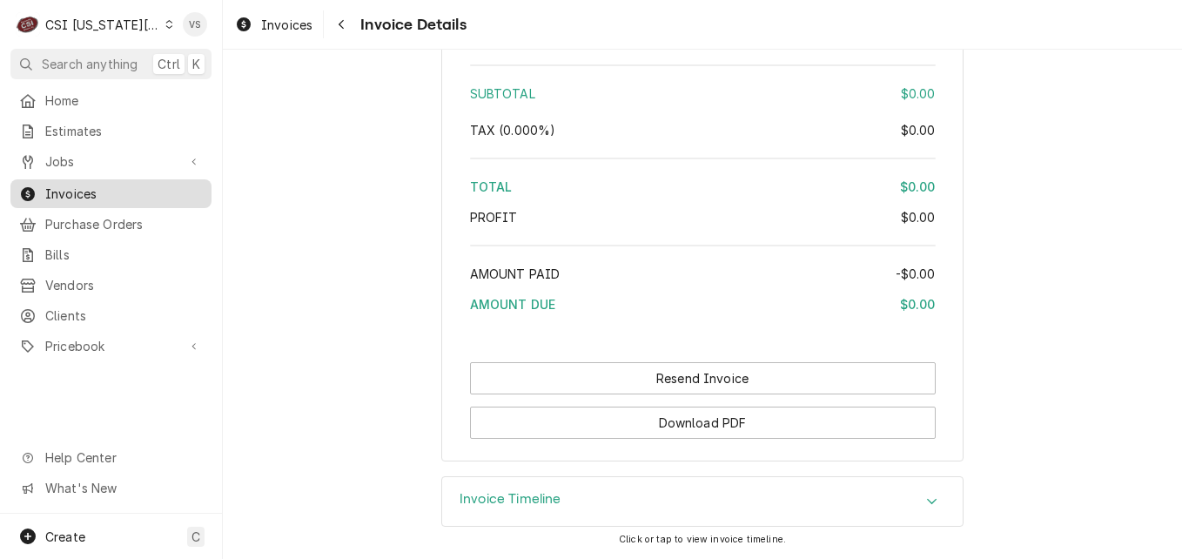
click at [91, 186] on span "Invoices" at bounding box center [124, 193] width 158 height 18
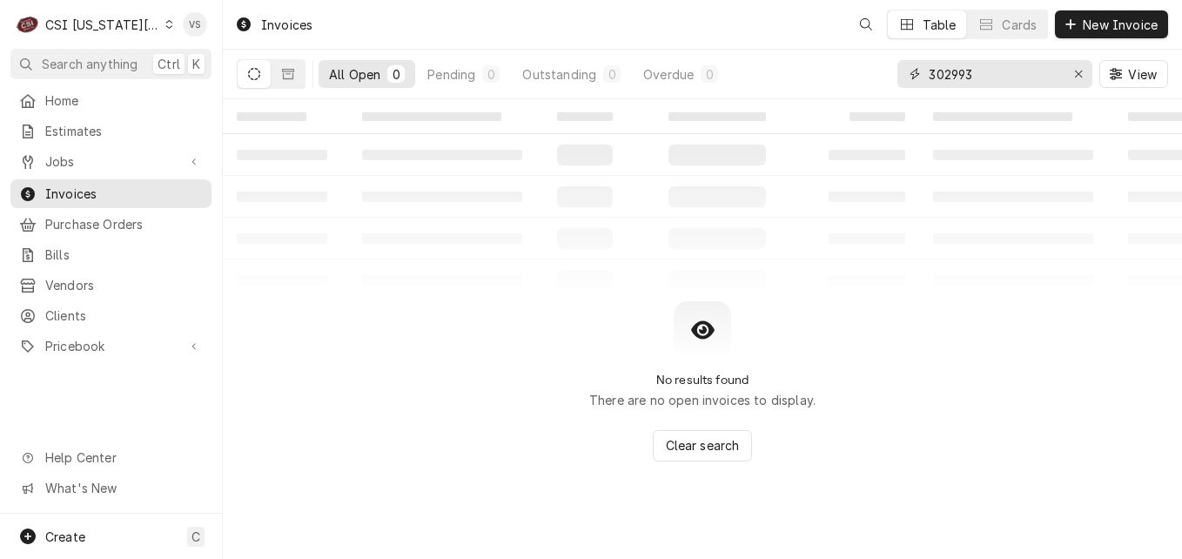
click at [862, 78] on div "All Open 0 Pending 0 Outstanding 0 Overdue 0 302993 View" at bounding box center [702, 74] width 931 height 49
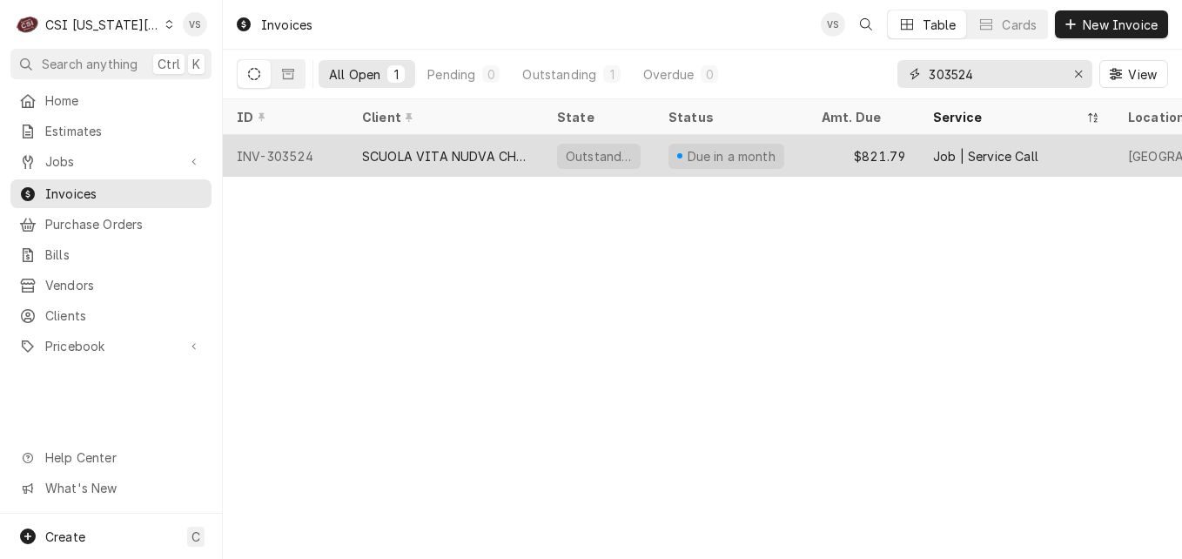
type input "303524"
click at [377, 158] on div "SCUOLA VITA NUDVA CHARTER SCHOOL" at bounding box center [445, 156] width 167 height 18
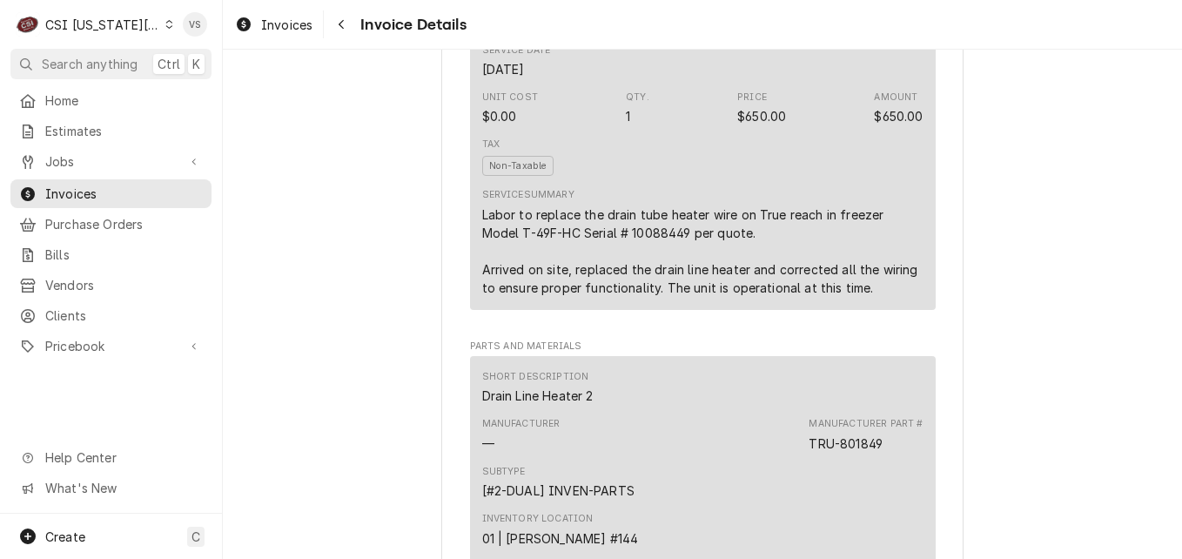
scroll to position [1131, 0]
click at [97, 184] on span "Invoices" at bounding box center [124, 193] width 158 height 18
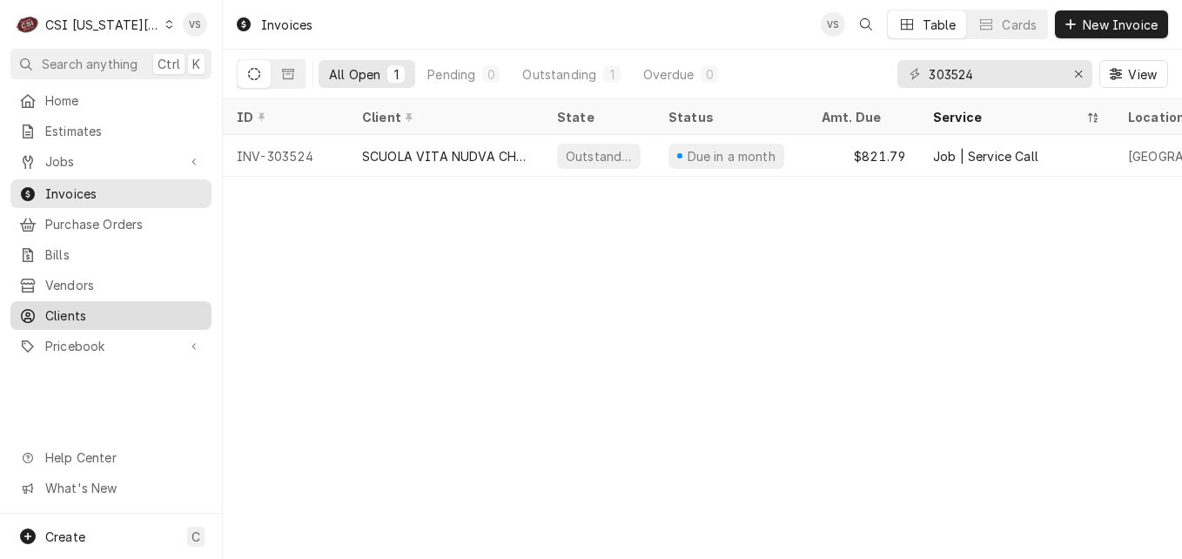
click at [83, 309] on span "Clients" at bounding box center [124, 315] width 158 height 18
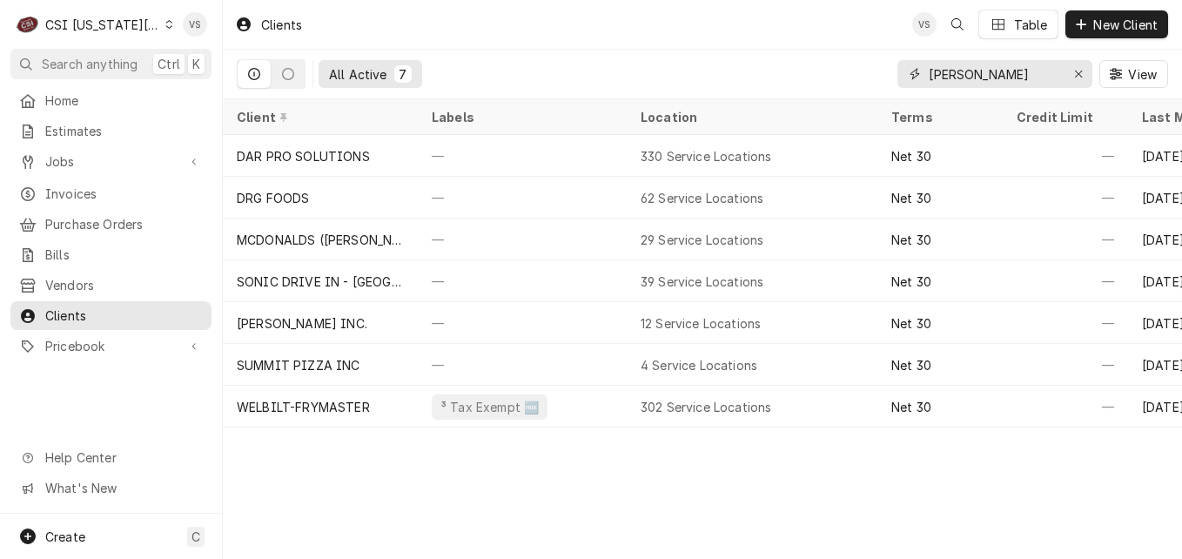
drag, startPoint x: 876, startPoint y: 76, endPoint x: 1181, endPoint y: 542, distance: 557.1
click at [831, 77] on div "All Active 7 bethany View" at bounding box center [702, 74] width 931 height 49
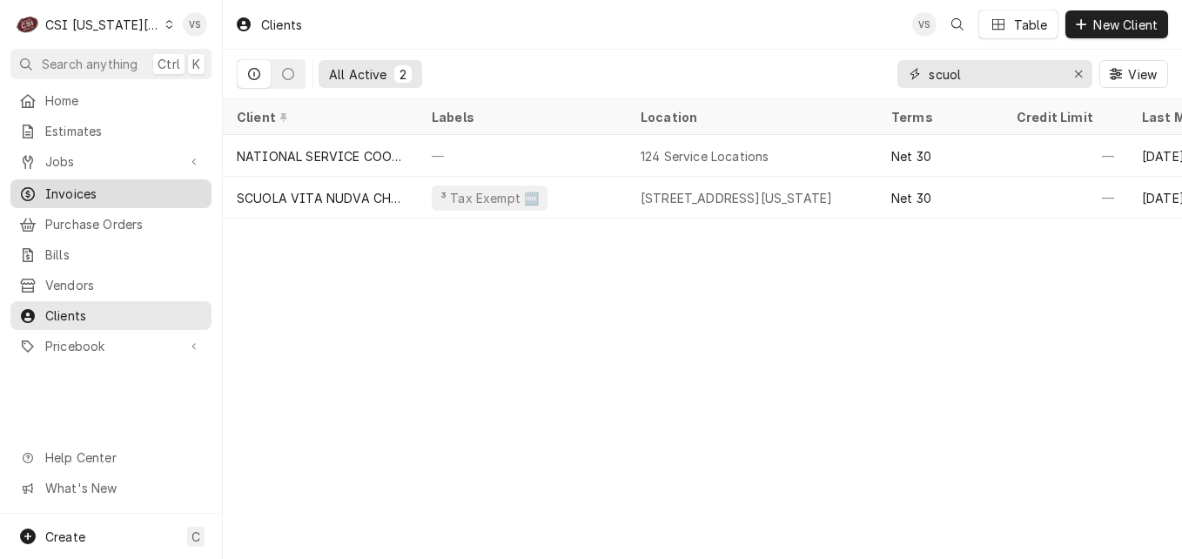
type input "scuol"
click at [87, 195] on span "Invoices" at bounding box center [124, 193] width 158 height 18
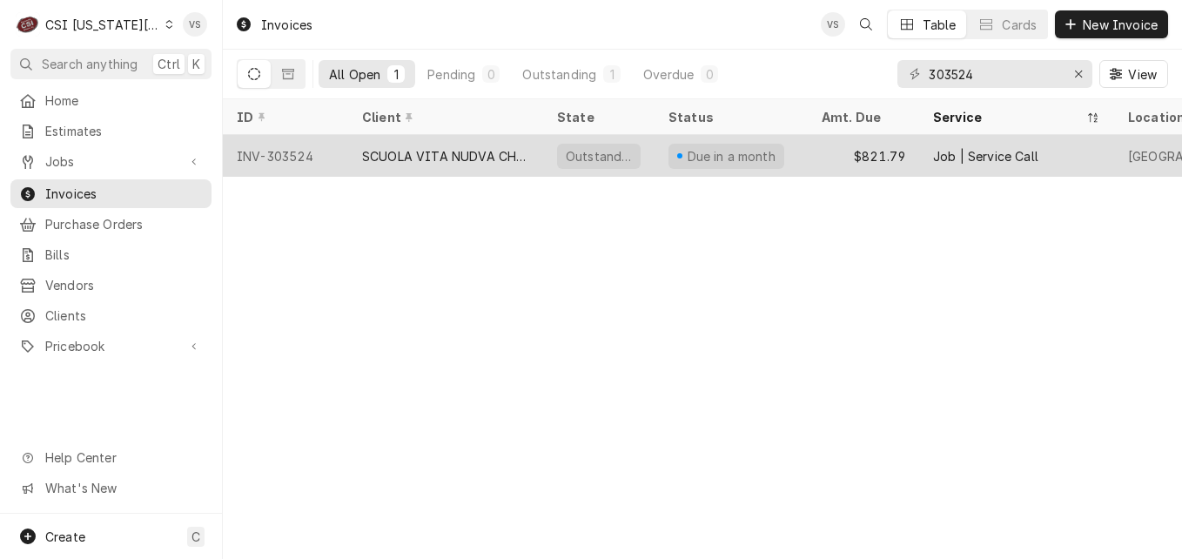
click at [488, 154] on div "SCUOLA VITA NUDVA CHARTER SCHOOL" at bounding box center [445, 156] width 167 height 18
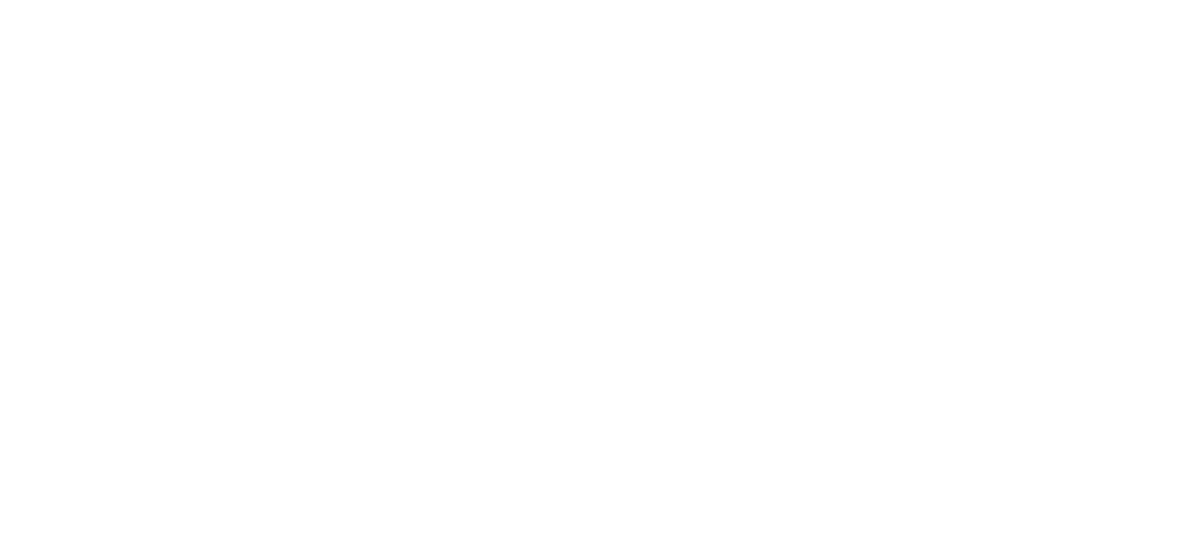
click at [446, 151] on div "Dynamic Content Wrapper" at bounding box center [591, 279] width 1182 height 559
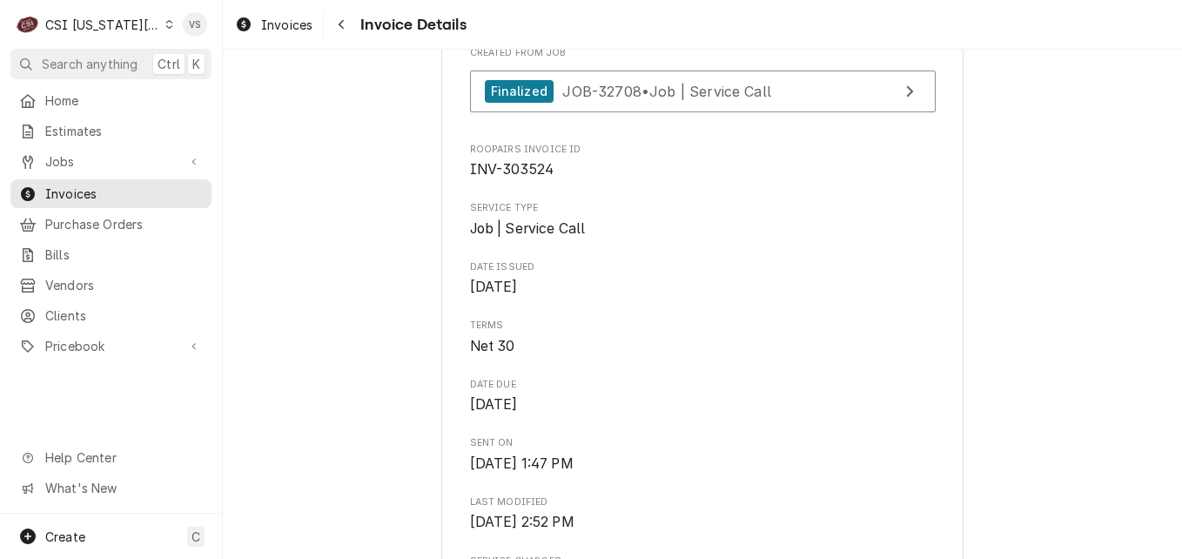
scroll to position [522, 0]
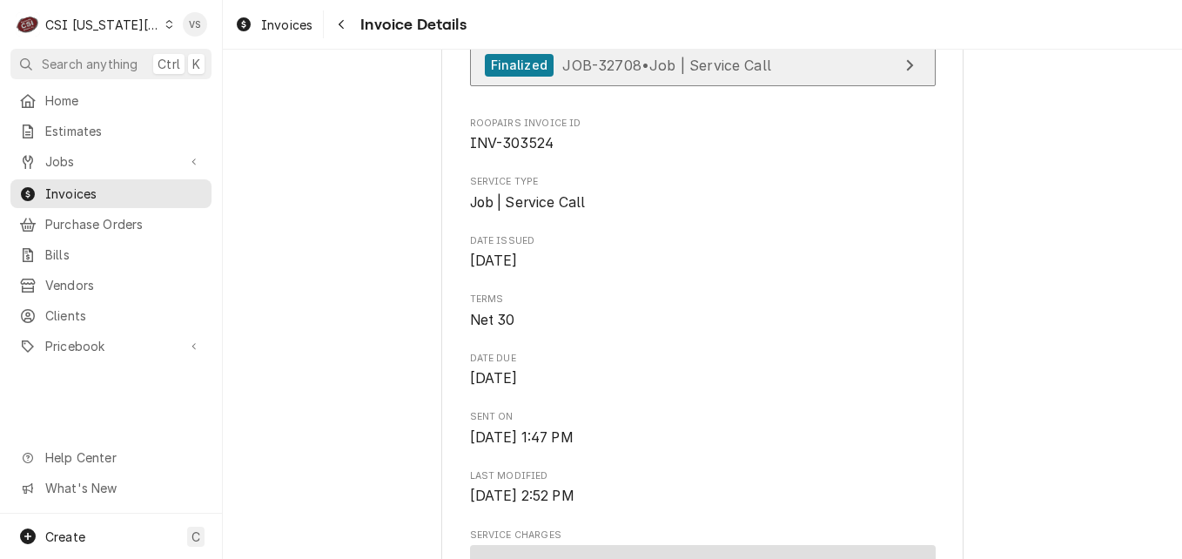
click at [618, 77] on div "Finalized JOB-32708 • Job | Service Call" at bounding box center [628, 65] width 286 height 23
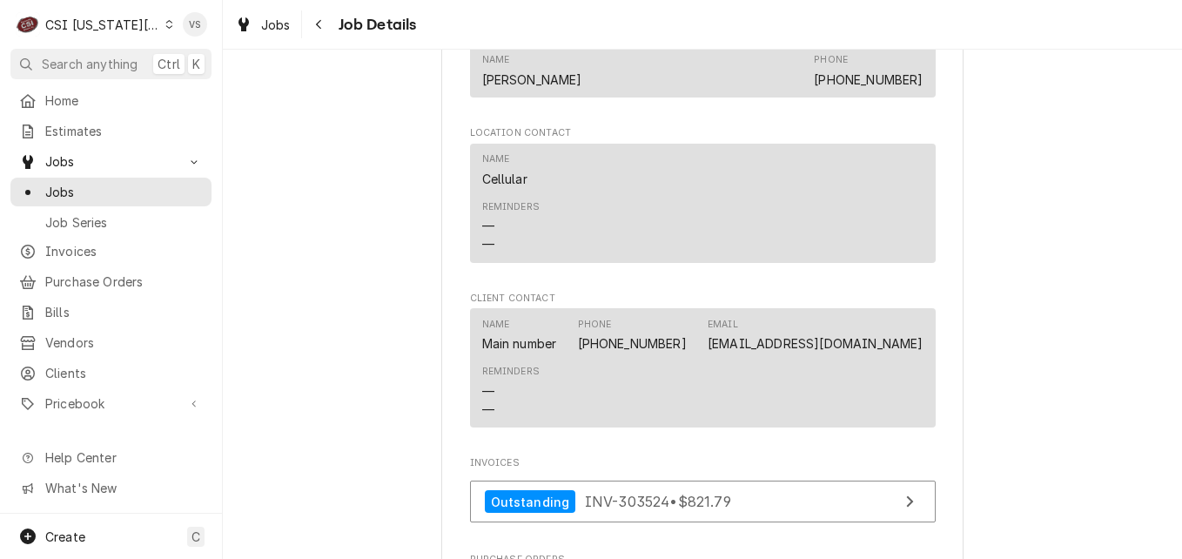
scroll to position [1740, 0]
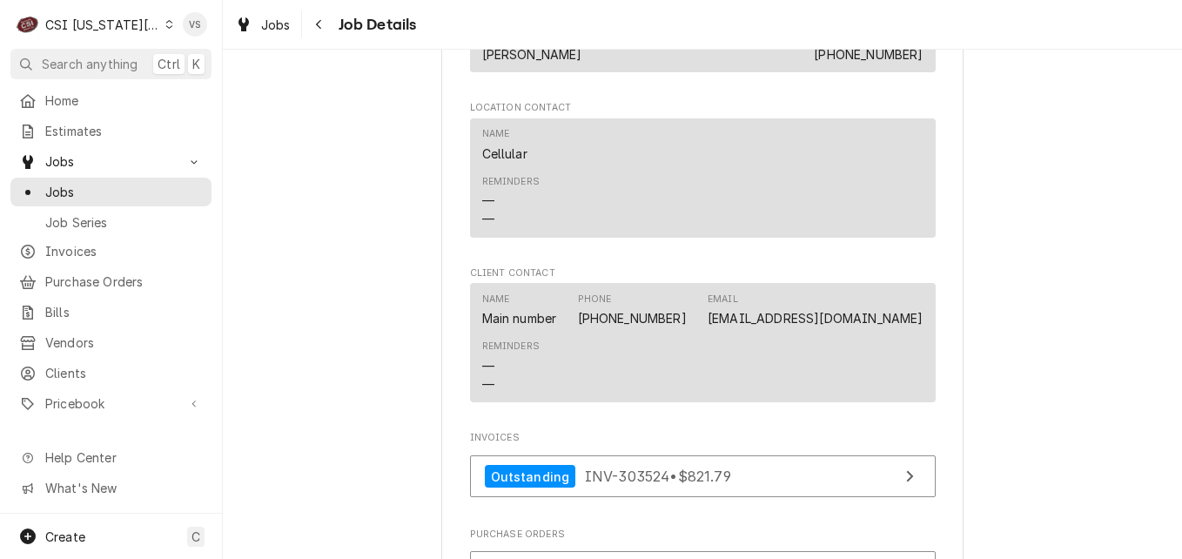
click at [96, 251] on span "Invoices" at bounding box center [124, 251] width 158 height 18
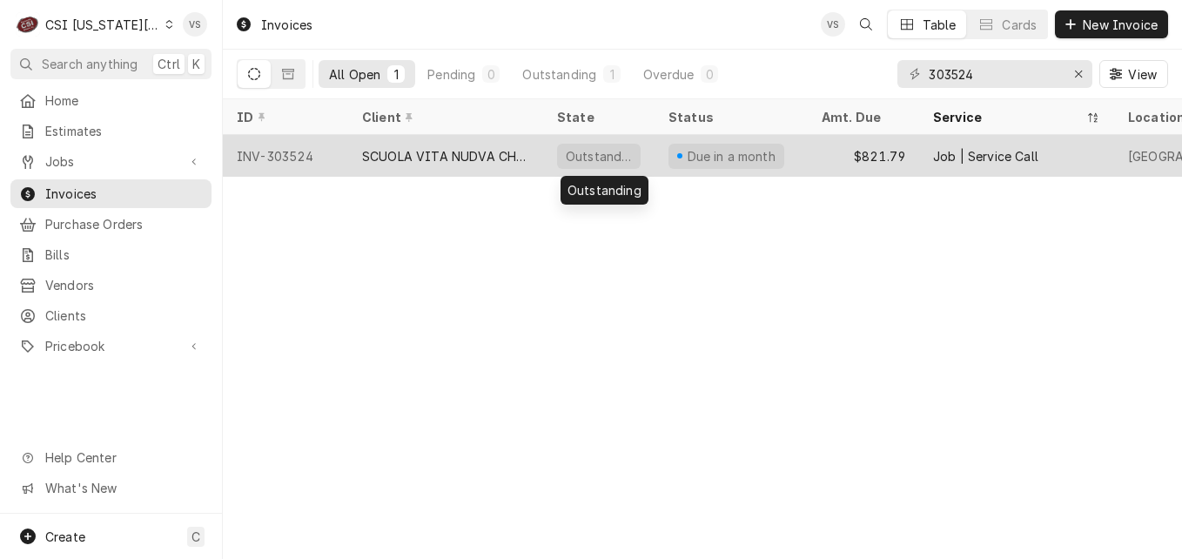
click at [543, 156] on div "Outstanding" at bounding box center [598, 156] width 111 height 42
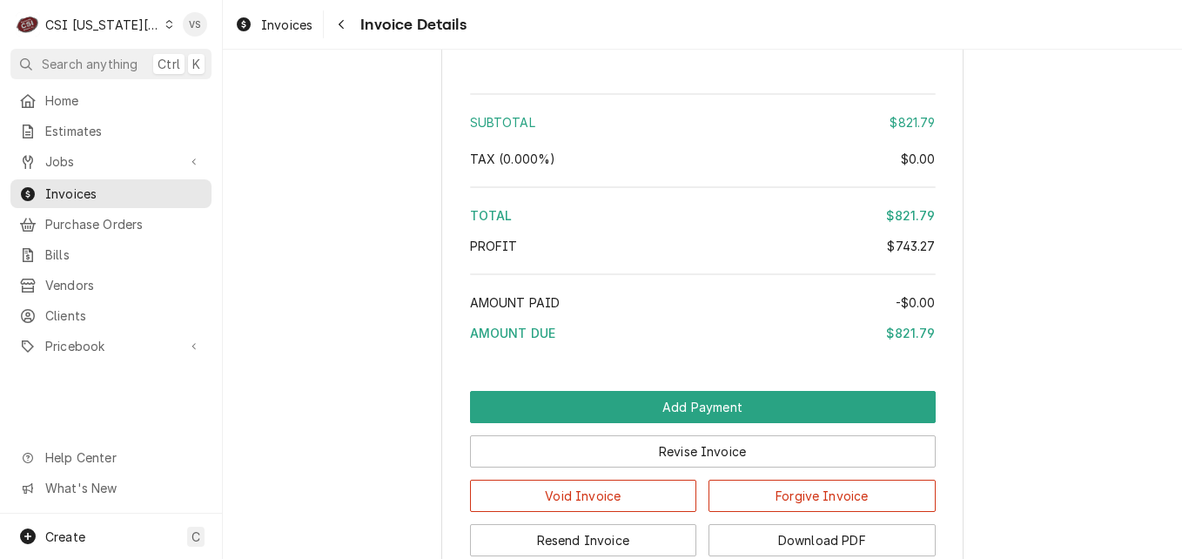
scroll to position [3543, 0]
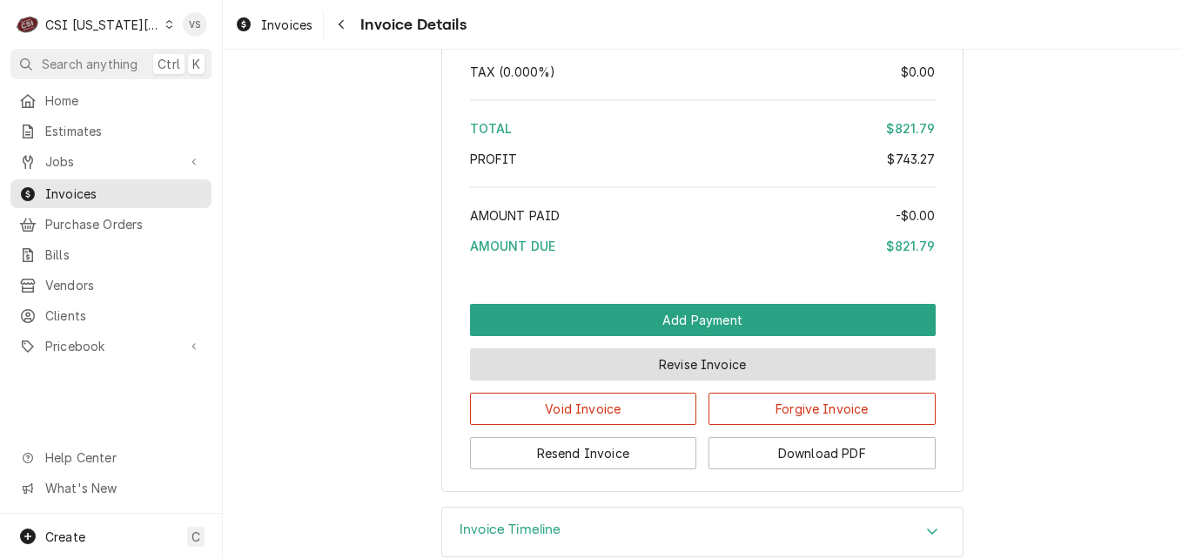
click at [609, 380] on button "Revise Invoice" at bounding box center [703, 364] width 466 height 32
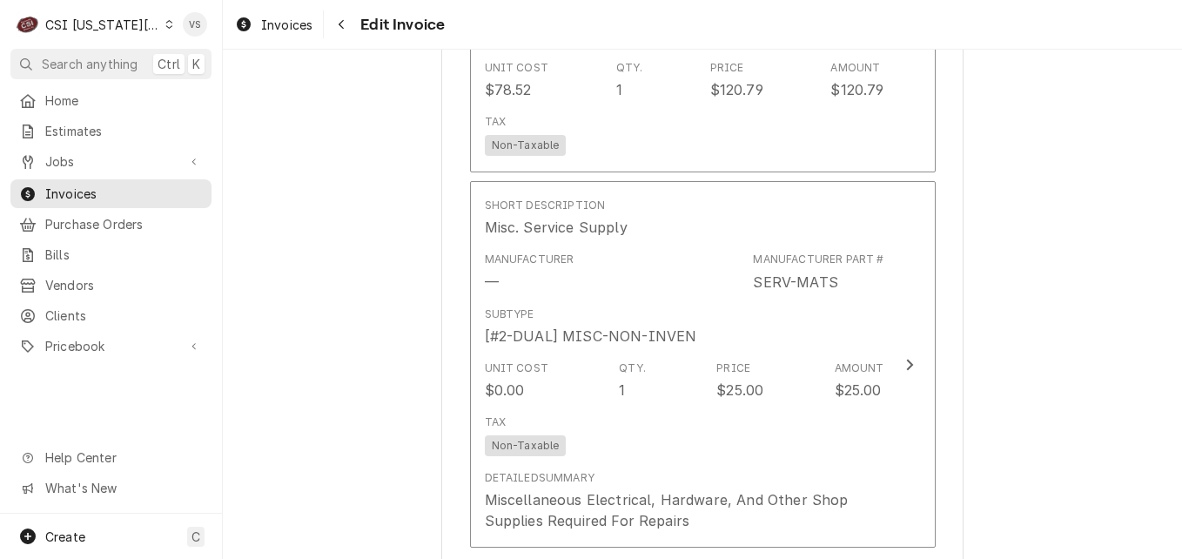
scroll to position [2437, 0]
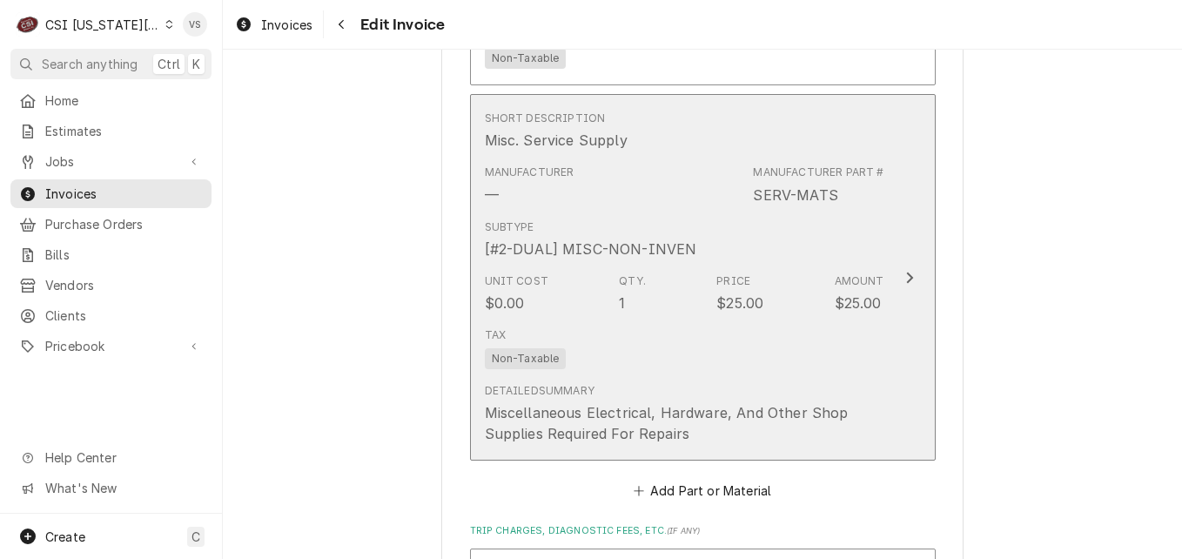
click at [666, 341] on div "Tax Non-Taxable" at bounding box center [684, 348] width 399 height 56
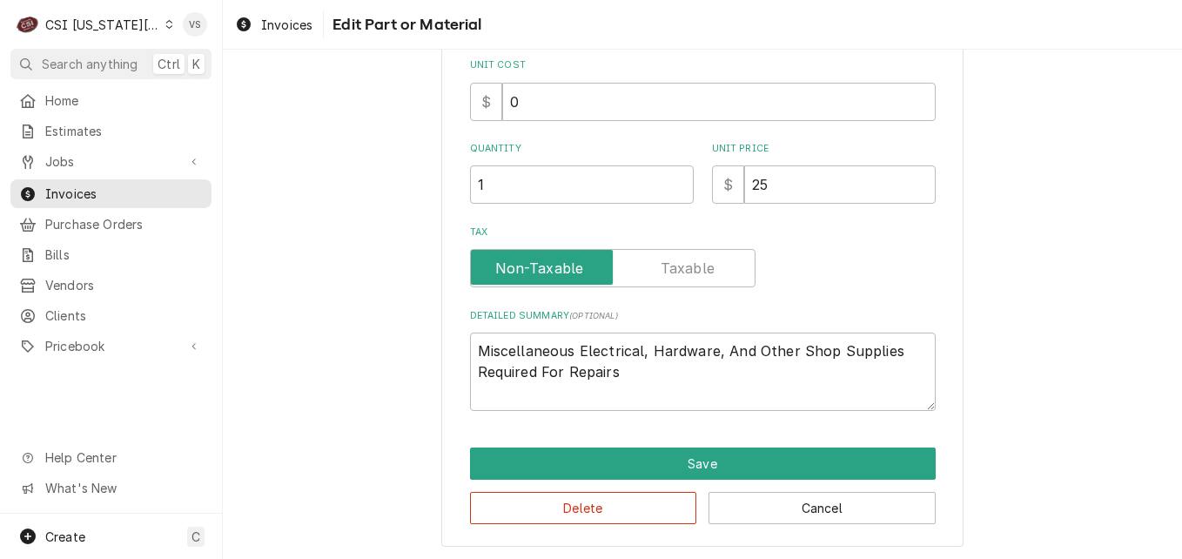
scroll to position [339, 0]
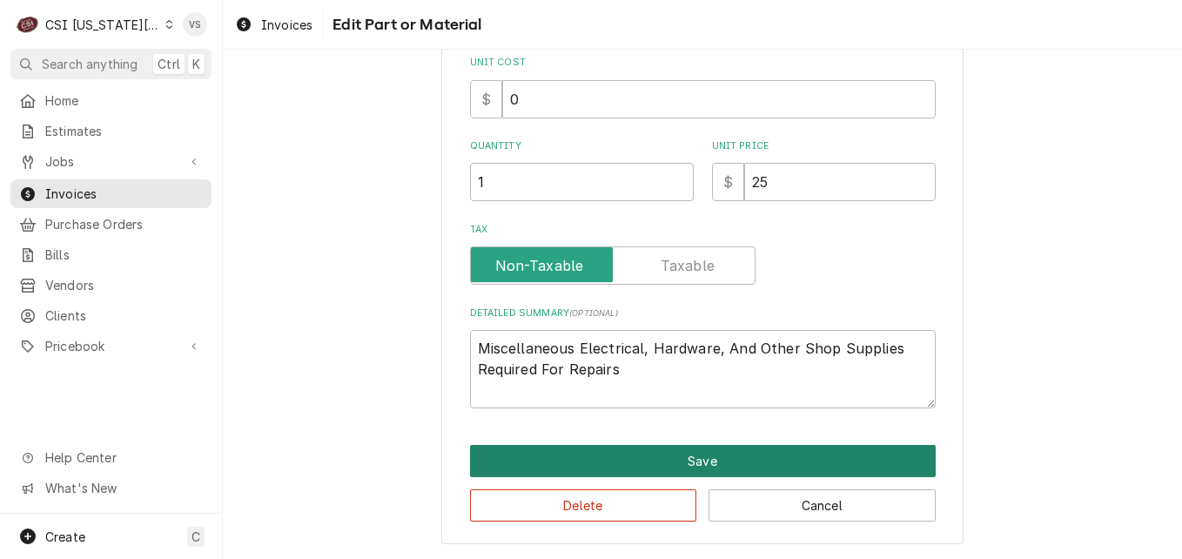
click at [672, 463] on button "Save" at bounding box center [703, 461] width 466 height 32
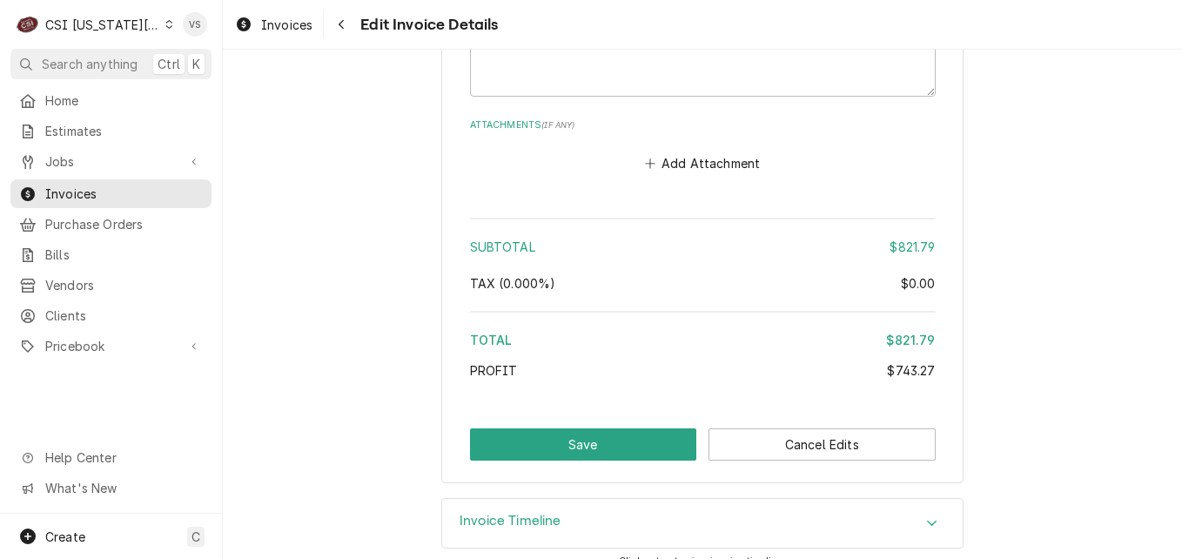
scroll to position [3478, 0]
click at [614, 431] on button "Save" at bounding box center [583, 443] width 227 height 32
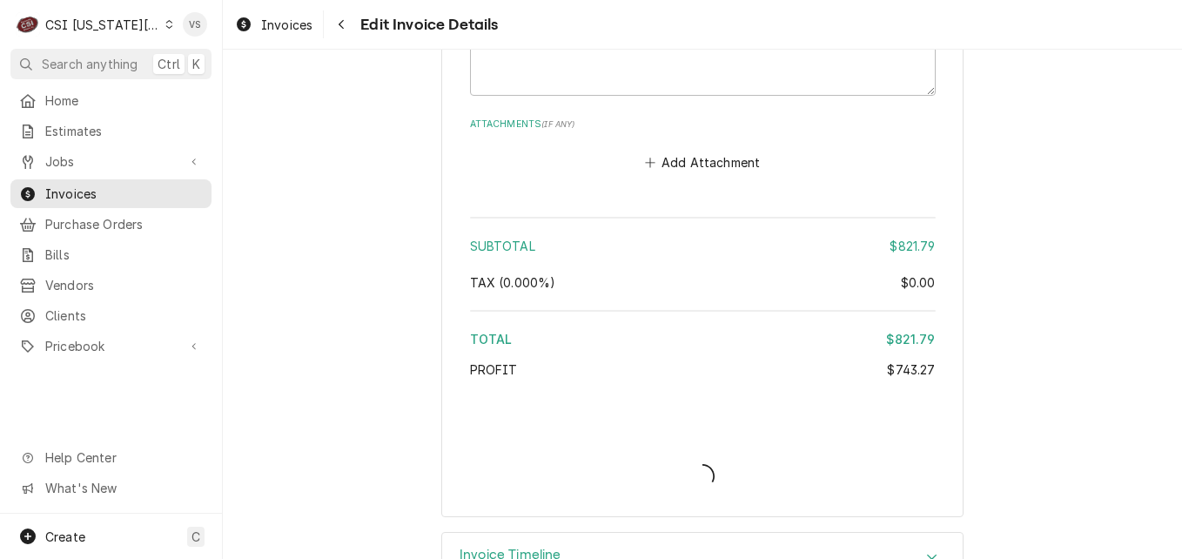
type textarea "x"
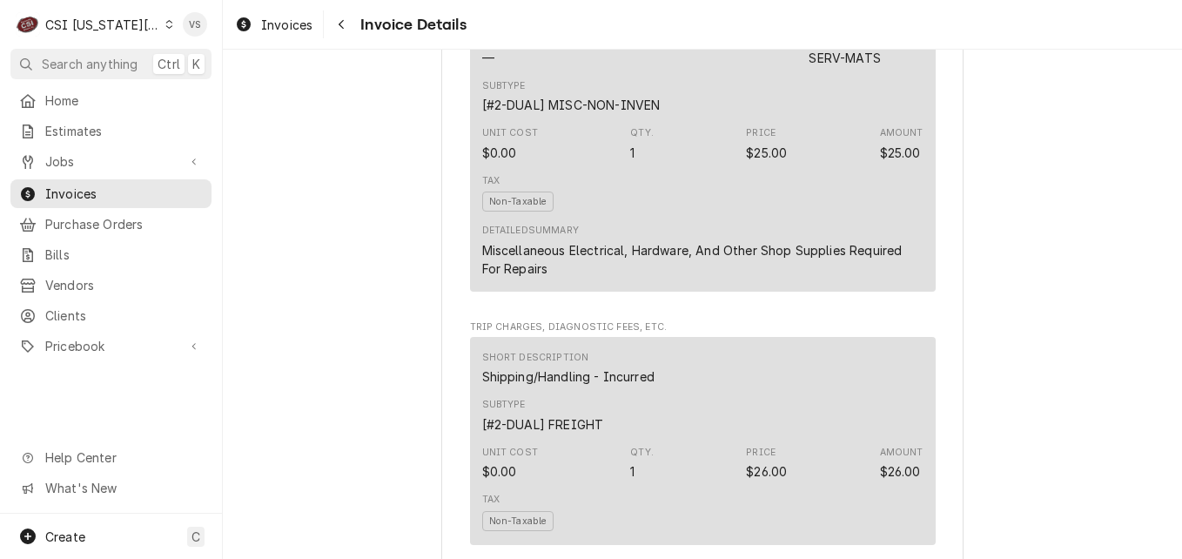
scroll to position [3630, 0]
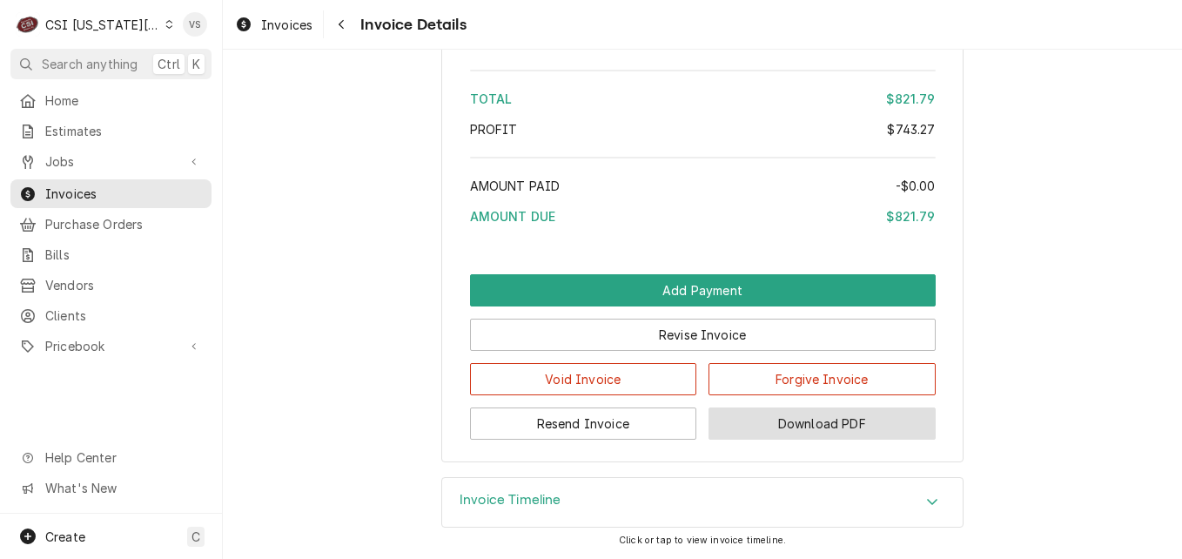
click at [829, 420] on button "Download PDF" at bounding box center [821, 423] width 227 height 32
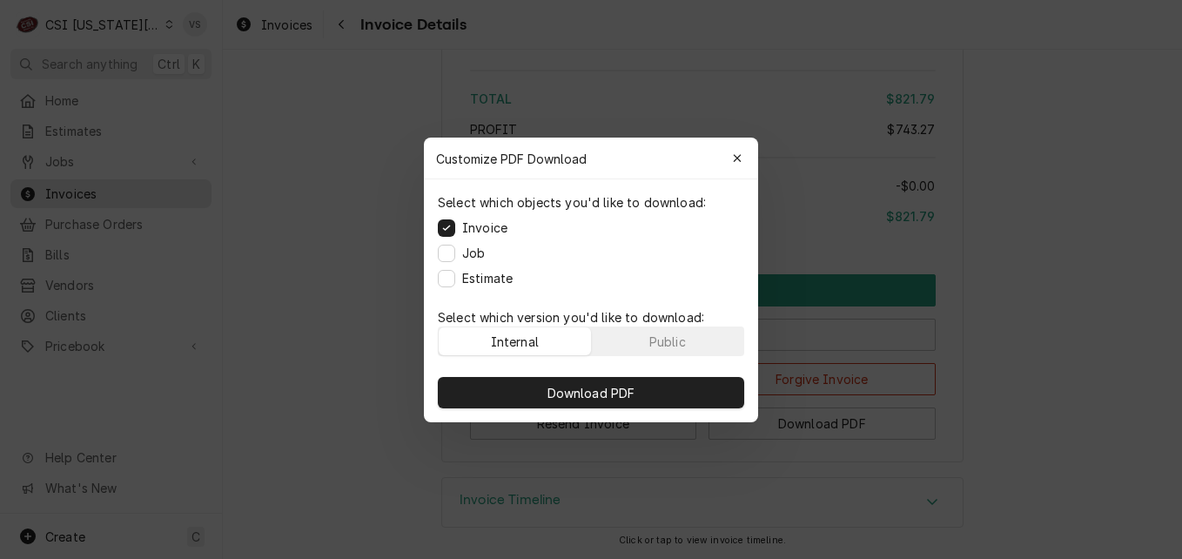
click at [659, 324] on p "Select which version you'd like to download:" at bounding box center [591, 317] width 306 height 18
click at [664, 337] on div "Public" at bounding box center [667, 341] width 37 height 18
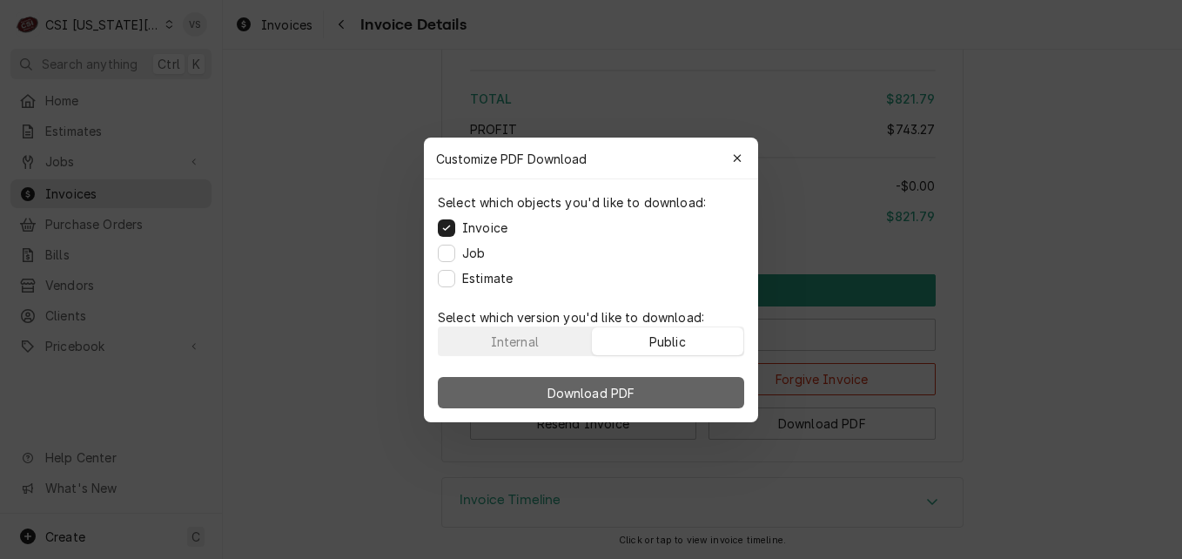
click at [679, 388] on button "Download PDF" at bounding box center [591, 392] width 306 height 31
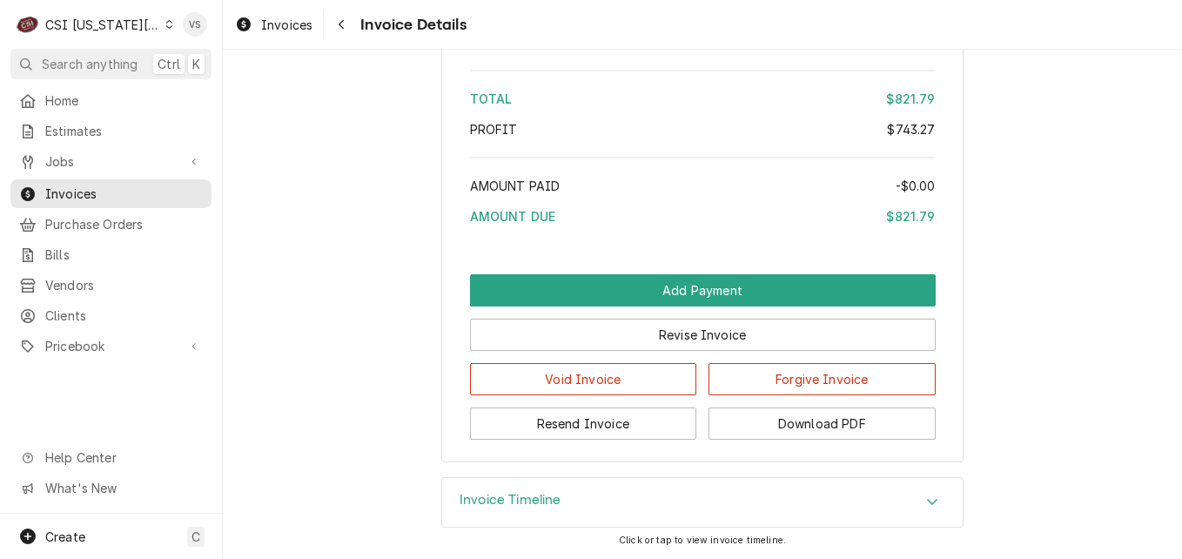
click at [166, 28] on icon "Dynamic Content Wrapper" at bounding box center [169, 24] width 7 height 9
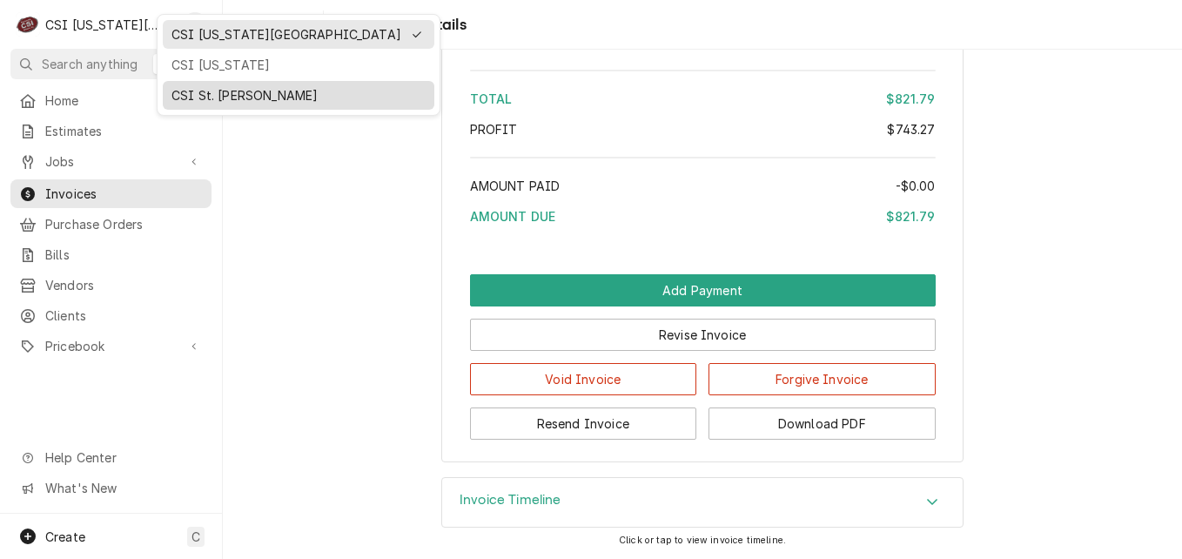
click at [183, 94] on div "CSI St. [PERSON_NAME]" at bounding box center [298, 95] width 254 height 18
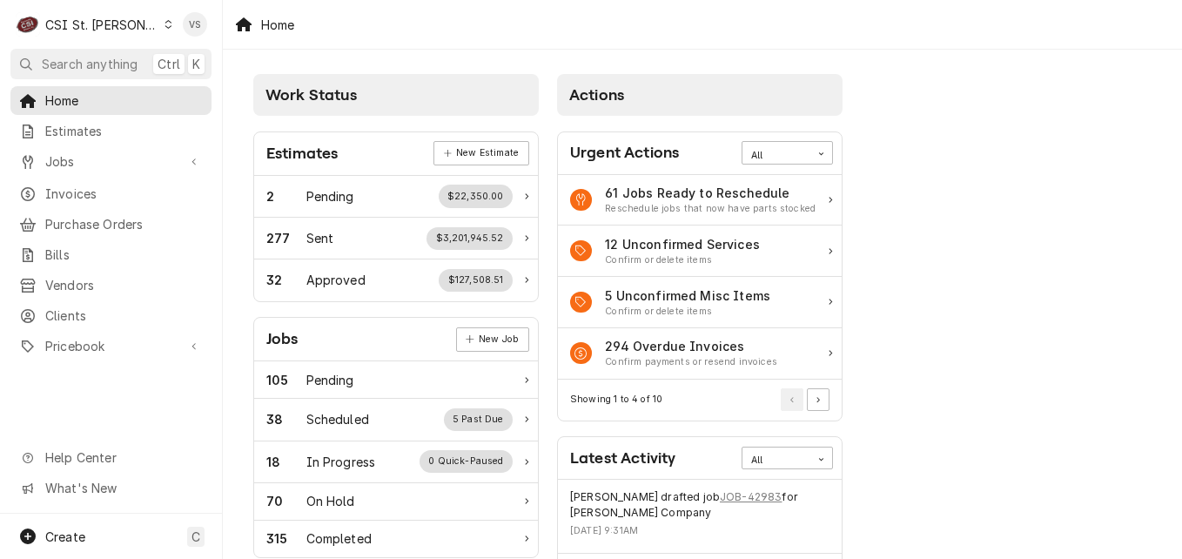
click at [124, 188] on span "Invoices" at bounding box center [124, 193] width 158 height 18
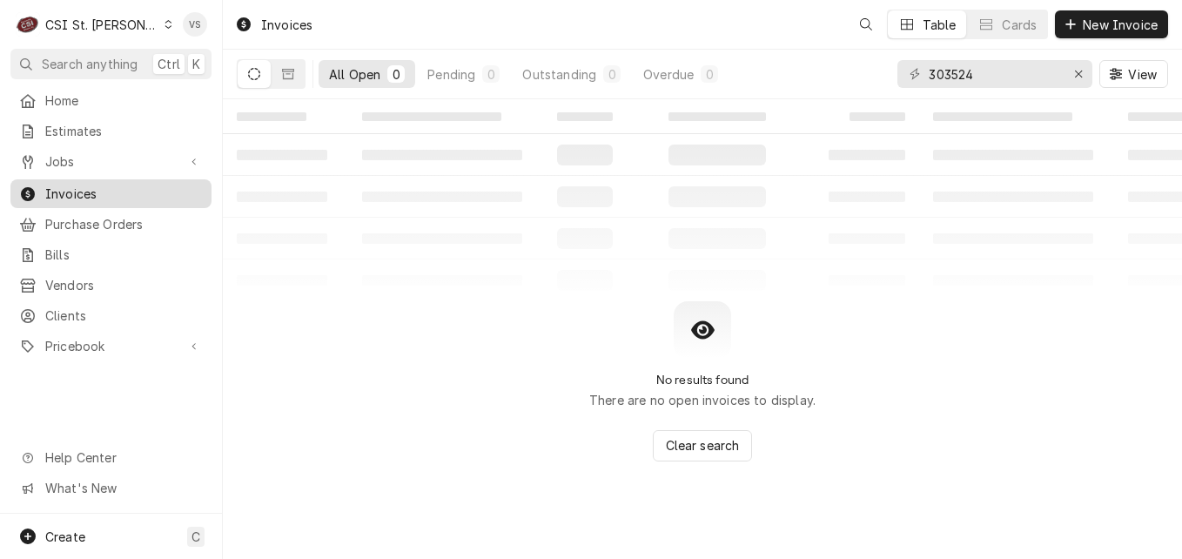
click at [87, 187] on span "Invoices" at bounding box center [124, 193] width 158 height 18
drag, startPoint x: 1002, startPoint y: 66, endPoint x: 804, endPoint y: 106, distance: 201.6
click at [799, 92] on div "All Open 0 Pending 0 Outstanding 0 Overdue 0 303524 View" at bounding box center [702, 74] width 931 height 49
type input "4"
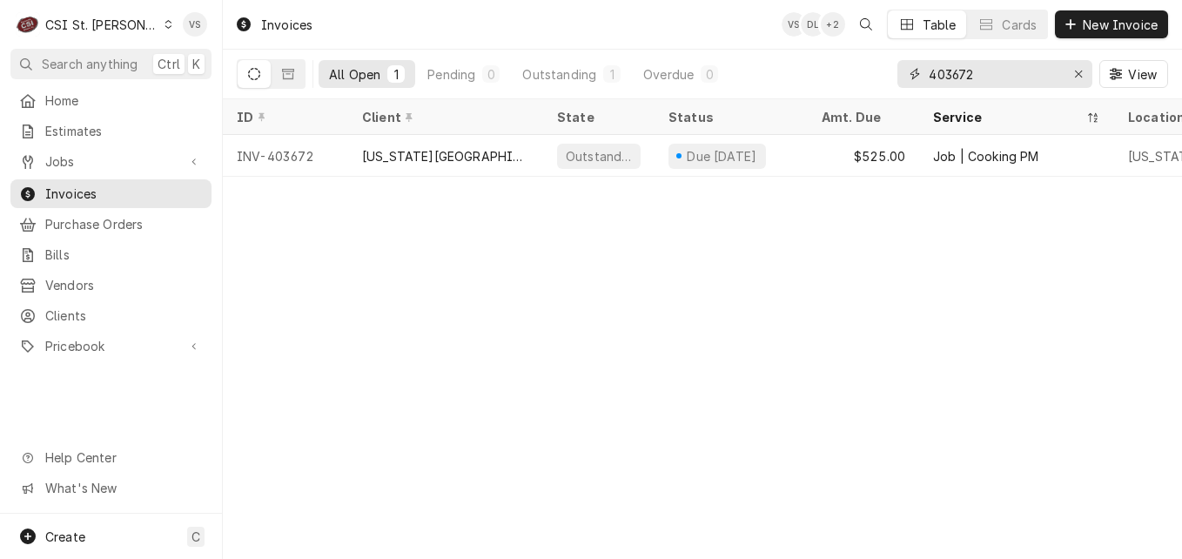
type input "403672"
click at [164, 25] on icon "Dynamic Content Wrapper" at bounding box center [168, 24] width 8 height 9
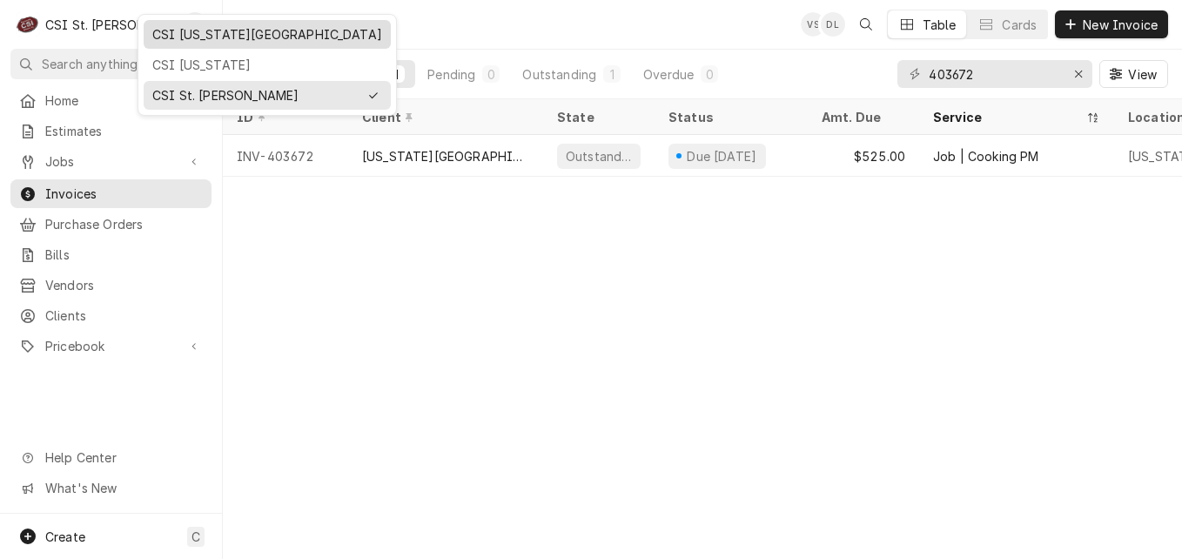
click at [184, 39] on div "CSI [US_STATE][GEOGRAPHIC_DATA]" at bounding box center [267, 34] width 230 height 18
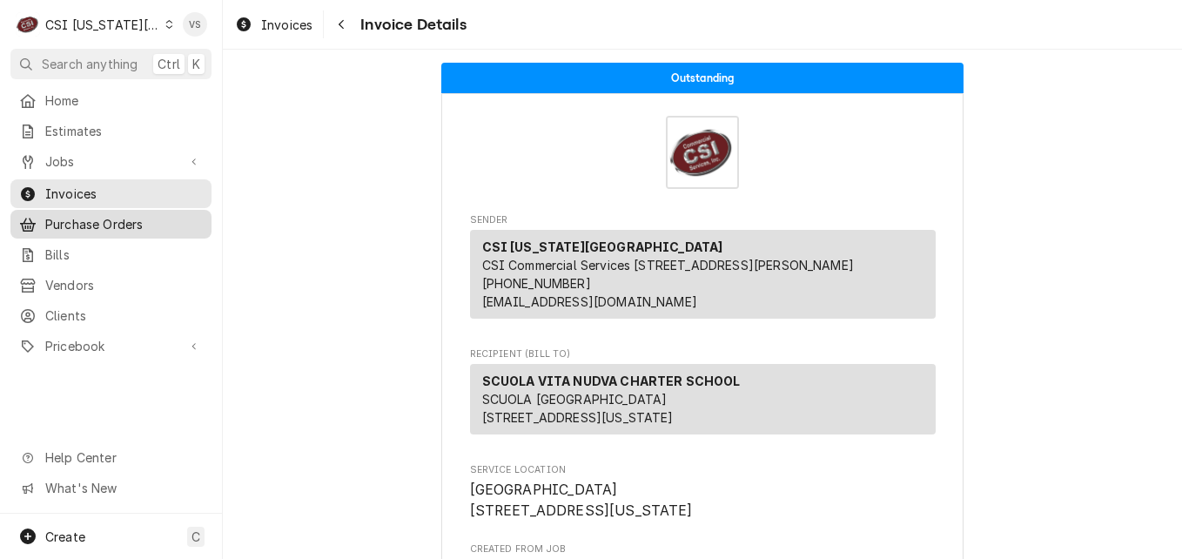
scroll to position [522, 0]
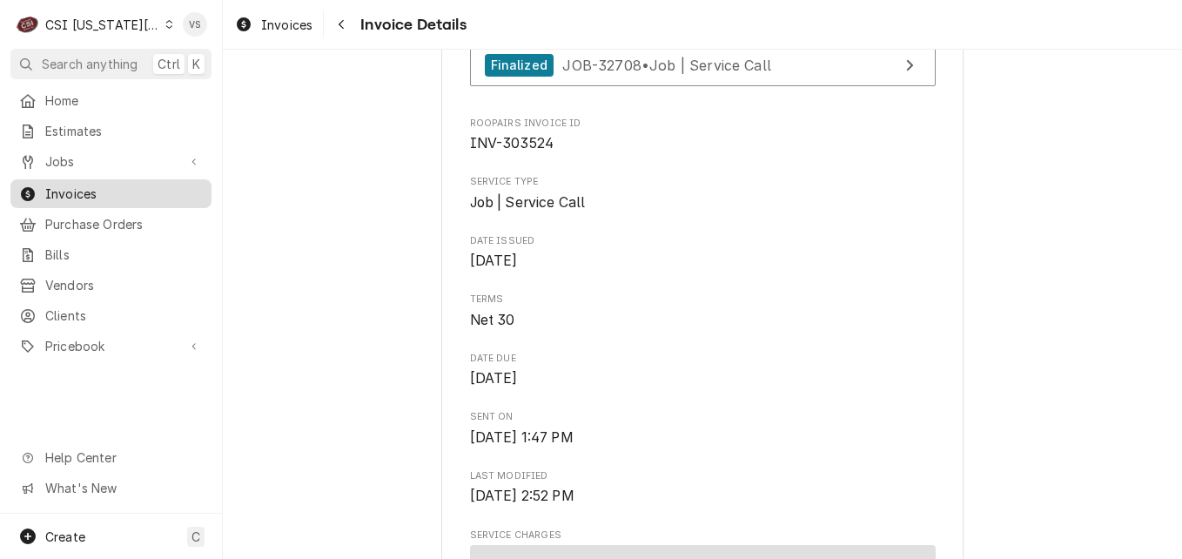
click at [78, 187] on span "Invoices" at bounding box center [124, 193] width 158 height 18
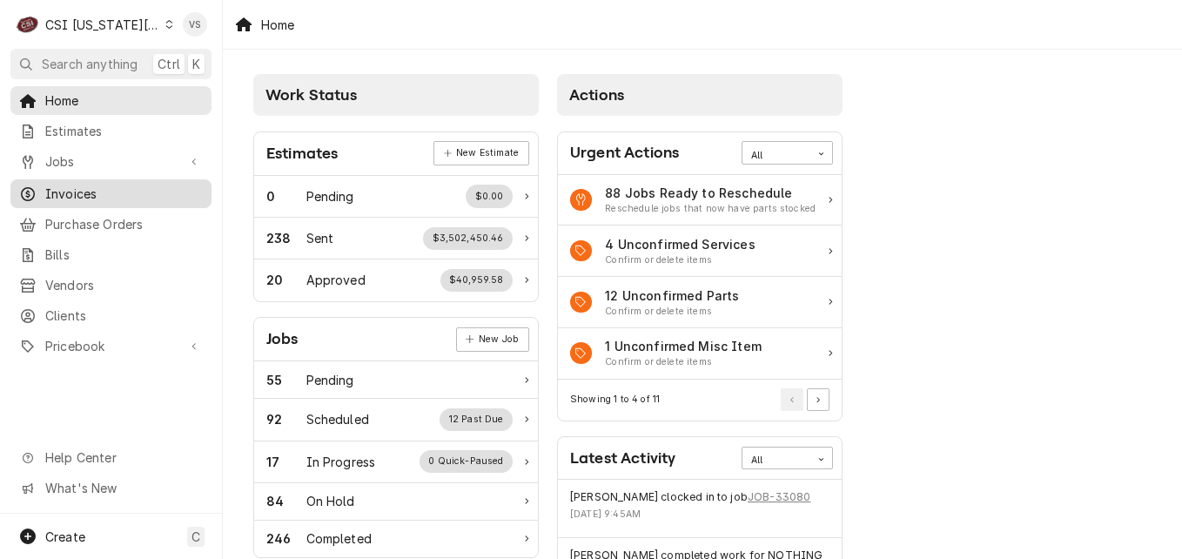
click at [52, 187] on span "Invoices" at bounding box center [124, 193] width 158 height 18
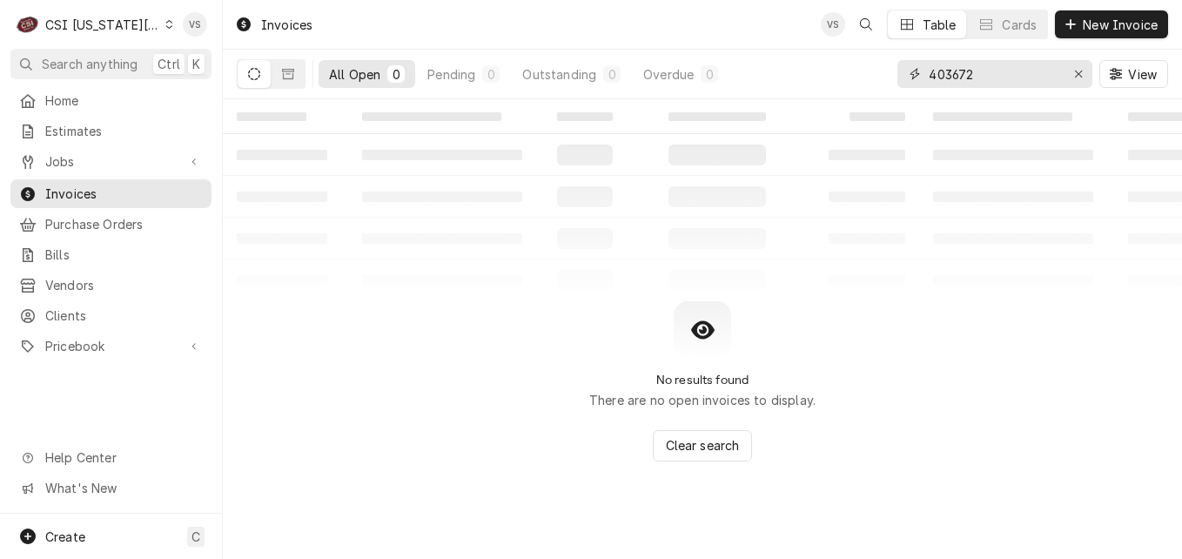
click at [933, 74] on input "403672" at bounding box center [994, 74] width 131 height 28
click at [930, 74] on input "403672" at bounding box center [994, 74] width 131 height 28
click at [988, 73] on div "403672" at bounding box center [994, 74] width 195 height 28
drag, startPoint x: 975, startPoint y: 73, endPoint x: 900, endPoint y: 75, distance: 74.9
click at [900, 75] on div "403672" at bounding box center [994, 74] width 195 height 28
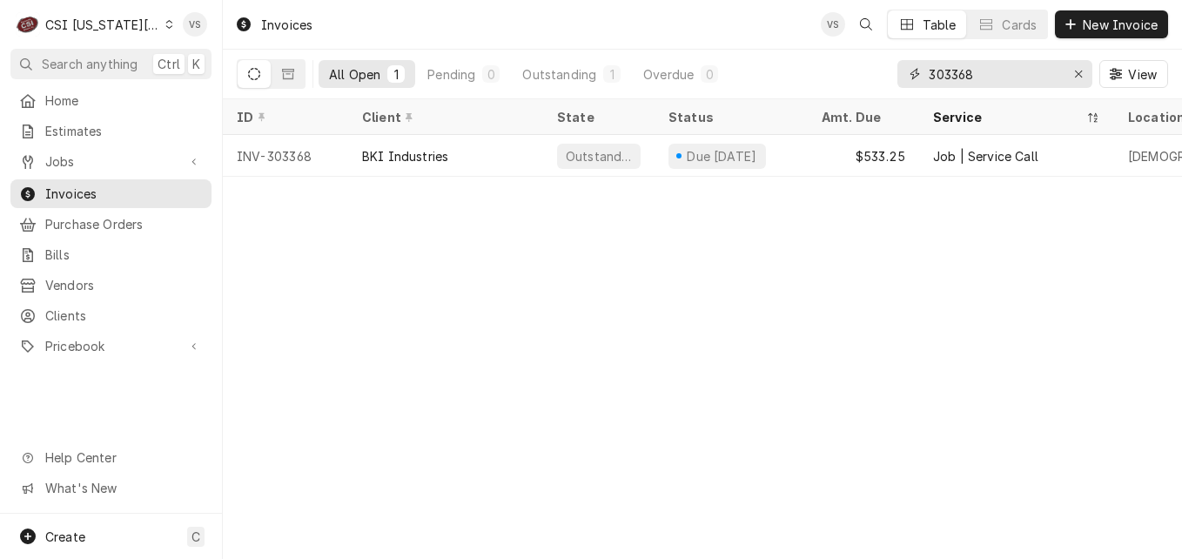
type input "303368"
